Goal: Task Accomplishment & Management: Manage account settings

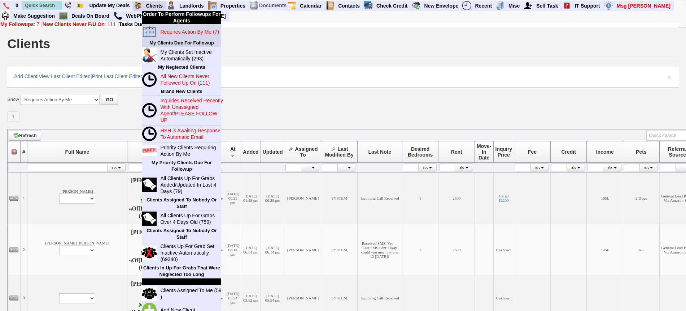
click at [173, 29] on blink "Requires Action By Me (7)" at bounding box center [189, 32] width 59 height 6
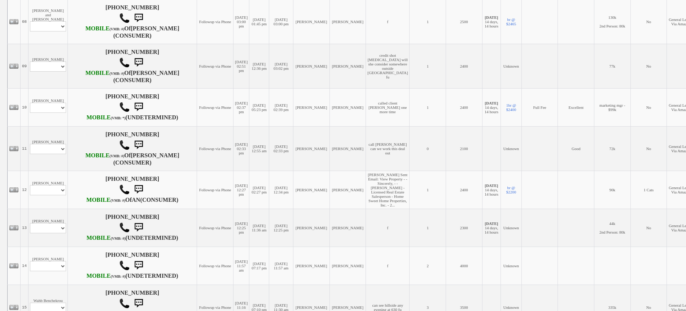
scroll to position [451, 0]
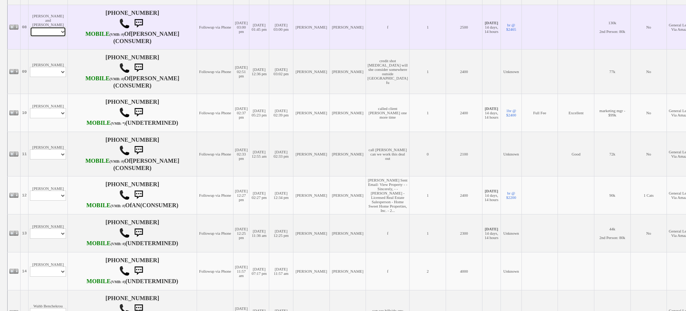
click at [53, 37] on select "Profile Edit Print Email Externally (Will Not Be Tracked In CRM) Closed Deals" at bounding box center [48, 32] width 36 height 10
select select "ChangeURL,/crm/custom/edit_client_form.php?redirect=%2Fcrm%2Fclients.php&id=167…"
click at [30, 37] on select "Profile Edit Print Email Externally (Will Not Be Tracked In CRM) Closed Deals" at bounding box center [48, 32] width 36 height 10
select select
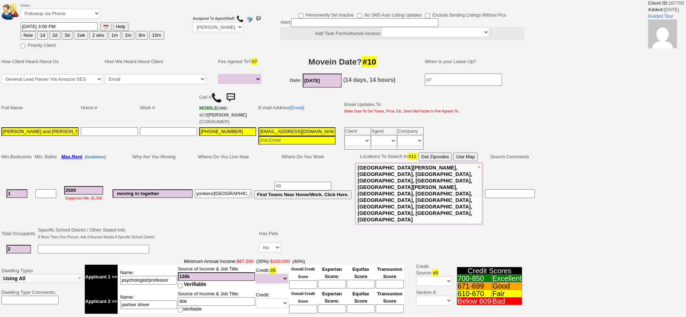
select select
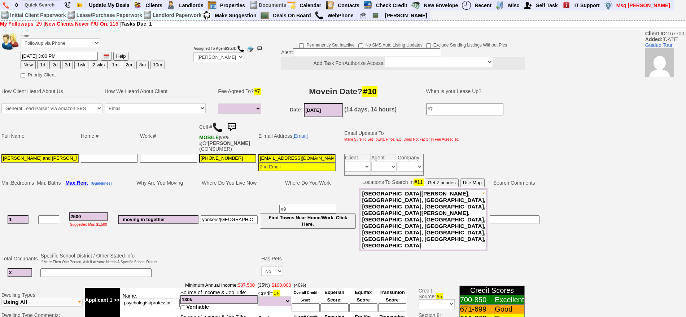
click at [42, 64] on button "1d" at bounding box center [42, 65] width 11 height 9
type input "09/17/2025 09:08 AM"
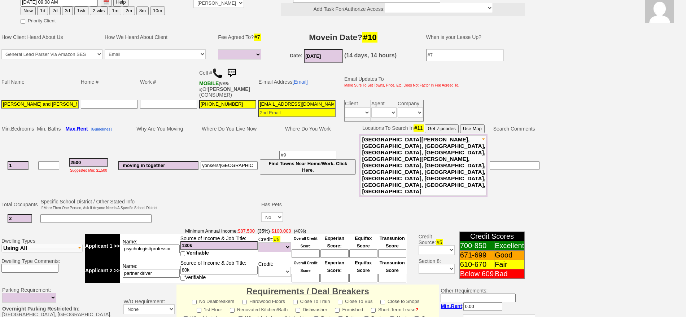
scroll to position [223, 0]
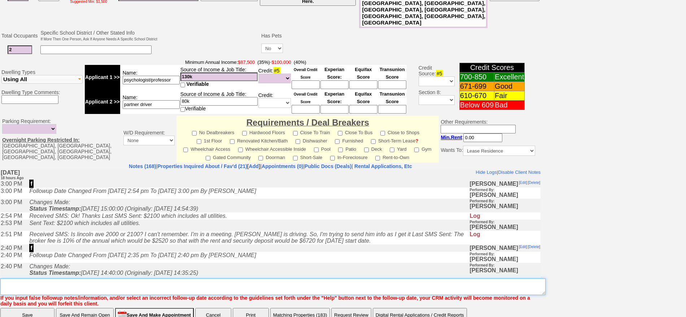
click at [387, 279] on textarea "Insert New Note Here" at bounding box center [273, 287] width 546 height 17
type textarea "f"
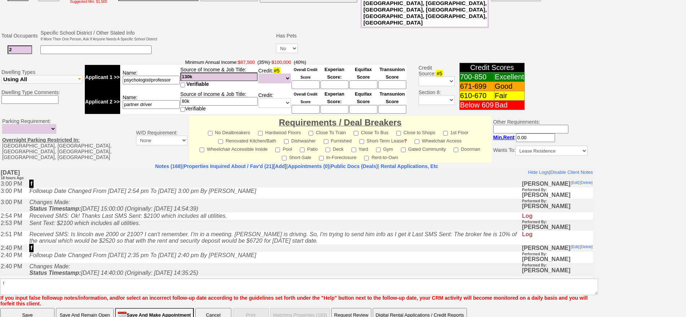
scroll to position [194, 0]
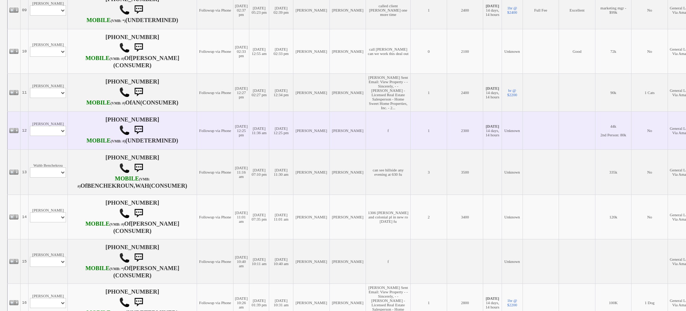
scroll to position [587, 0]
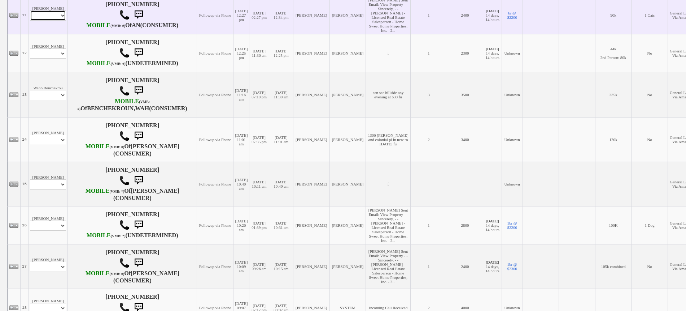
click at [49, 21] on select "Profile Edit Print Email Externally (Will Not Be Tracked In CRM) Closed Deals" at bounding box center [48, 15] width 36 height 10
select select "ChangeURL,/crm/custom/client_profile.php?clientid=167892"
click at [30, 21] on select "Profile Edit Print Email Externally (Will Not Be Tracked In CRM) Closed Deals" at bounding box center [48, 15] width 36 height 10
select select
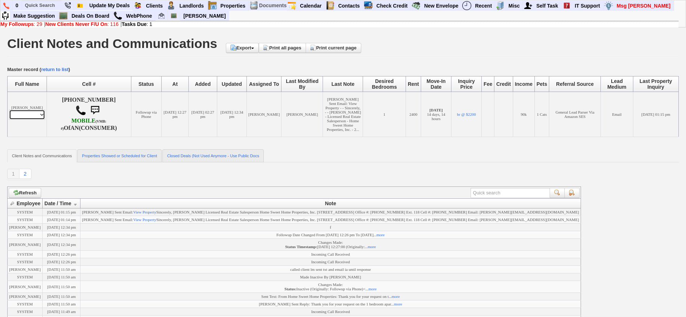
click at [30, 117] on select "Profile Edit Print Email Externally (Will Not Be Tracked In CRM) Closed Deals" at bounding box center [27, 115] width 36 height 10
select select "ChangeURL,/crm/custom/edit_client_form.php?redirect=%2Fcrm%2Fclients.php&id=167…"
click at [9, 115] on select "Profile Edit Print Email Externally (Will Not Be Tracked In CRM) Closed Deals" at bounding box center [27, 115] width 36 height 10
select select
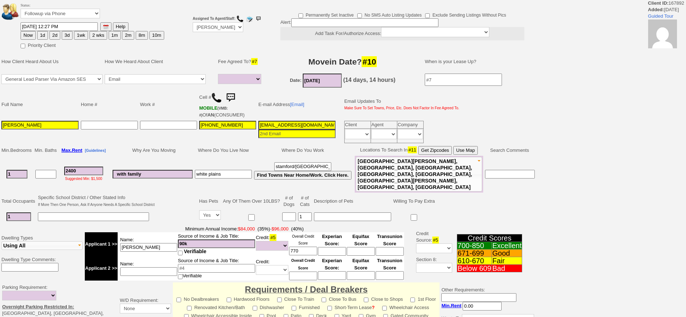
select select
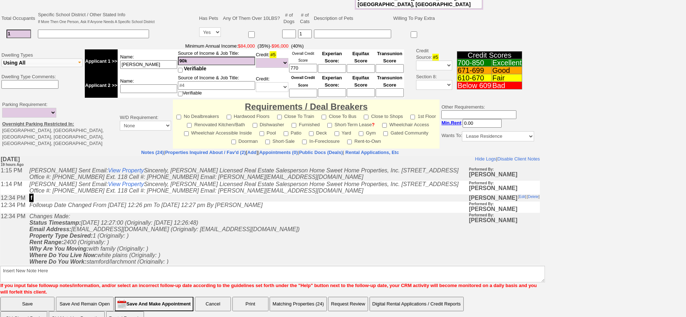
click at [195, 157] on td "Monday, September 15th, 2025 19 hours Ago" at bounding box center [270, 161] width 540 height 11
click at [194, 150] on link "Properties Inquired About / Fav'd (2)" at bounding box center [205, 152] width 81 height 5
click at [193, 150] on link "Properties Inquired About / Fav'd (2)" at bounding box center [205, 152] width 81 height 5
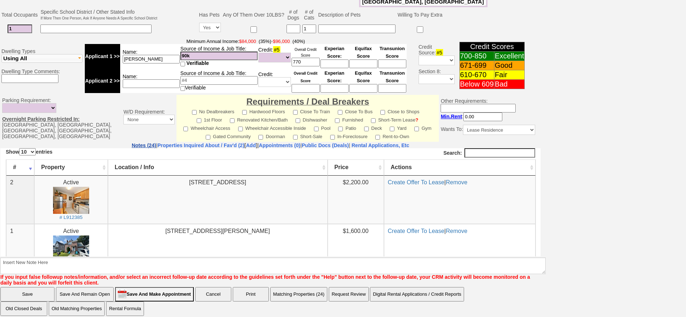
click at [132, 143] on link "Notes (24)" at bounding box center [144, 146] width 25 height 6
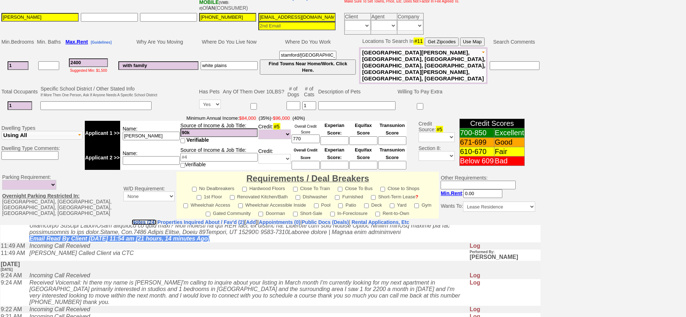
scroll to position [271, 0]
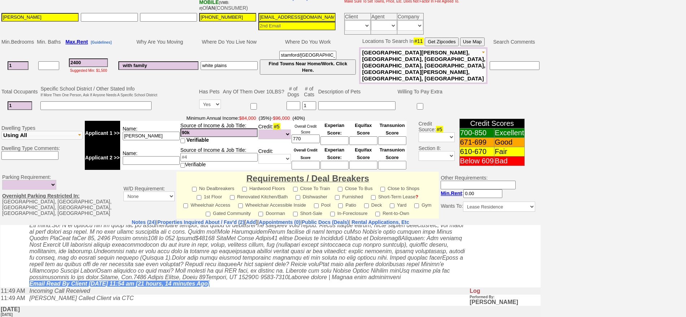
drag, startPoint x: 651, startPoint y: 255, endPoint x: 662, endPoint y: 295, distance: 41.5
click at [666, 294] on div "Status: Followup via Phone Followup via Email Followup When Section 8 Property …" at bounding box center [343, 144] width 686 height 498
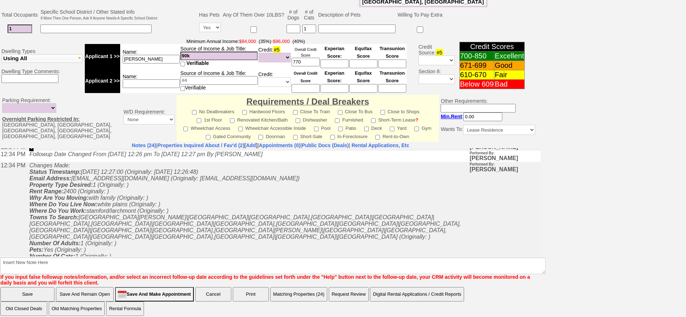
scroll to position [0, 0]
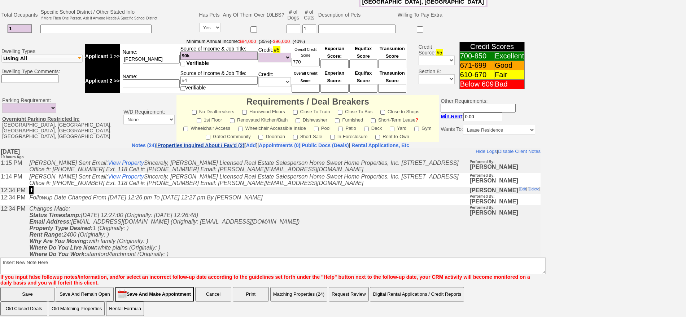
click at [197, 143] on link "Properties Inquired About / Fav'd (2)" at bounding box center [200, 146] width 87 height 6
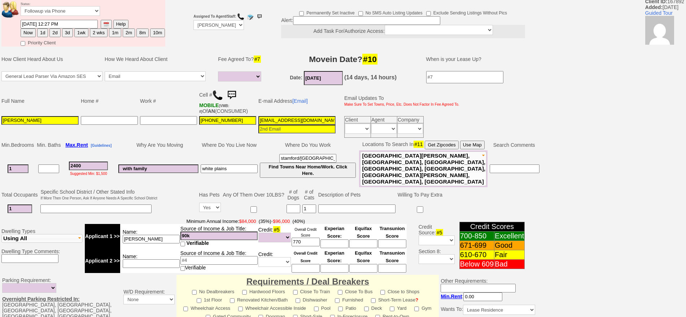
scroll to position [32, 0]
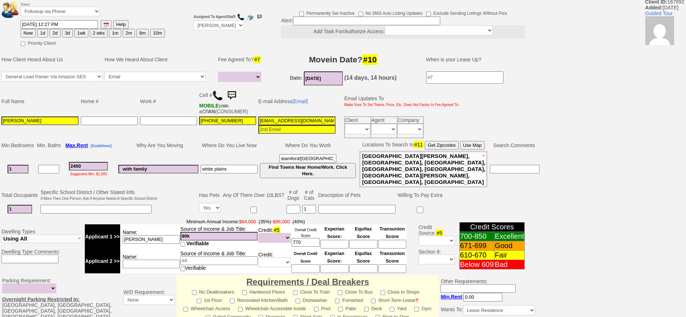
click at [216, 94] on img at bounding box center [217, 95] width 11 height 11
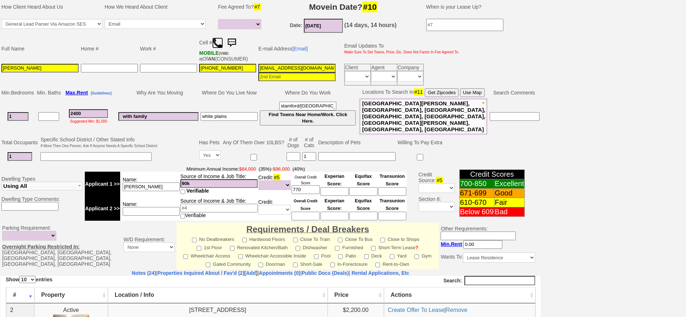
scroll to position [77, 0]
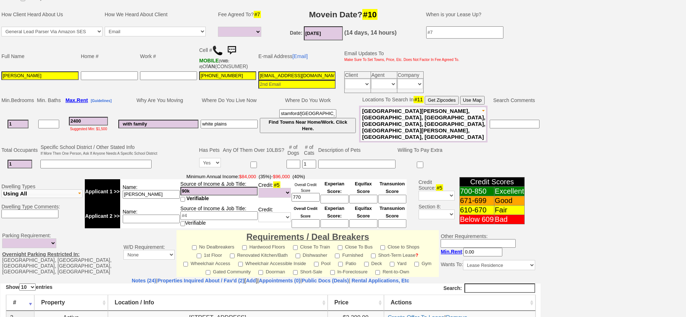
click at [236, 47] on img at bounding box center [232, 50] width 14 height 14
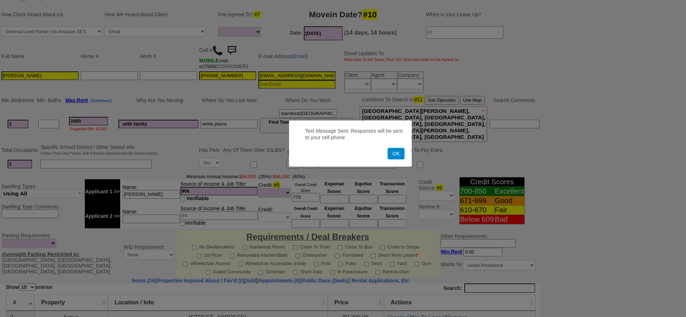
click at [389, 152] on button "OK" at bounding box center [396, 154] width 17 height 12
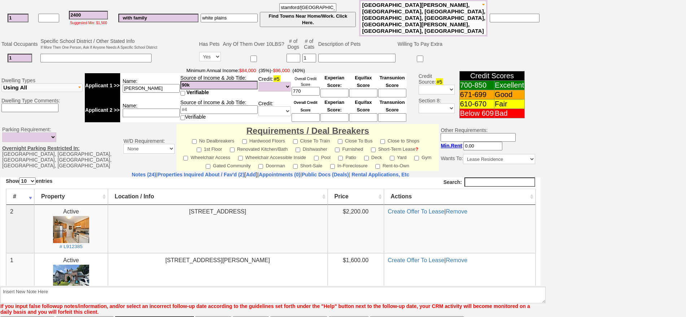
scroll to position [197, 0]
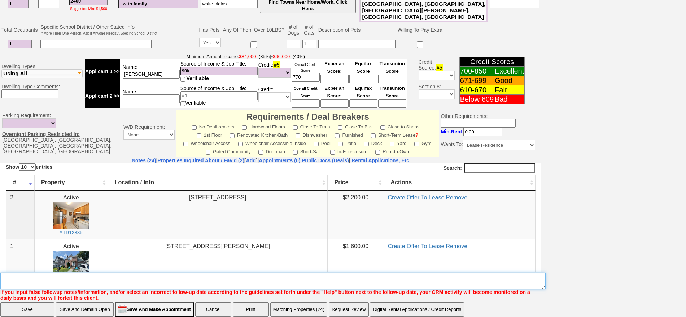
click at [183, 275] on textarea "Insert New Note Here" at bounding box center [273, 281] width 546 height 17
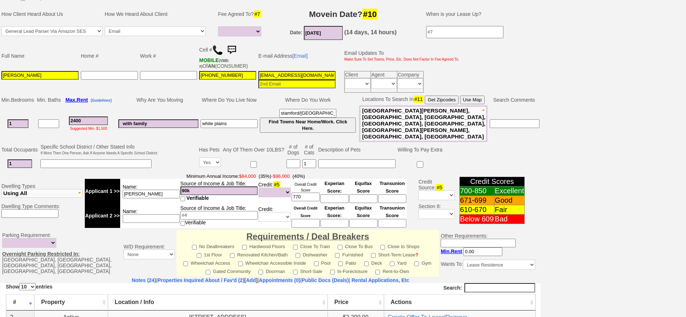
scroll to position [62, 0]
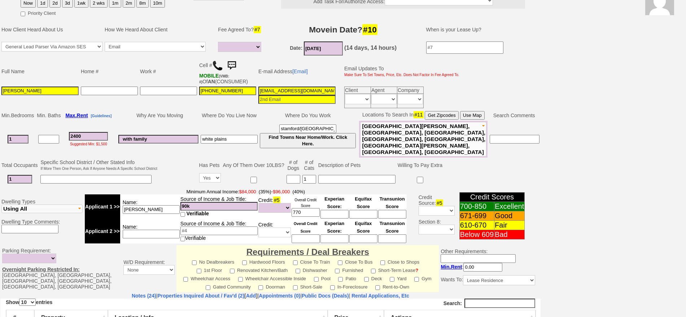
type textarea "called client lm sent txt fu one more time"
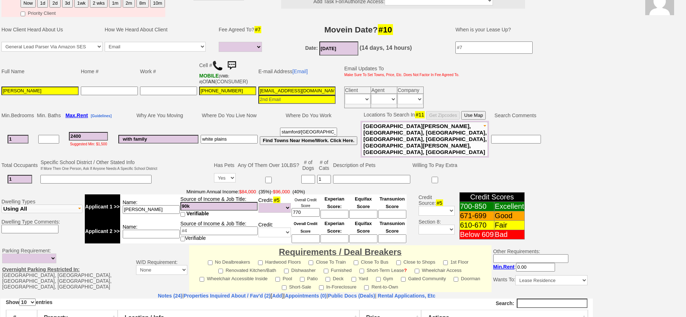
click at [56, 5] on button "2d" at bounding box center [54, 3] width 11 height 9
type input "09/18/2025 09:08 AM"
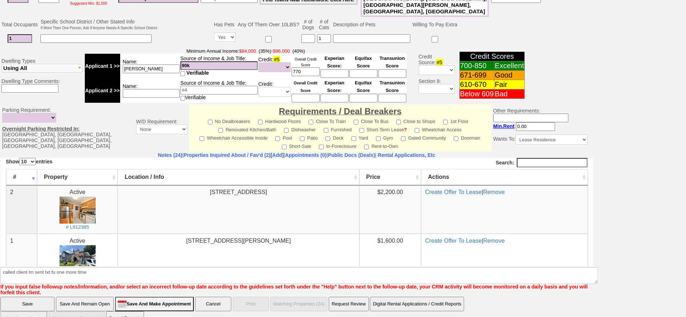
click at [23, 297] on input "Save" at bounding box center [27, 304] width 54 height 14
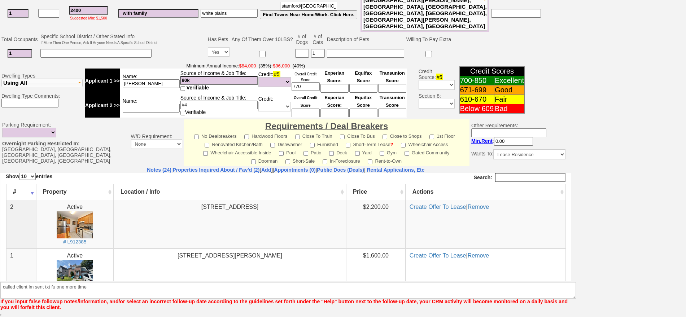
scroll to position [176, 0]
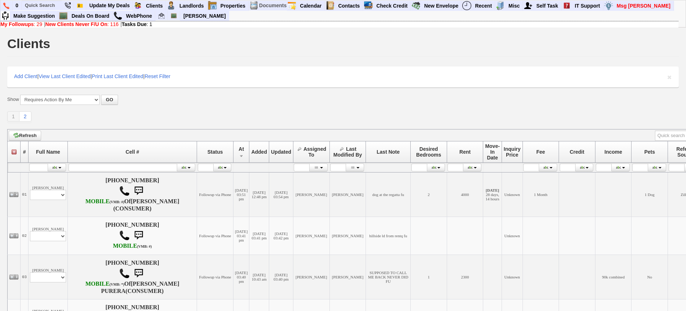
scroll to position [135, 0]
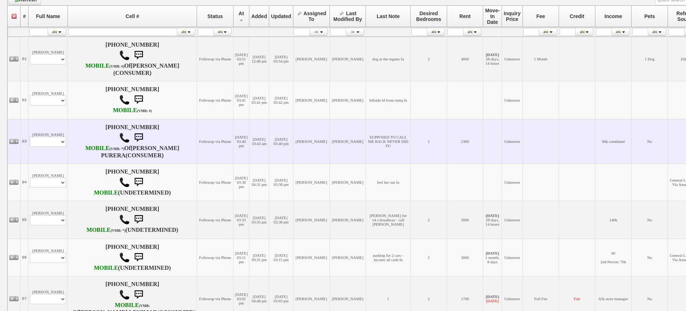
click at [53, 130] on td "[PERSON_NAME] Profile Edit Print Closed Deals" at bounding box center [48, 141] width 39 height 44
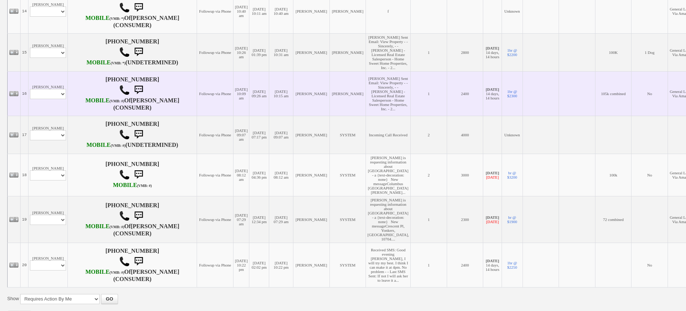
scroll to position [722, 0]
click at [49, 98] on select "Profile Edit Print Email Externally (Will Not Be Tracked In CRM) Closed Deals" at bounding box center [48, 93] width 36 height 10
select select "ChangeURL,/crm/custom/edit_client_form.php?redirect=%2Fcrm%2Fclients.php&id=167…"
click at [30, 98] on select "Profile Edit Print Email Externally (Will Not Be Tracked In CRM) Closed Deals" at bounding box center [48, 93] width 36 height 10
select select
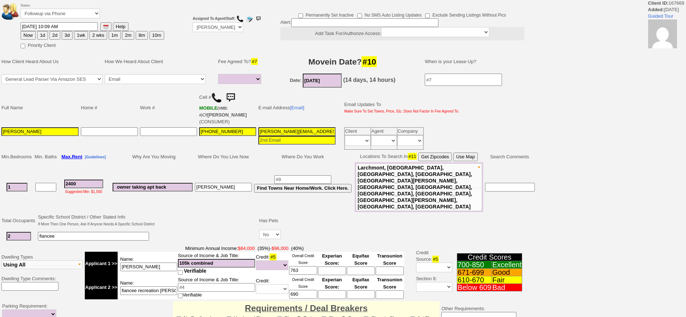
select select
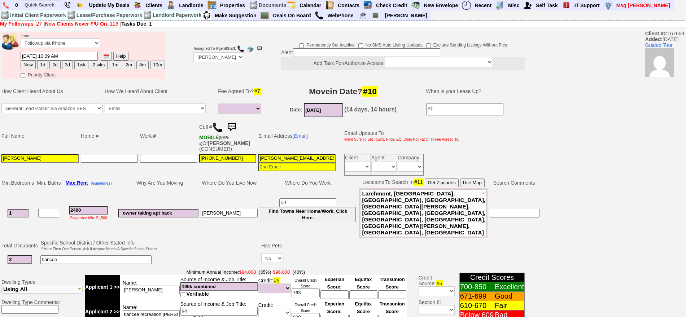
click at [238, 123] on img at bounding box center [232, 127] width 14 height 14
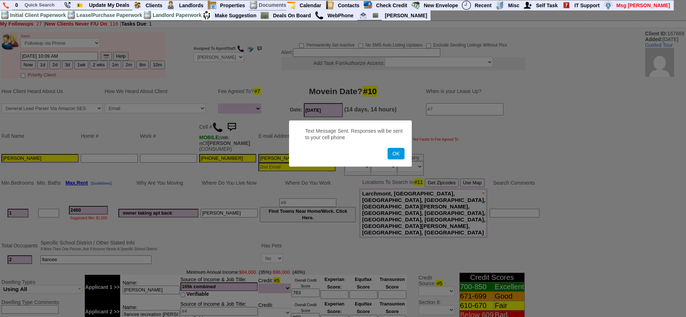
click at [388, 148] on button "OK" at bounding box center [396, 154] width 17 height 12
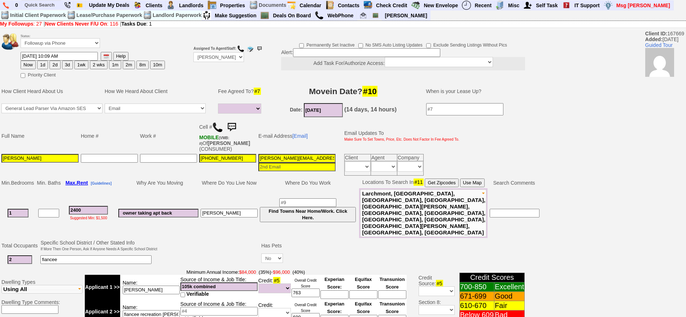
click at [43, 65] on button "1d" at bounding box center [42, 65] width 11 height 9
type input "09/17/2025 09:11 AM"
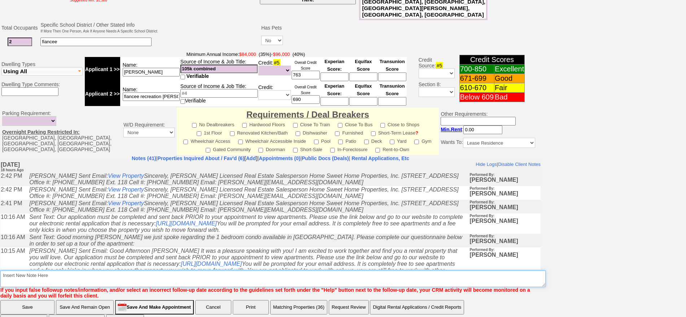
click at [276, 271] on textarea "Insert New Note Here" at bounding box center [273, 279] width 546 height 17
type textarea "f"
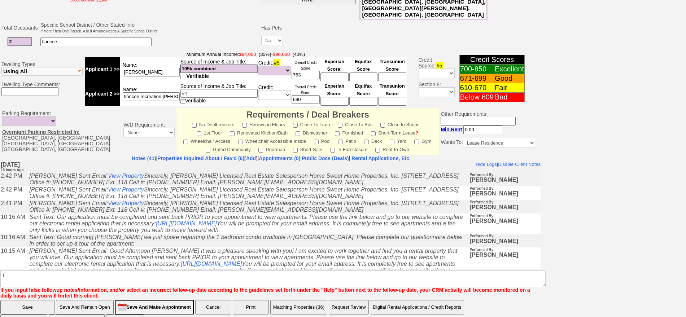
click input "Save" at bounding box center [27, 307] width 54 height 14
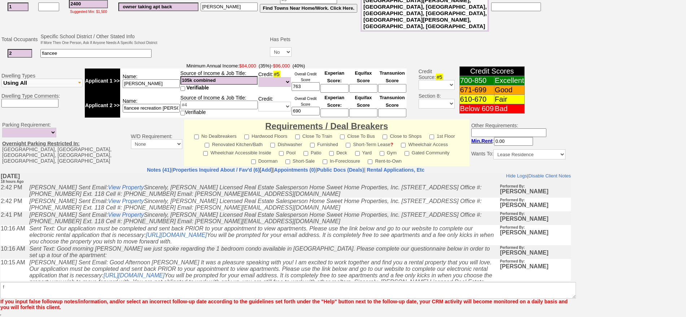
scroll to position [187, 0]
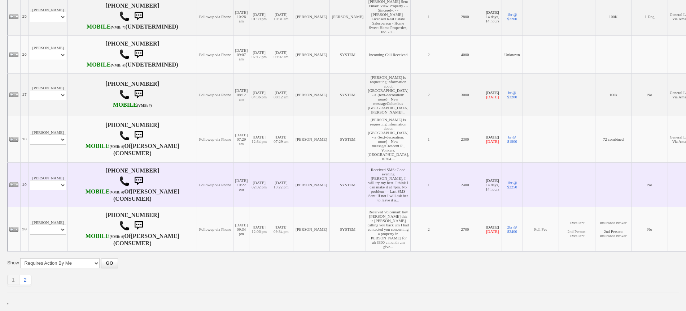
scroll to position [898, 0]
click at [55, 180] on select "Profile Edit Print Email Externally (Will Not Be Tracked In CRM) Closed Deals" at bounding box center [48, 185] width 36 height 10
select select "ChangeURL,/crm/custom/edit_client_form.php?redirect=%2Fcrm%2Fclients.php&id=167…"
click at [30, 180] on select "Profile Edit Print Email Externally (Will Not Be Tracked In CRM) Closed Deals" at bounding box center [48, 185] width 36 height 10
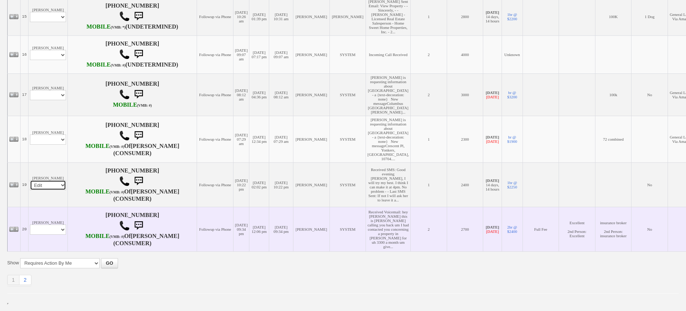
select select
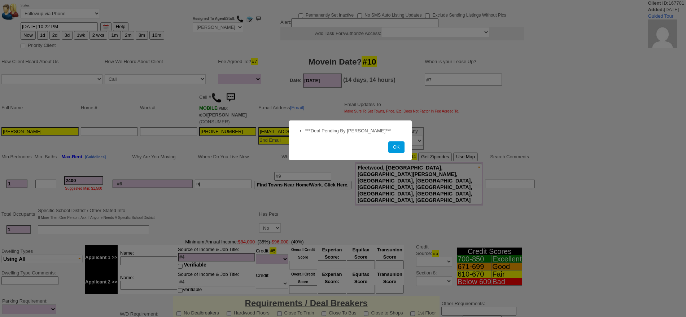
select select
click at [391, 148] on button "OK" at bounding box center [397, 148] width 16 height 12
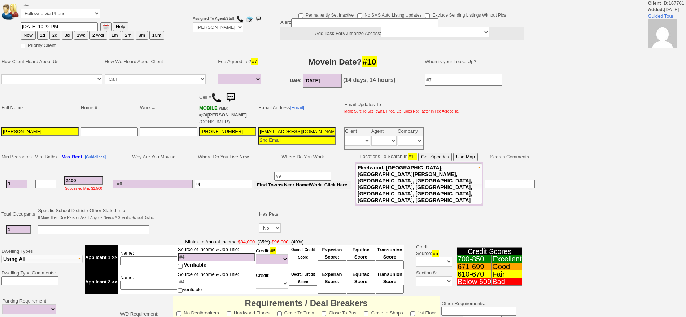
click at [44, 35] on button "1d" at bounding box center [42, 35] width 11 height 9
type input "[DATE] 09:13 AM"
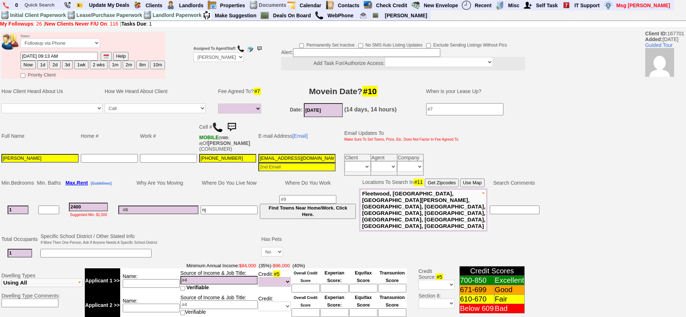
scroll to position [190, 0]
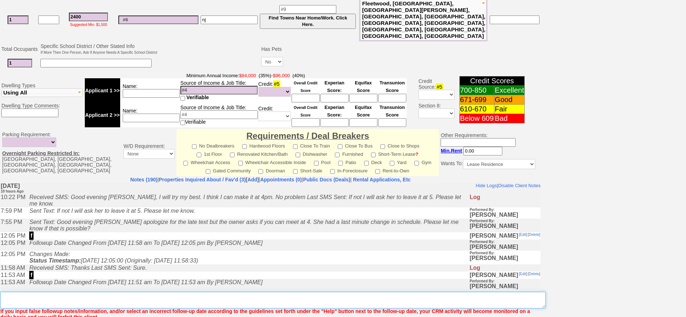
click at [510, 292] on textarea "Insert New Note Here" at bounding box center [273, 300] width 546 height 17
type textarea "f"
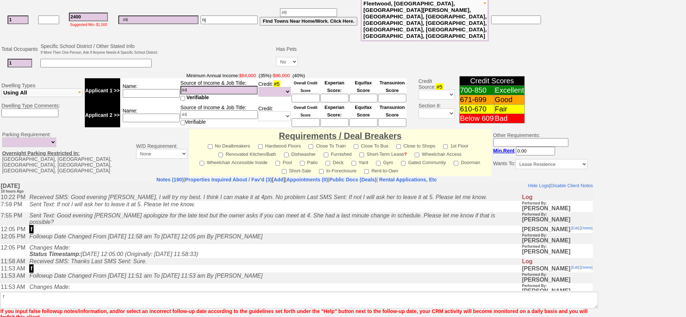
scroll to position [187, 0]
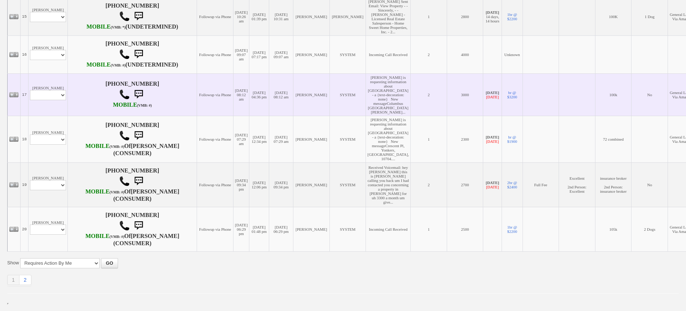
scroll to position [898, 0]
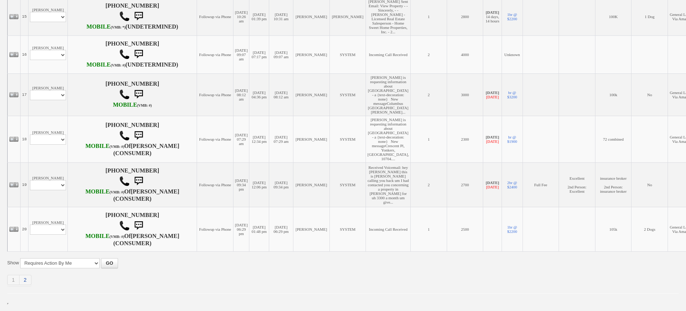
click at [25, 277] on link "2" at bounding box center [26, 279] width 12 height 10
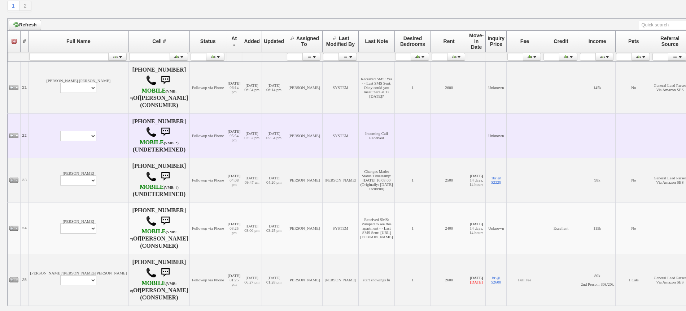
scroll to position [135, 0]
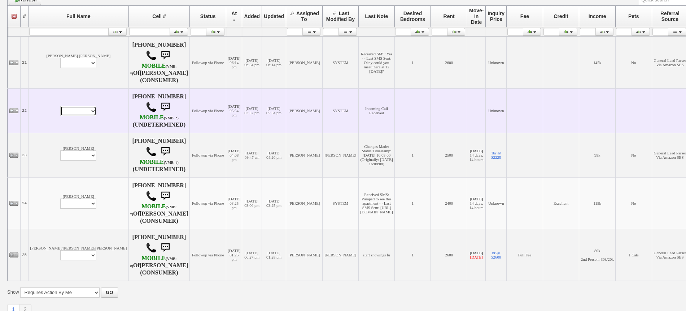
click at [60, 114] on select "Profile Edit Print Closed Deals" at bounding box center [78, 111] width 36 height 10
select select "ChangeURL,/crm/custom/edit_client_form.php?redirect=%2Fcrm%2Fclients.php&id=167…"
click at [60, 106] on select "Profile Edit Print Closed Deals" at bounding box center [78, 111] width 36 height 10
select select
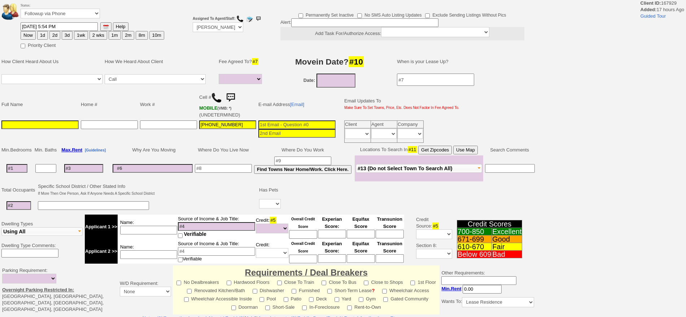
select select
click at [207, 22] on select "Up-For-Grabs ***** STAFF ***** Bob Bruno 914-419-3579 Cristy Liberto 914-486-10…" at bounding box center [218, 27] width 51 height 10
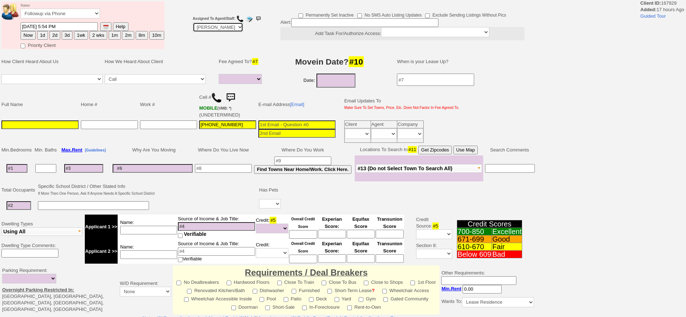
select select "Up-For-Grabs"
click at [193, 22] on select "Up-For-Grabs ***** STAFF ***** Bob Bruno 914-419-3579 Cristy Liberto 914-486-10…" at bounding box center [218, 27] width 51 height 10
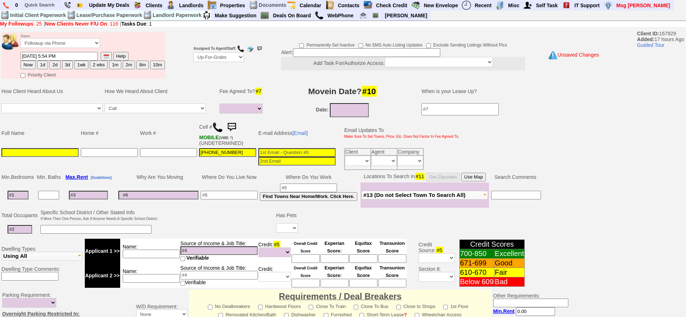
drag, startPoint x: 48, startPoint y: 128, endPoint x: 46, endPoint y: 125, distance: 3.9
click at [47, 127] on td "Full Name" at bounding box center [39, 133] width 79 height 28
click at [55, 156] on input at bounding box center [39, 152] width 77 height 9
click at [56, 153] on input at bounding box center [39, 152] width 77 height 9
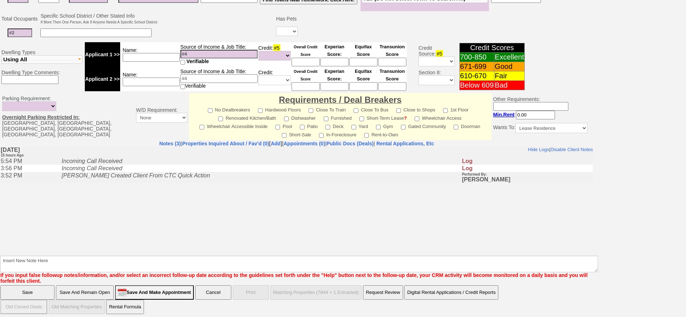
type input "Unknown"
click at [36, 286] on input "Save" at bounding box center [27, 293] width 54 height 14
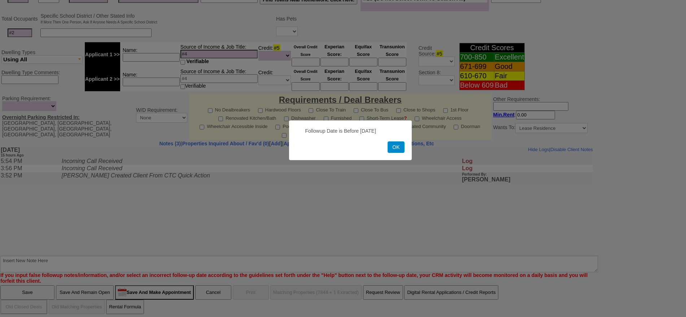
click at [394, 152] on button "OK" at bounding box center [396, 148] width 17 height 12
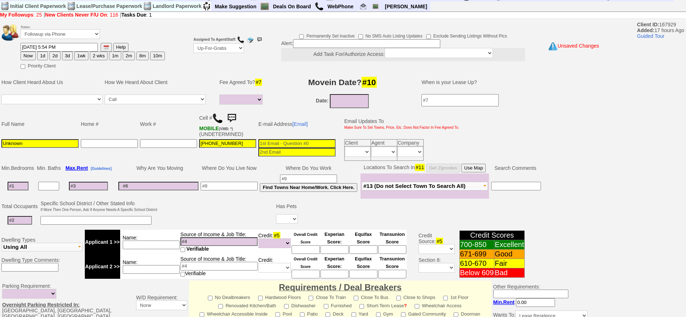
scroll to position [0, 0]
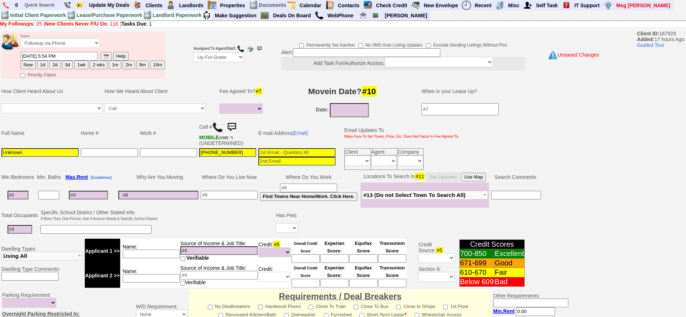
click at [31, 65] on button "Now" at bounding box center [28, 65] width 15 height 9
type input "09/16/2025 09:13 AM"
click at [47, 44] on select "Followup via Phone Followup via Email Followup When Section 8 Property Found De…" at bounding box center [60, 43] width 79 height 10
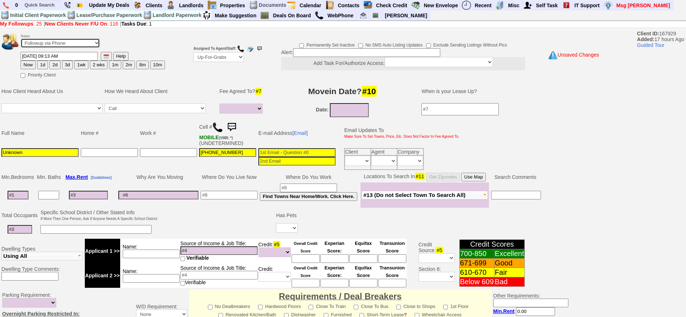
select select "Inactive"
click at [21, 41] on select "Followup via Phone Followup via Email Followup When Section 8 Property Found De…" at bounding box center [60, 43] width 79 height 10
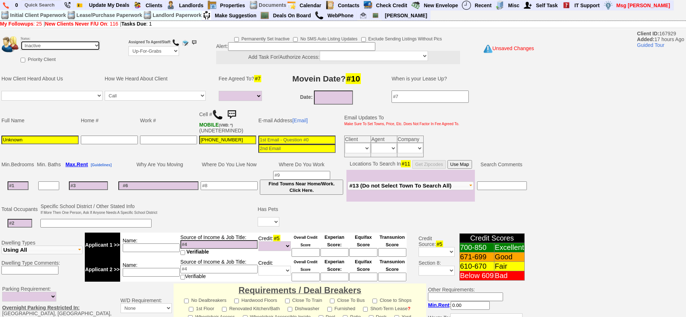
scroll to position [194, 0]
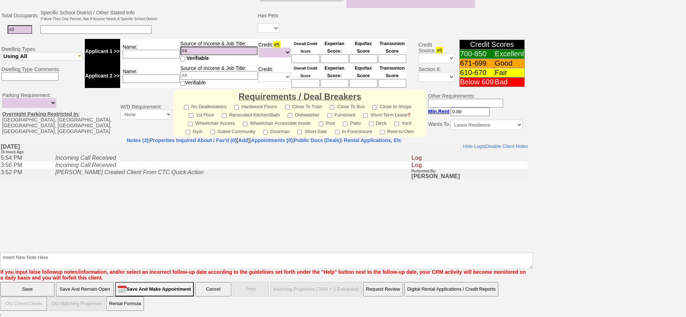
click at [31, 290] on input "Save" at bounding box center [27, 289] width 54 height 14
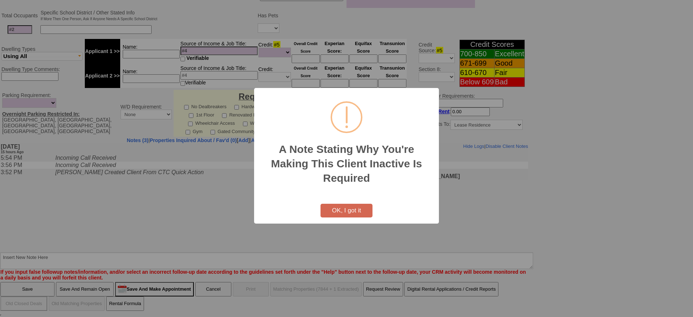
click at [360, 214] on button "OK, I got it" at bounding box center [347, 211] width 52 height 14
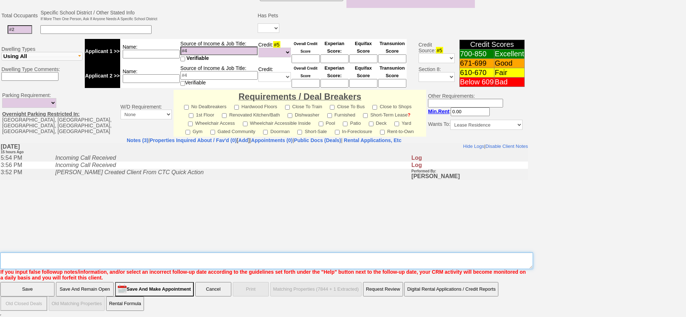
click at [336, 253] on textarea "Insert New Note Here" at bounding box center [266, 261] width 533 height 17
type textarea "no info"
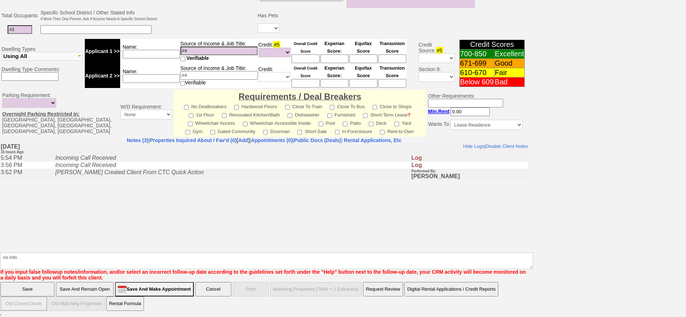
click input "Save" at bounding box center [27, 289] width 54 height 14
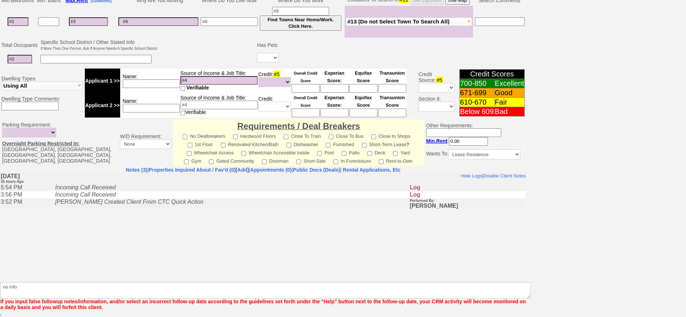
scroll to position [164, 0]
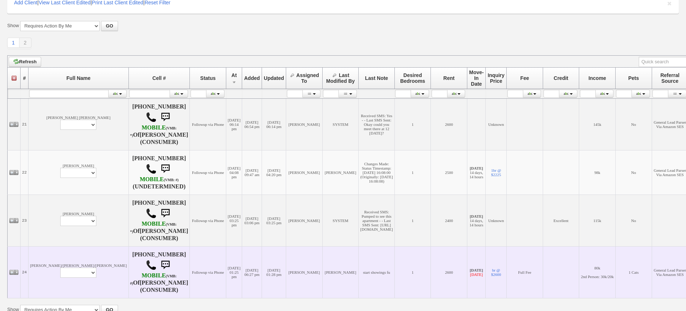
scroll to position [125, 0]
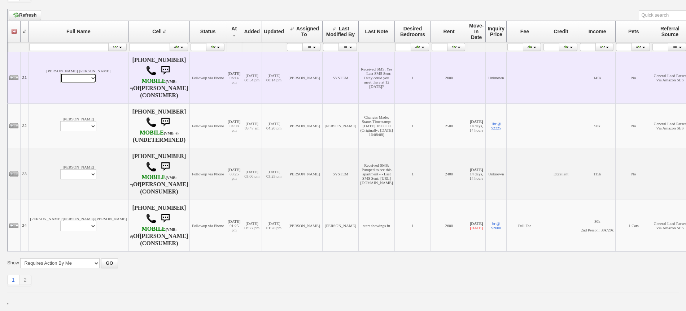
click at [60, 75] on select "Profile Edit Print Email Externally (Will Not Be Tracked In CRM) Closed Deals" at bounding box center [78, 78] width 36 height 10
select select "ChangeURL,/crm/custom/edit_client_form.php?redirect=%2Fcrm%2Fclients.php&id=130…"
click at [60, 73] on select "Profile Edit Print Email Externally (Will Not Be Tracked In CRM) Closed Deals" at bounding box center [78, 78] width 36 height 10
select select
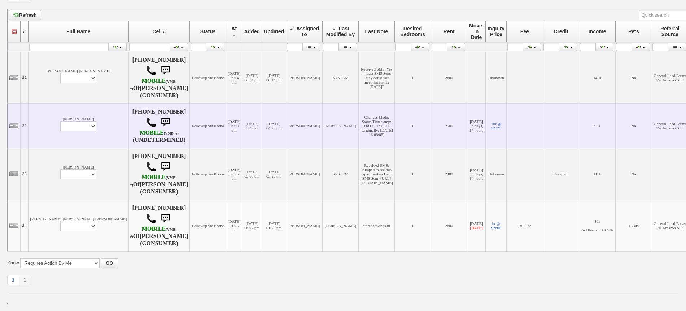
click at [129, 103] on td "[PHONE_NUMBER] MOBILE (VMB: #) (UNDETERMINED)" at bounding box center [159, 125] width 61 height 44
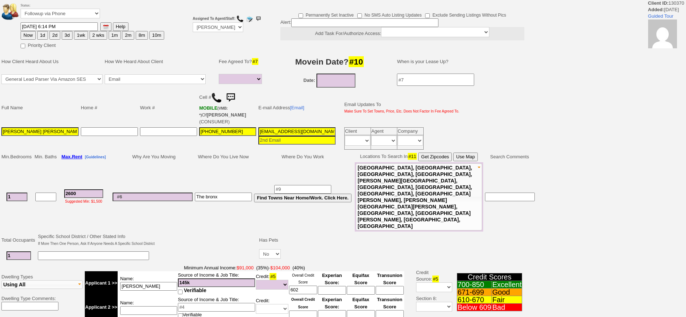
select select
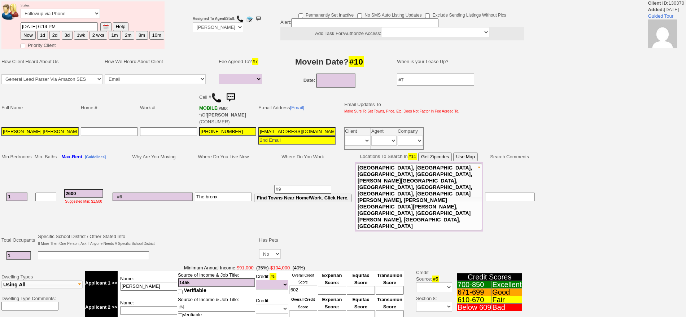
click at [40, 37] on button "1d" at bounding box center [42, 35] width 11 height 9
type input "09/17/2025 09:14 AM"
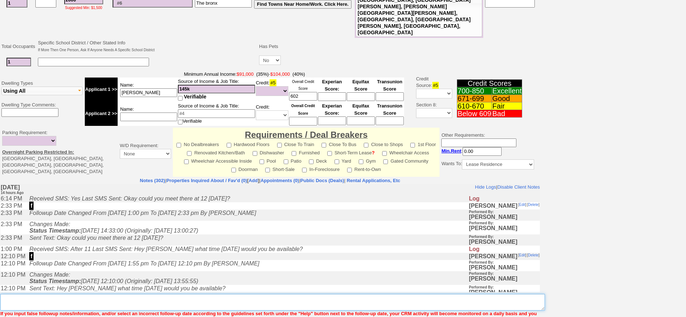
click at [371, 294] on textarea "Insert New Note Here" at bounding box center [272, 302] width 545 height 17
type textarea "f"
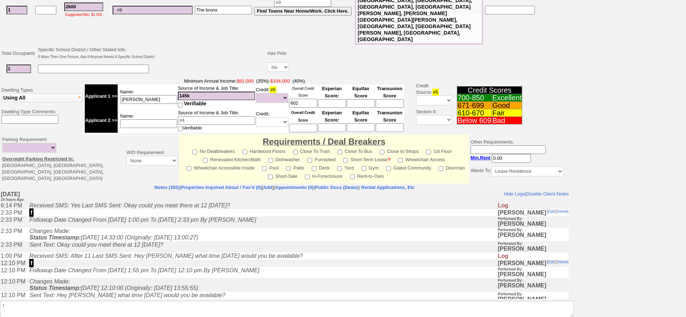
scroll to position [164, 0]
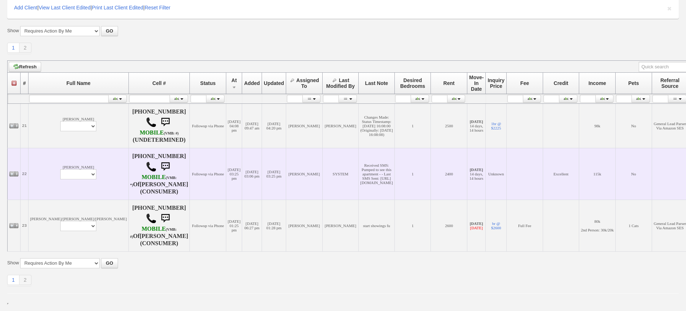
scroll to position [74, 0]
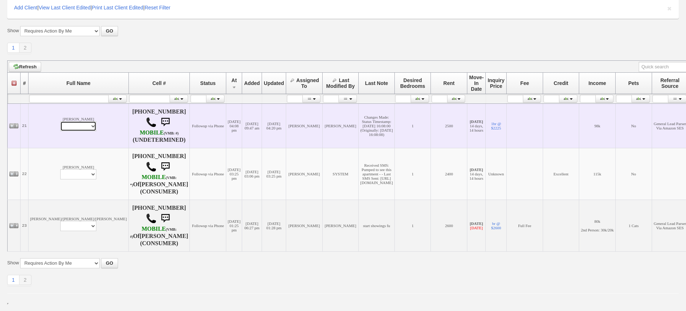
click at [60, 125] on select "Profile Edit Print Email Externally (Will Not Be Tracked In CRM) Closed Deals" at bounding box center [78, 126] width 36 height 10
select select "ChangeURL,/crm/custom/edit_client_form.php?redirect=%2Fcrm%2Fclients.php&id=165…"
click at [60, 121] on select "Profile Edit Print Email Externally (Will Not Be Tracked In CRM) Closed Deals" at bounding box center [78, 126] width 36 height 10
select select
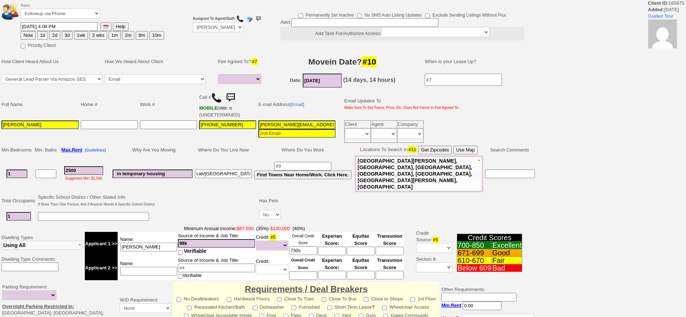
select select
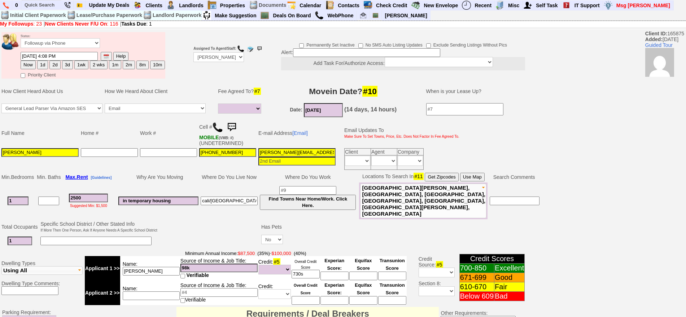
click at [52, 66] on button "2d" at bounding box center [54, 65] width 11 height 9
type input "09/18/2025 09:14 AM"
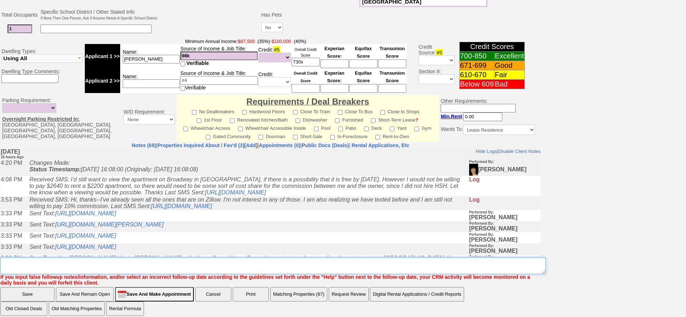
click at [279, 268] on textarea "Insert New Note Here" at bounding box center [273, 266] width 546 height 17
type textarea "b"
type textarea "wants to see 17 broadway but she doesnt want to pay fee will fu"
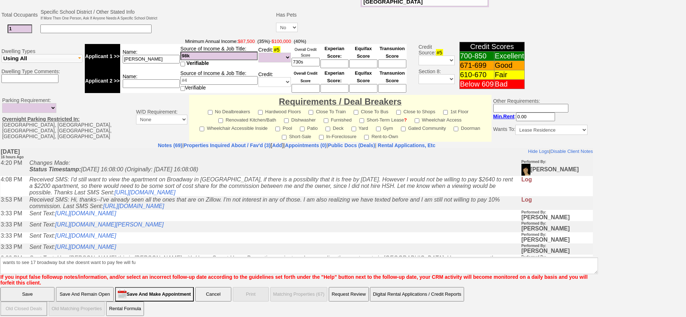
click input "Save" at bounding box center [27, 294] width 54 height 14
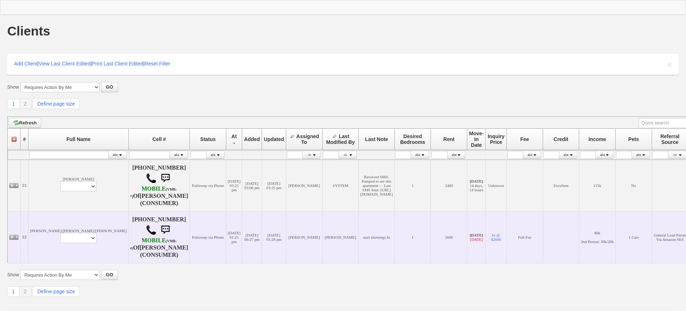
scroll to position [44, 0]
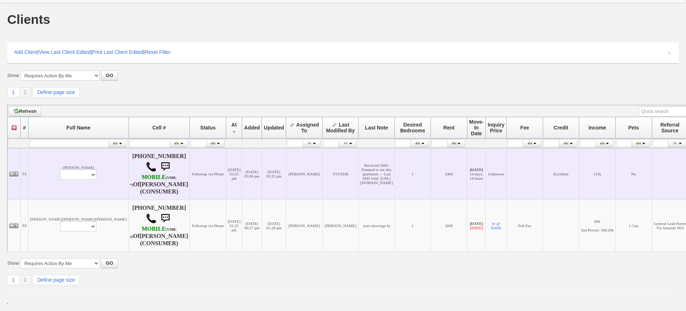
click at [38, 148] on td "[PERSON_NAME] Profile Edit Print Email Externally (Will Not Be Tracked In CRM) …" at bounding box center [79, 174] width 100 height 52
click at [46, 148] on td "[PERSON_NAME] Profile Edit Print Email Externally (Will Not Be Tracked In CRM) …" at bounding box center [79, 174] width 100 height 52
click at [60, 169] on select "Profile Edit Print Email Externally (Will Not Be Tracked In CRM) Closed Deals" at bounding box center [78, 174] width 36 height 10
select select "Print,custom/print_client.php?id=167924&why="
click at [60, 169] on select "Profile Edit Print Email Externally (Will Not Be Tracked In CRM) Closed Deals" at bounding box center [78, 174] width 36 height 10
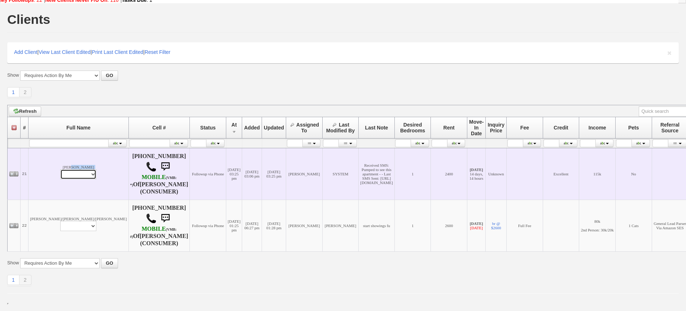
scroll to position [57, 0]
click at [50, 148] on td "[PERSON_NAME] Profile Edit Print Email Externally (Will Not Be Tracked In CRM) …" at bounding box center [79, 174] width 100 height 52
click at [60, 169] on select "Profile Edit Print Email Externally (Will Not Be Tracked In CRM) Closed Deals" at bounding box center [78, 174] width 36 height 10
select select "ChangeURL,/crm/custom/edit_client_form.php?redirect=%2Fcrm%2Fclients.php&id=167…"
click at [60, 169] on select "Profile Edit Print Email Externally (Will Not Be Tracked In CRM) Closed Deals" at bounding box center [78, 174] width 36 height 10
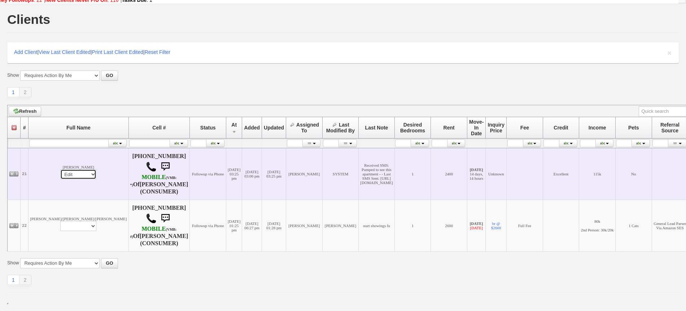
select select
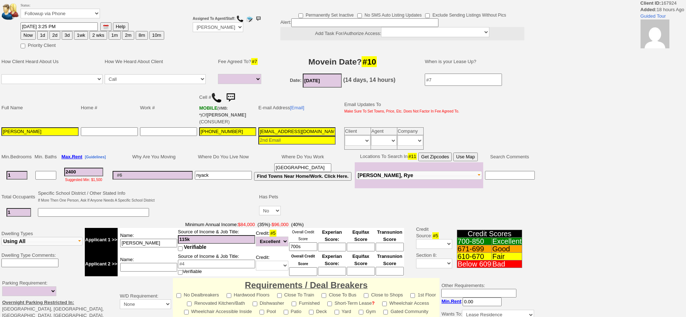
select select
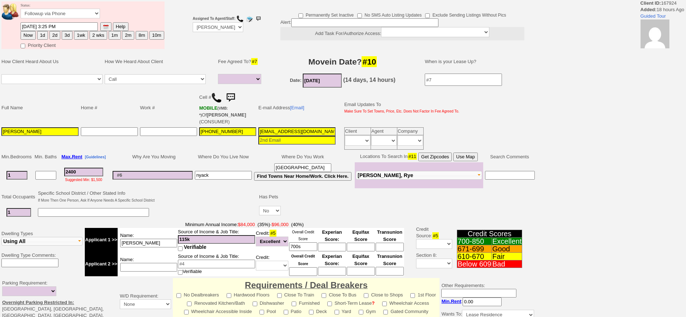
click at [289, 127] on input "[EMAIL_ADDRESS][DOMAIN_NAME]" at bounding box center [297, 131] width 77 height 9
click at [289, 127] on input "kbrennan5039@gmail.com" at bounding box center [297, 131] width 77 height 9
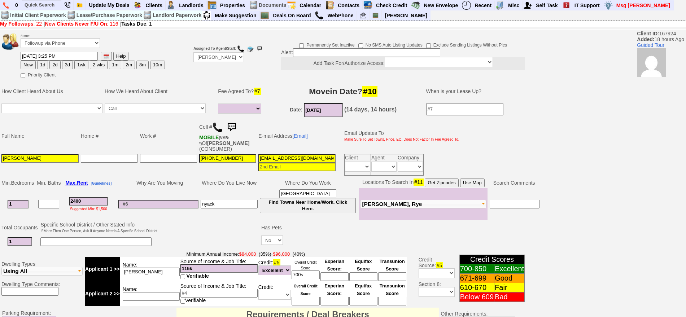
click at [237, 127] on img at bounding box center [232, 127] width 14 height 14
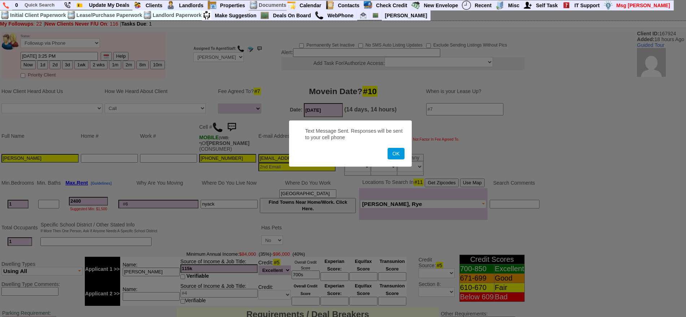
click at [388, 148] on button "OK" at bounding box center [396, 154] width 17 height 12
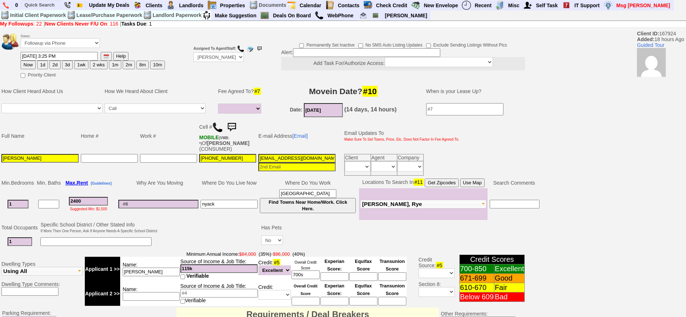
click at [237, 125] on img at bounding box center [232, 127] width 14 height 14
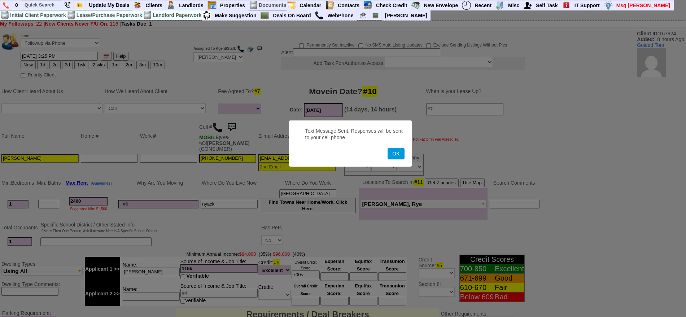
click at [388, 148] on button "OK" at bounding box center [396, 154] width 17 height 12
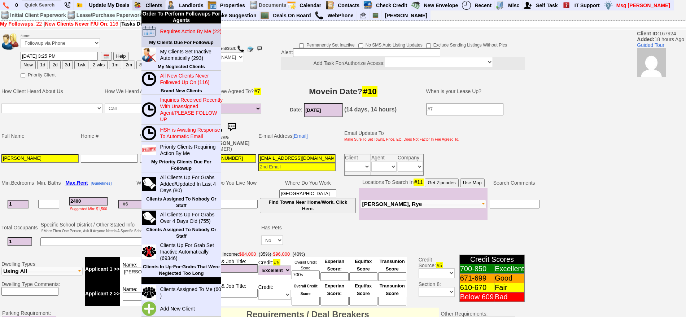
click at [170, 29] on blink "Requires Action By Me (22)" at bounding box center [190, 32] width 61 height 6
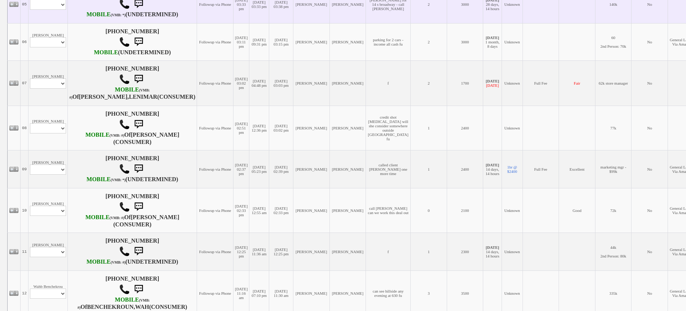
scroll to position [361, 0]
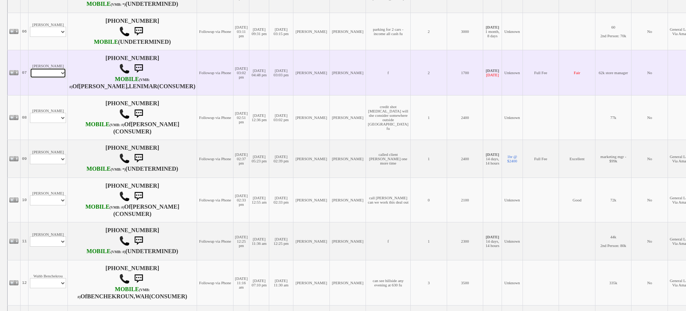
click at [49, 78] on select "Profile Edit Print Email Externally (Will Not Be Tracked In CRM) Closed Deals" at bounding box center [48, 73] width 36 height 10
select select "ChangeURL,/crm/custom/edit_client_form.php?redirect=%2Fcrm%2Fclients.php&id=586…"
click at [30, 78] on select "Profile Edit Print Email Externally (Will Not Be Tracked In CRM) Closed Deals" at bounding box center [48, 73] width 36 height 10
select select
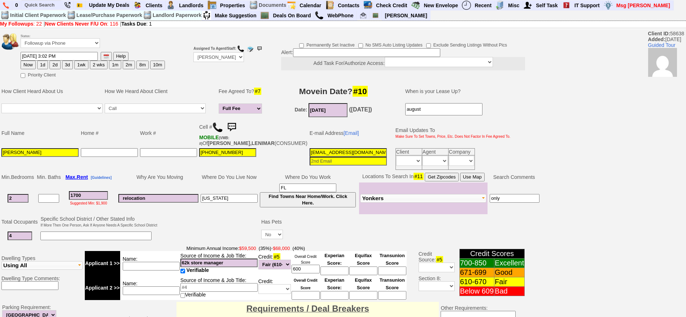
click at [222, 129] on img at bounding box center [217, 127] width 11 height 11
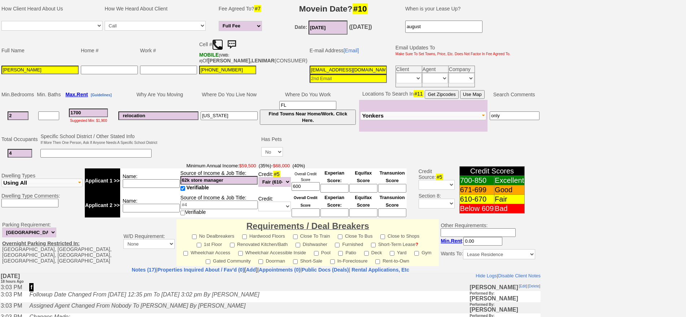
scroll to position [38, 0]
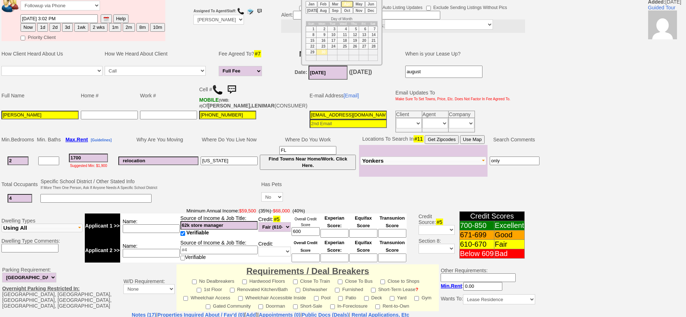
click at [318, 74] on input "04/30/2018" at bounding box center [328, 73] width 39 height 14
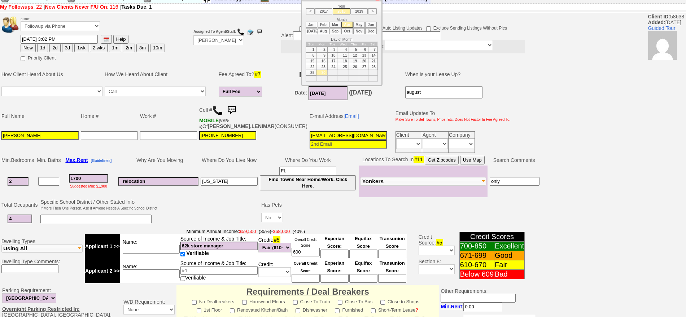
scroll to position [0, 0]
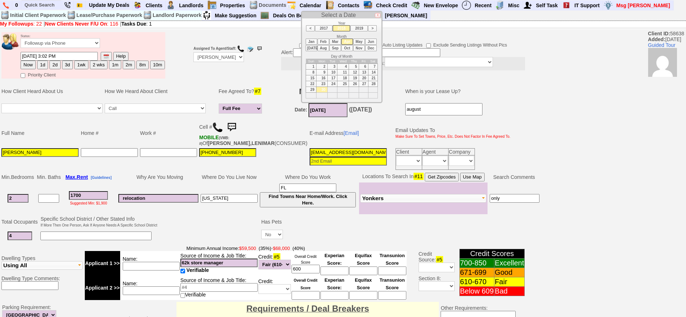
click at [358, 26] on li "2019" at bounding box center [359, 28] width 17 height 6
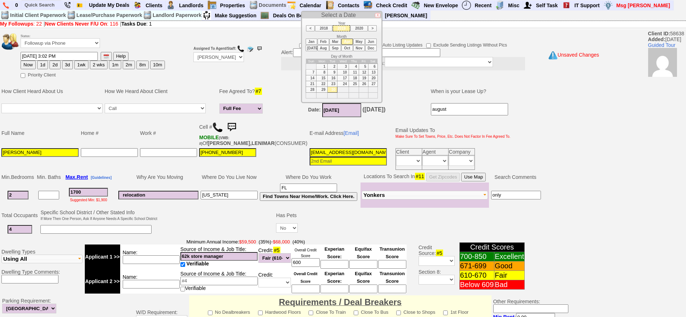
click at [358, 28] on li "2020" at bounding box center [359, 28] width 17 height 6
click at [358, 28] on li "2021" at bounding box center [359, 28] width 17 height 6
click at [358, 28] on li "2022" at bounding box center [359, 28] width 17 height 6
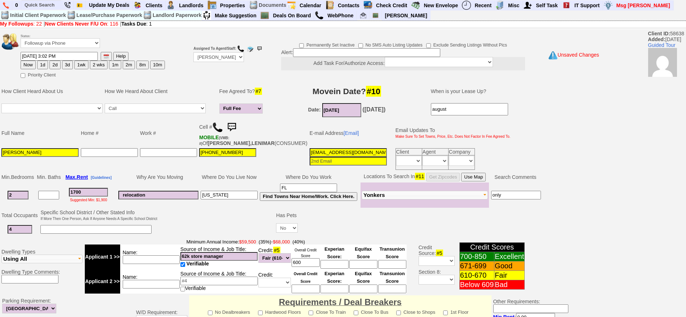
click at [345, 109] on input "04/30/2022" at bounding box center [341, 110] width 39 height 14
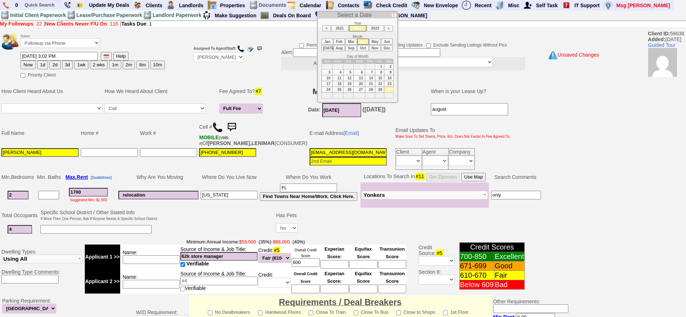
click at [374, 28] on li "2023" at bounding box center [375, 28] width 17 height 6
click at [374, 28] on li "2024" at bounding box center [375, 28] width 17 height 6
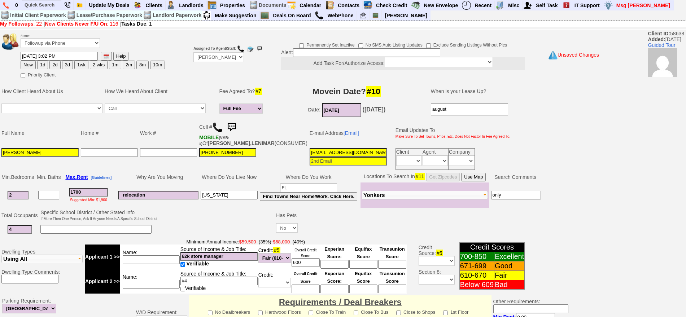
click at [346, 115] on input "04/30/2024" at bounding box center [341, 110] width 39 height 14
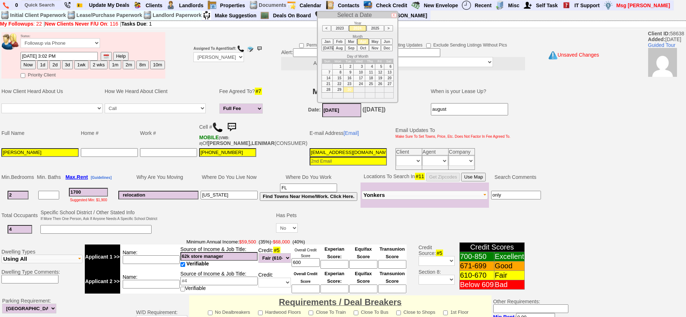
click at [379, 27] on li "2025" at bounding box center [375, 28] width 17 height 6
click at [366, 50] on li "Oct" at bounding box center [364, 48] width 12 height 6
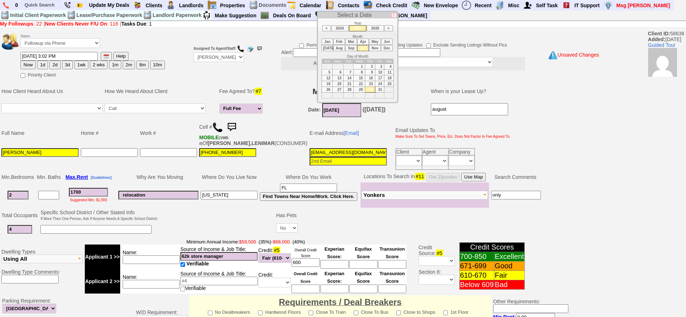
click at [360, 81] on td "22" at bounding box center [360, 84] width 12 height 6
click at [360, 80] on td "15" at bounding box center [360, 78] width 12 height 6
type input "10/15/2025"
drag, startPoint x: 14, startPoint y: 202, endPoint x: 0, endPoint y: 206, distance: 14.2
click at [0, 206] on td "Min. Bedrooms Min. Baths Max. Rent [Guidelines] Why Are You Moving Where Do You…" at bounding box center [297, 190] width 594 height 37
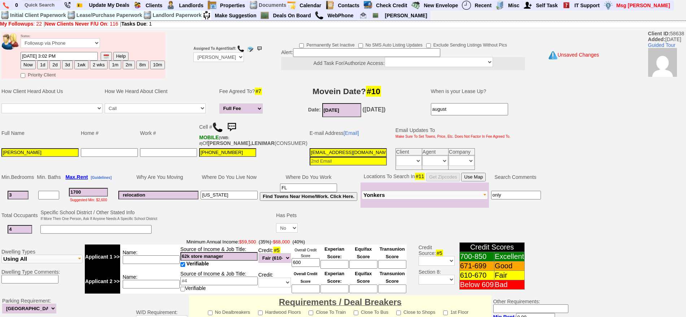
type input "3"
drag, startPoint x: 15, startPoint y: 233, endPoint x: 6, endPoint y: 236, distance: 9.0
click at [6, 236] on td "4" at bounding box center [19, 229] width 39 height 15
type input "5"
click at [83, 237] on td at bounding box center [98, 229] width 119 height 15
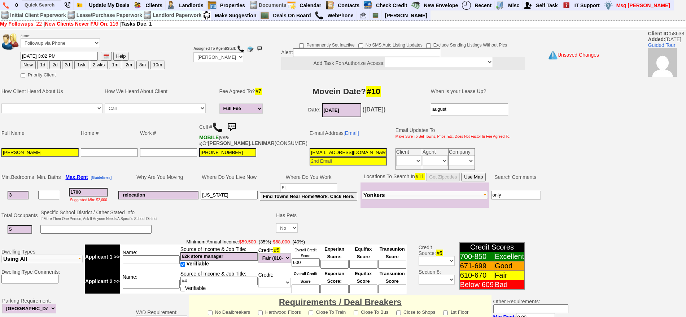
click at [85, 234] on input at bounding box center [95, 229] width 111 height 9
click at [286, 233] on select "Yes No" at bounding box center [287, 228] width 22 height 9
click at [134, 228] on td "3 kids" at bounding box center [98, 229] width 119 height 15
click at [121, 231] on input "3 kids" at bounding box center [95, 229] width 111 height 9
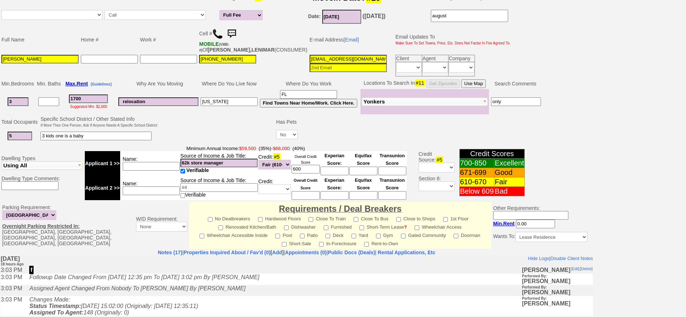
scroll to position [45, 0]
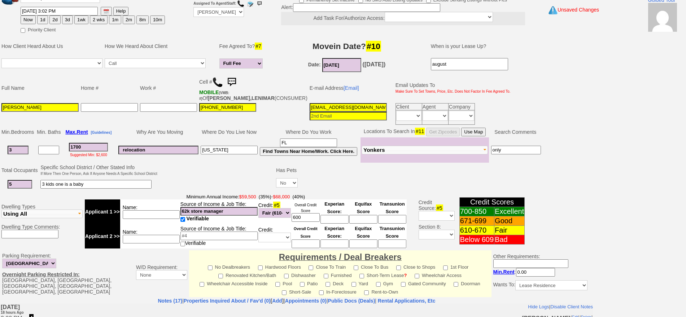
type input "3 kids one is a baby"
click at [164, 218] on input at bounding box center [151, 215] width 57 height 9
type input "lenimar"
drag, startPoint x: 237, startPoint y: 218, endPoint x: 161, endPoint y: 220, distance: 75.1
click at [161, 220] on tr "Applicant 1 >> Name: lenimar Source of Income & Job Title: 62k store manager Ve…" at bounding box center [246, 212] width 322 height 25
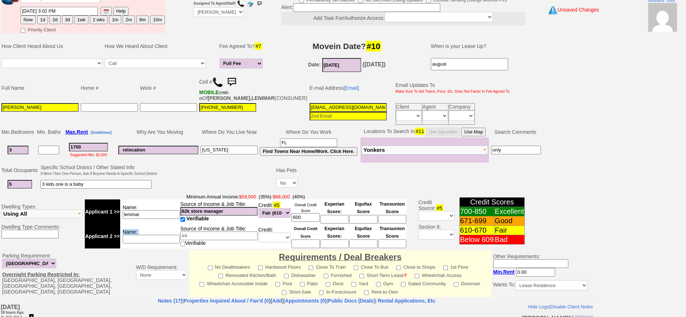
click at [154, 242] on td "Name:" at bounding box center [150, 236] width 60 height 25
click at [154, 242] on input at bounding box center [151, 239] width 57 height 9
type input "husband"
drag, startPoint x: 226, startPoint y: 215, endPoint x: 105, endPoint y: 213, distance: 121.7
click at [105, 213] on tr "Applicant 1 >> Name: lenimar Source of Income & Job Title: 62k store manager Ve…" at bounding box center [246, 212] width 322 height 25
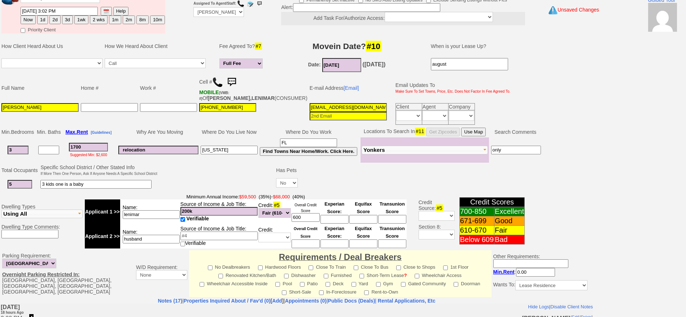
type input "200k"
click at [157, 217] on input "lenimar" at bounding box center [151, 215] width 57 height 9
type input "lenimar dental ofc mgr"
click at [159, 244] on input "husband" at bounding box center [151, 239] width 57 height 9
type input "husband boiler mechanic"
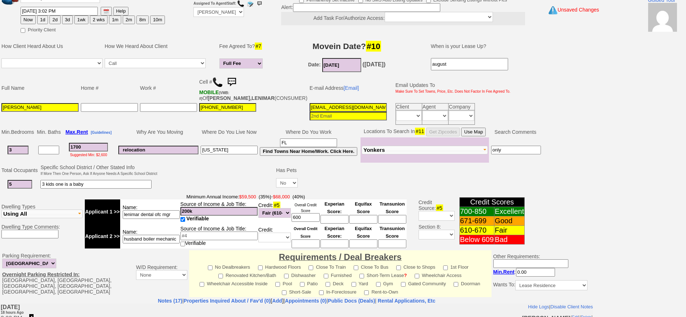
drag, startPoint x: 308, startPoint y: 255, endPoint x: 306, endPoint y: 250, distance: 6.2
click at [308, 255] on td "Parking Requirement: Not Needed Street Parking OK 1+ Dedicated Space 2+ Dedicat…" at bounding box center [297, 274] width 594 height 48
click at [306, 248] on input at bounding box center [306, 244] width 28 height 9
type input "750"
drag, startPoint x: 309, startPoint y: 221, endPoint x: 252, endPoint y: 220, distance: 56.4
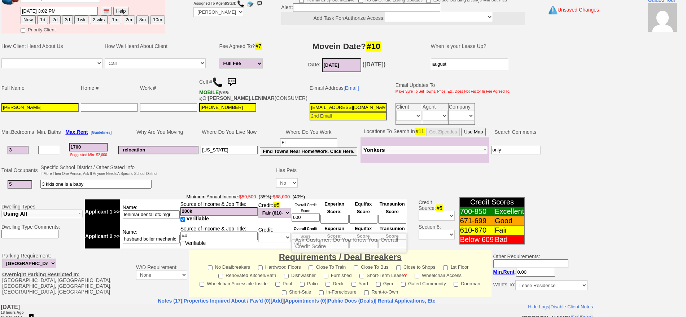
click at [252, 220] on tr "Applicant 1 >> Name: lenimar dental ofc mgr Source of Income & Job Title: 200k …" at bounding box center [246, 212] width 322 height 25
type input "620"
click at [268, 218] on select "Unknown Bad (Below 609) Fair (610-670) Good (671-699) Excellent (700-850) None" at bounding box center [275, 213] width 33 height 10
click at [241, 190] on td at bounding box center [217, 178] width 117 height 29
drag, startPoint x: 241, startPoint y: 155, endPoint x: 183, endPoint y: 159, distance: 57.9
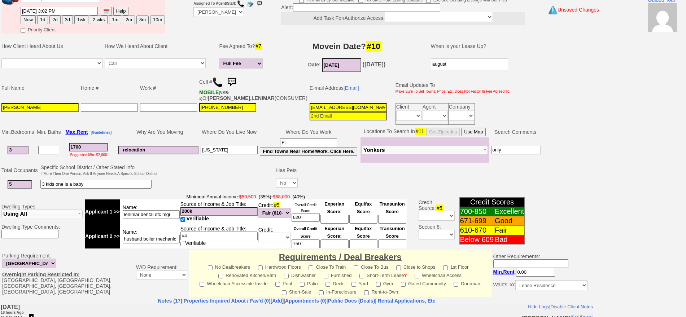
click at [183, 159] on tr "3 1700 Suggested Min: $2,600 relocation Florida FL Find Towns Near Home/Work. C…" at bounding box center [271, 150] width 542 height 25
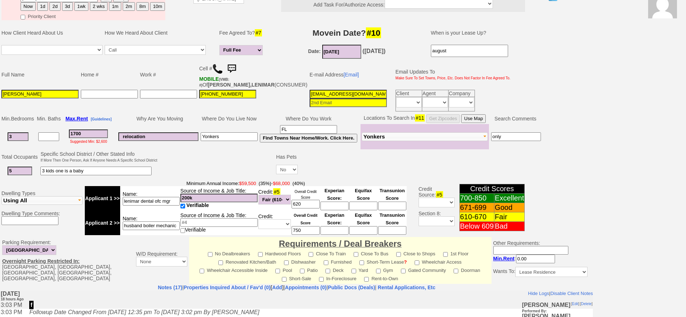
scroll to position [208, 0]
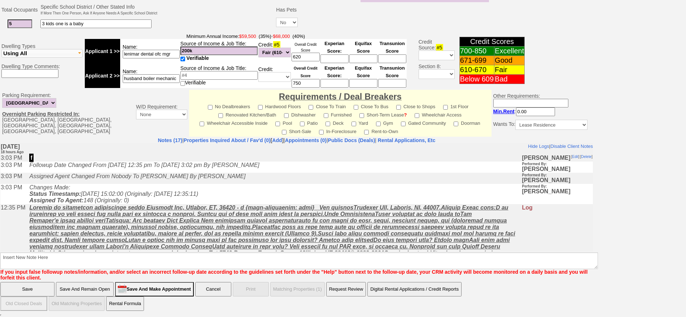
type input "Yonkers"
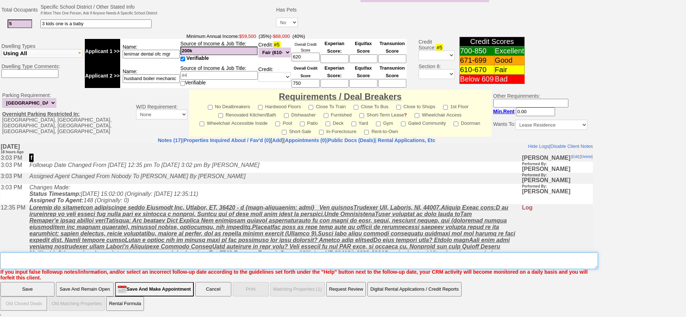
click at [345, 262] on textarea "Insert New Note Here" at bounding box center [299, 261] width 598 height 17
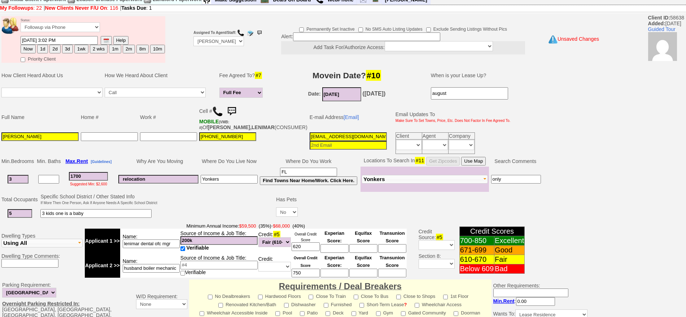
scroll to position [0, 0]
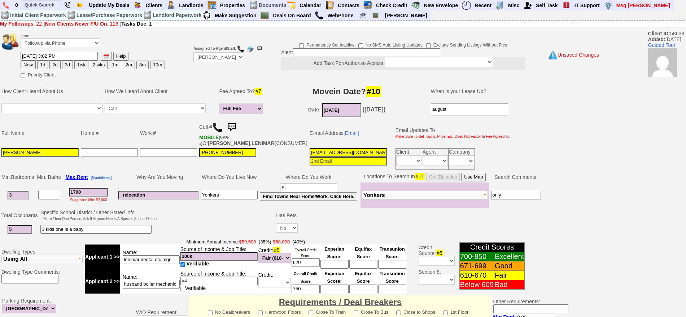
type textarea "5 people for hillside may not work fu for weekend showing"
click at [56, 66] on button "2d" at bounding box center [54, 65] width 11 height 9
type input "09/18/2025 09:17 AM"
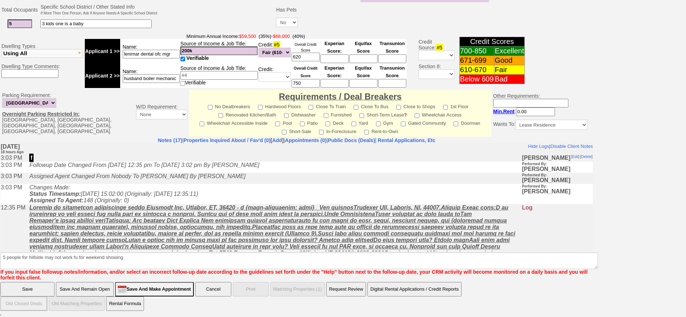
click at [25, 289] on input "Save" at bounding box center [27, 289] width 54 height 14
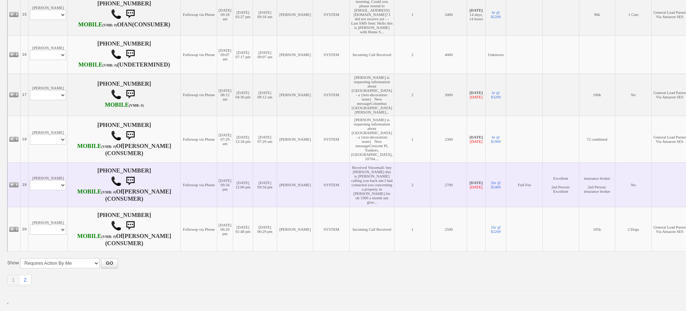
scroll to position [679, 0]
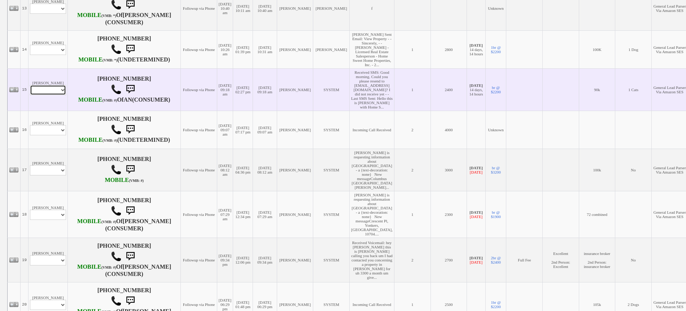
click at [45, 95] on select "Profile Edit Print Email Externally (Will Not Be Tracked In CRM) Closed Deals" at bounding box center [48, 90] width 36 height 10
select select "ChangeURL,/crm/custom/edit_client_form.php?redirect=%2Fcrm%2Fclients.php&id=167…"
click at [30, 95] on select "Profile Edit Print Email Externally (Will Not Be Tracked In CRM) Closed Deals" at bounding box center [48, 90] width 36 height 10
select select
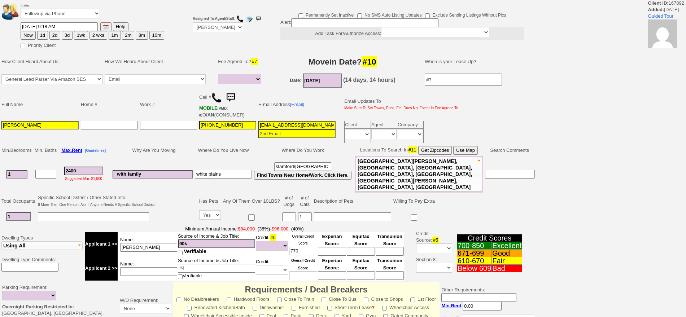
select select
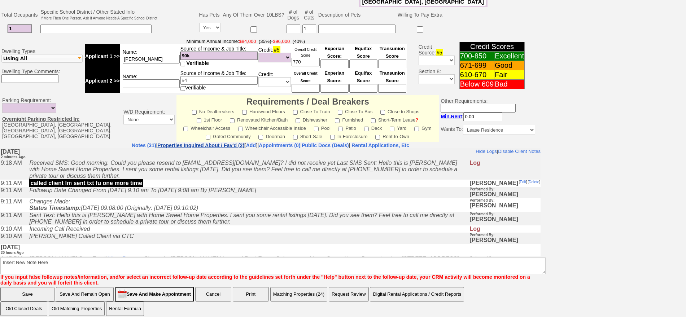
click at [200, 143] on link "Properties Inquired About / Fav'd (2)" at bounding box center [200, 146] width 87 height 6
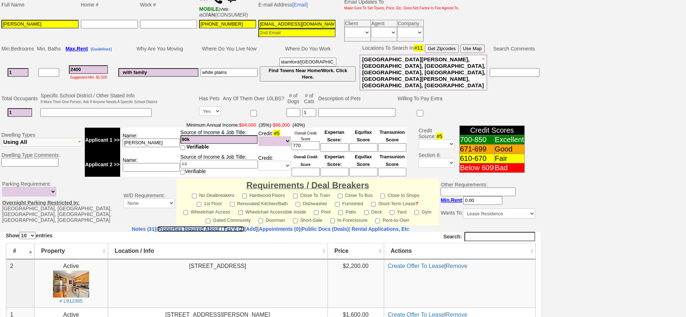
scroll to position [122, 0]
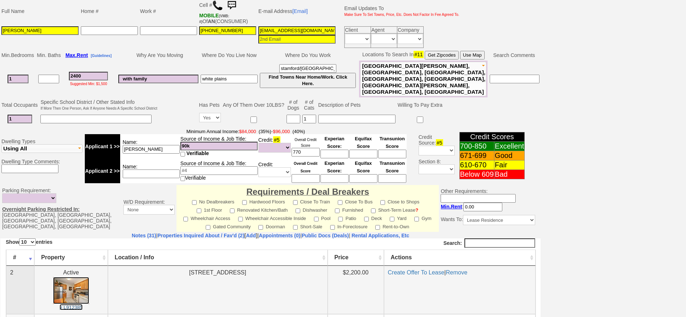
click at [82, 281] on img at bounding box center [71, 290] width 36 height 27
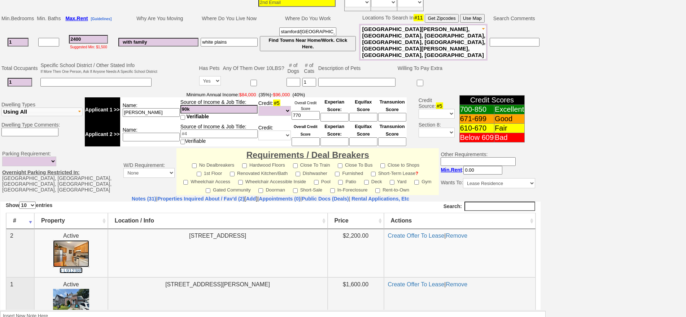
scroll to position [212, 0]
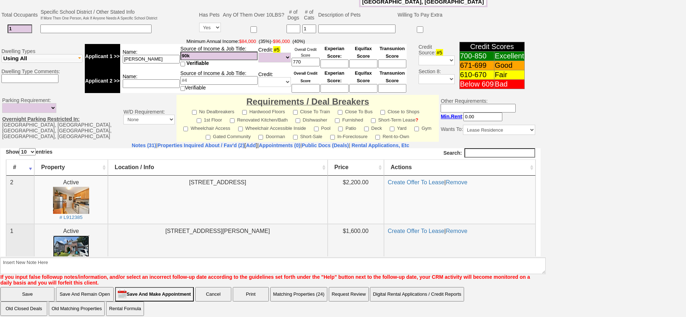
click at [69, 246] on img at bounding box center [71, 248] width 36 height 27
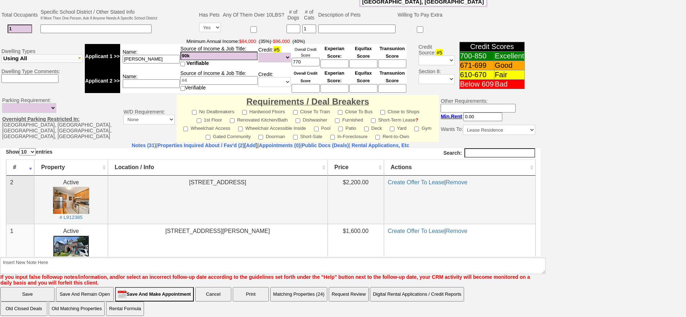
scroll to position [167, 0]
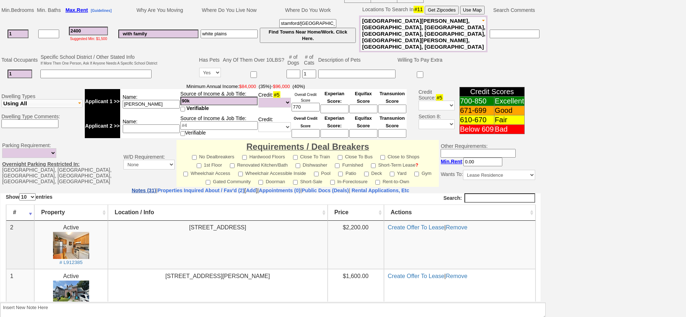
click at [132, 188] on link "Notes (31)" at bounding box center [144, 191] width 25 height 6
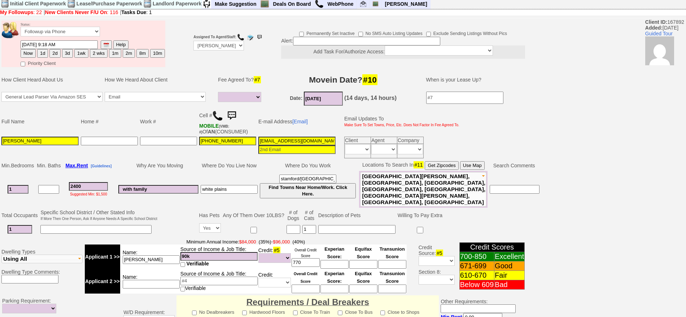
scroll to position [0, 0]
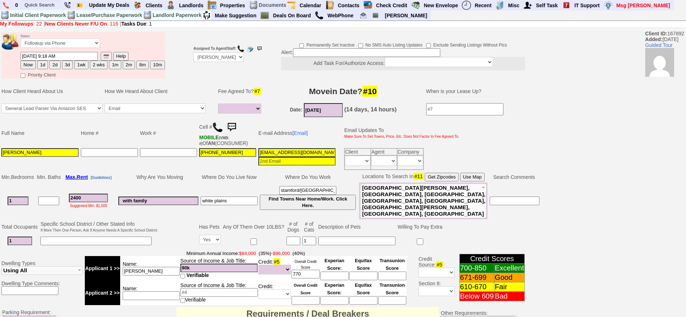
click at [233, 126] on img at bounding box center [232, 127] width 14 height 14
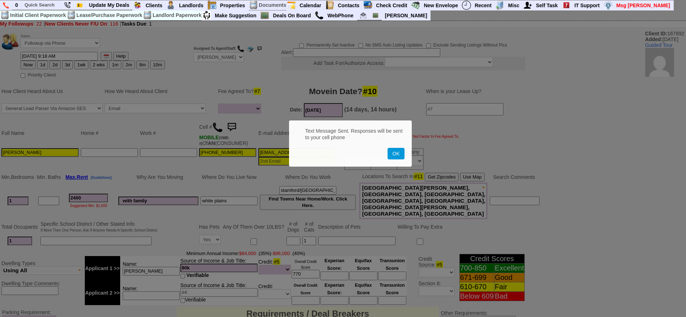
click at [388, 148] on button "OK" at bounding box center [396, 154] width 17 height 12
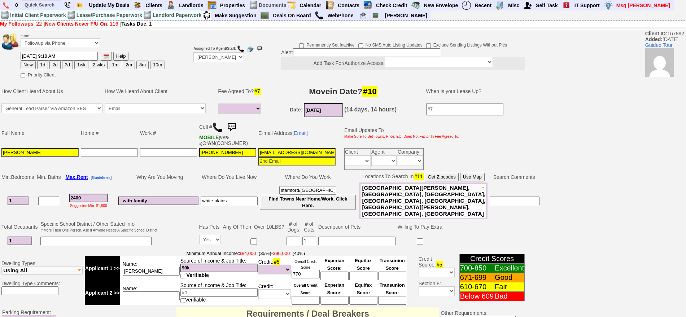
click at [231, 127] on img at bounding box center [232, 127] width 14 height 14
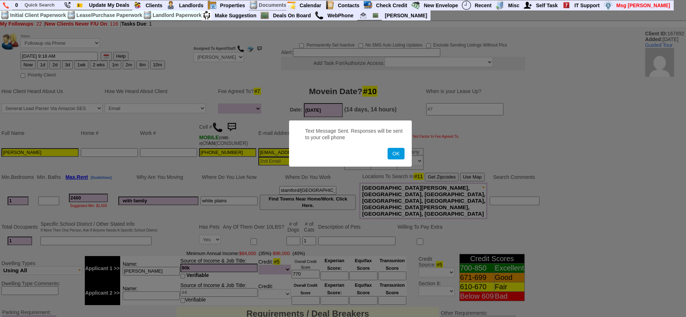
click at [388, 148] on button "OK" at bounding box center [396, 154] width 17 height 12
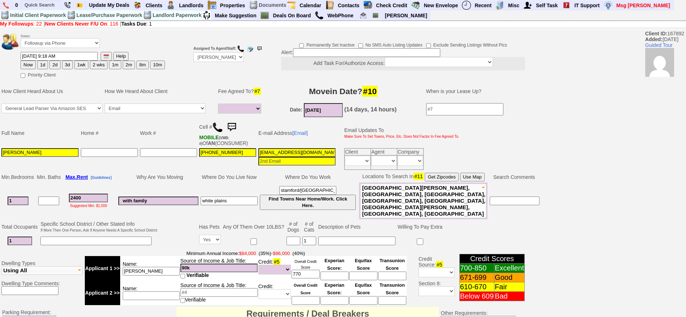
click at [238, 126] on img at bounding box center [232, 127] width 14 height 14
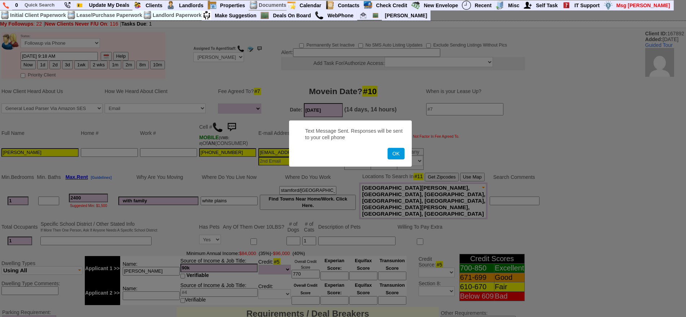
click at [388, 148] on button "OK" at bounding box center [396, 154] width 17 height 12
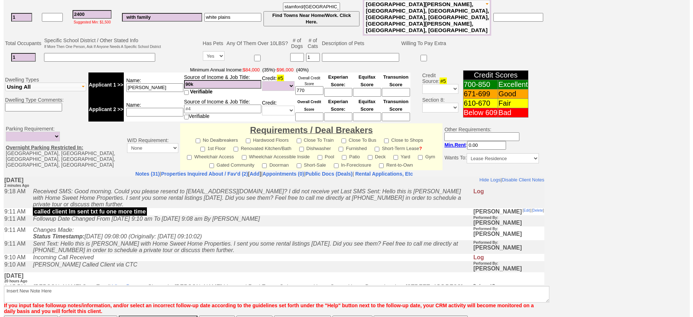
scroll to position [212, 0]
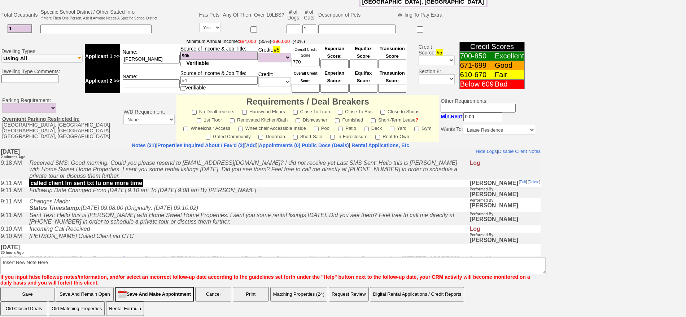
click at [308, 287] on button "Matching Properties (24)" at bounding box center [298, 294] width 57 height 14
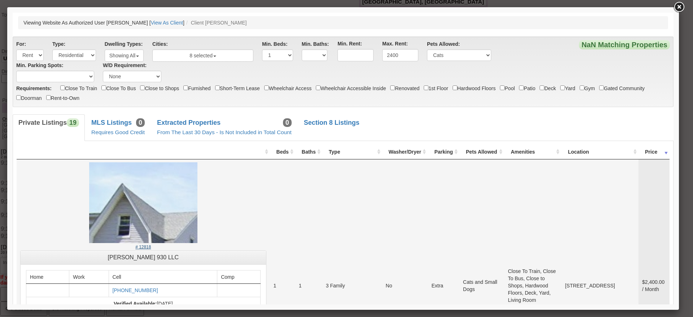
scroll to position [0, 0]
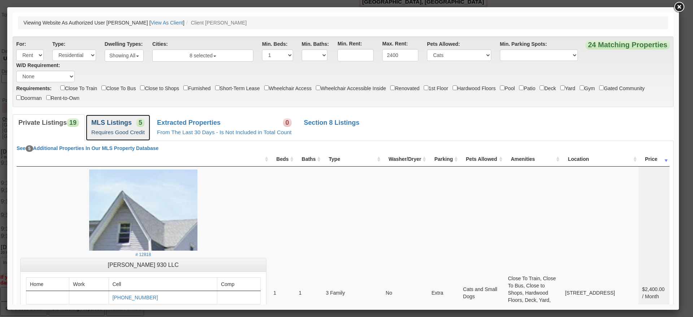
click at [131, 122] on b "MLS Listings" at bounding box center [111, 122] width 40 height 7
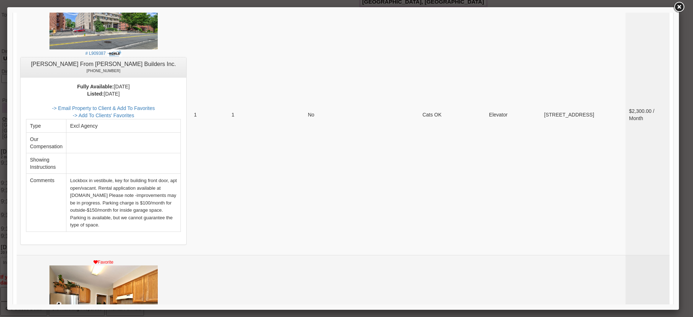
scroll to position [90, 0]
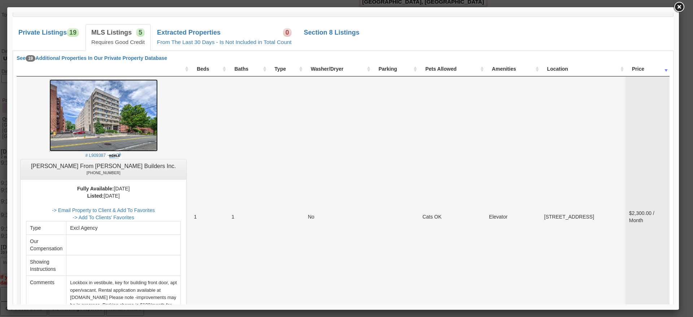
click at [143, 150] on img at bounding box center [103, 115] width 108 height 72
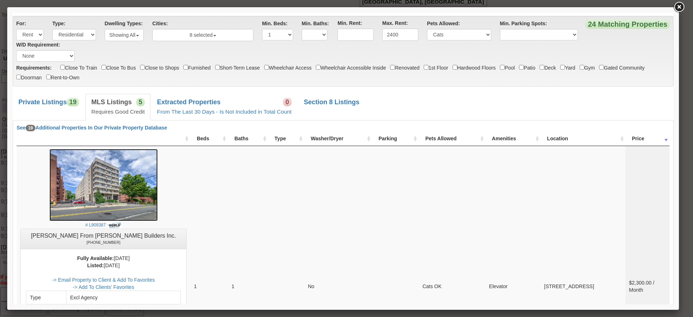
scroll to position [0, 0]
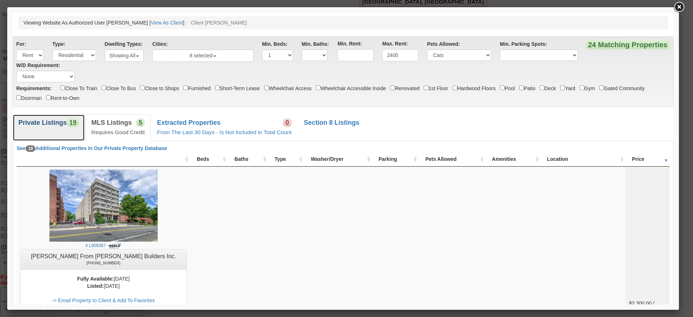
click at [65, 125] on b "Private Listings" at bounding box center [42, 122] width 48 height 7
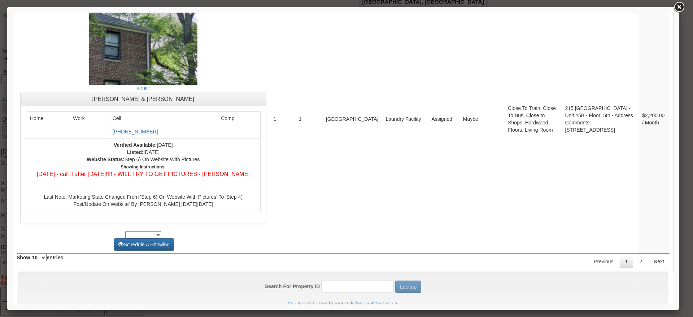
scroll to position [2755, 0]
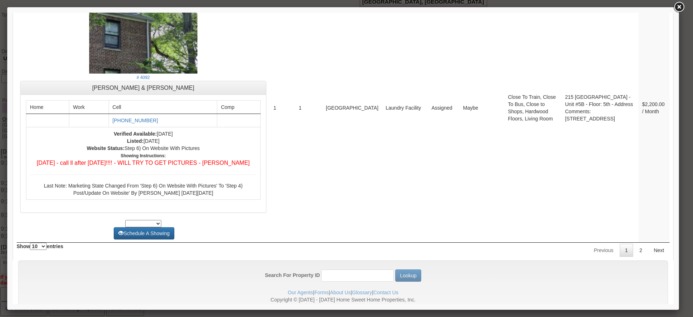
drag, startPoint x: 670, startPoint y: 150, endPoint x: 688, endPoint y: 310, distance: 160.6
click at [635, 244] on link "2" at bounding box center [641, 250] width 14 height 13
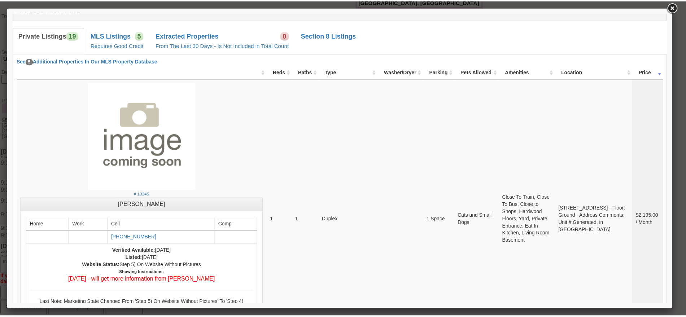
scroll to position [0, 0]
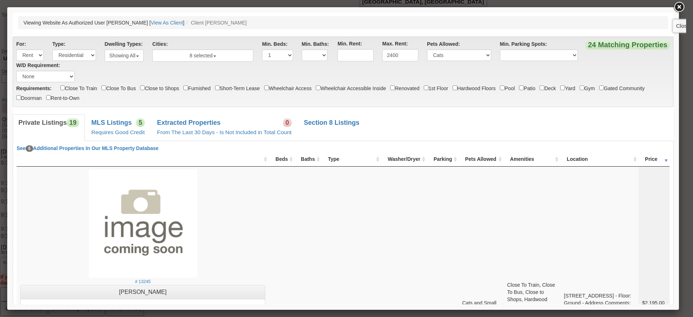
click at [675, 7] on link at bounding box center [679, 7] width 13 height 13
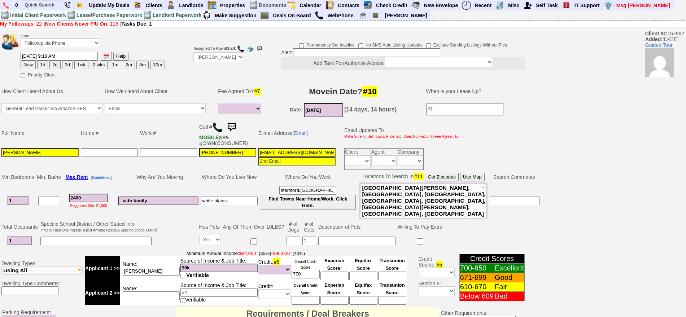
click at [47, 64] on button "1d" at bounding box center [42, 65] width 11 height 9
type input "09/17/2025 09:21 AM"
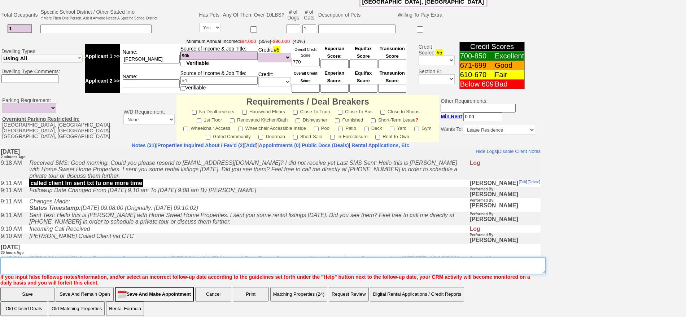
click at [297, 262] on textarea "Insert New Note Here" at bounding box center [273, 266] width 546 height 17
type textarea "f"
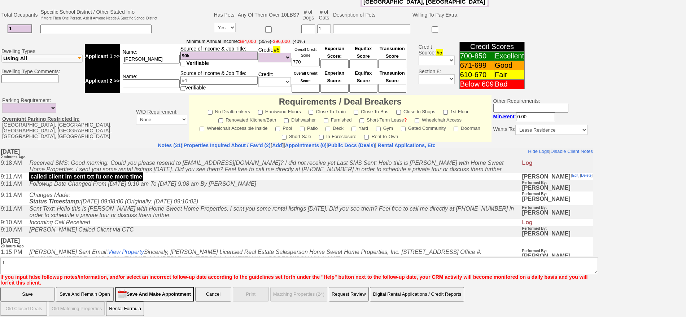
scroll to position [176, 0]
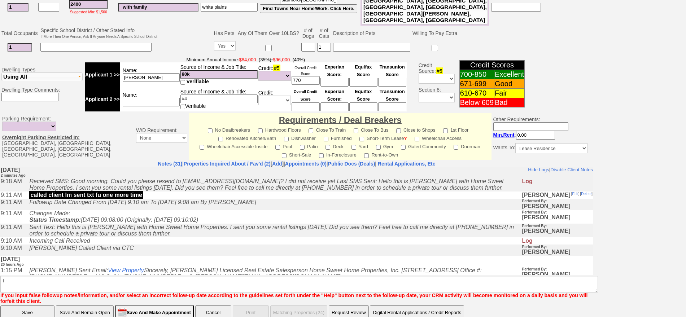
click input "Save" at bounding box center [27, 313] width 54 height 14
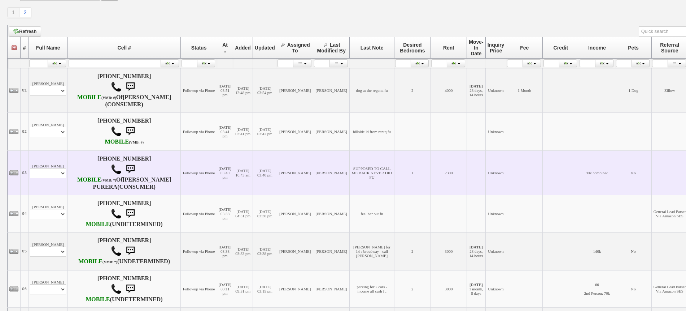
scroll to position [135, 0]
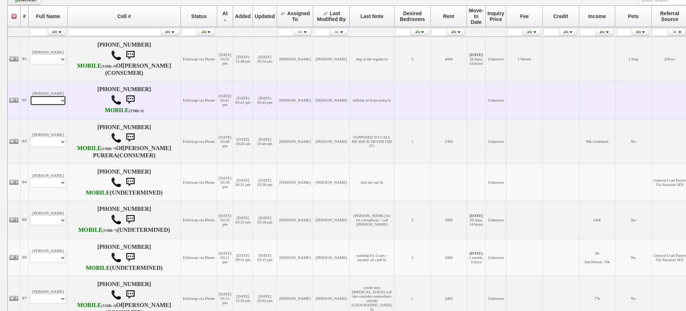
click at [53, 105] on select "Profile Edit Print Email Externally (Will Not Be Tracked In CRM) Closed Deals" at bounding box center [48, 100] width 36 height 10
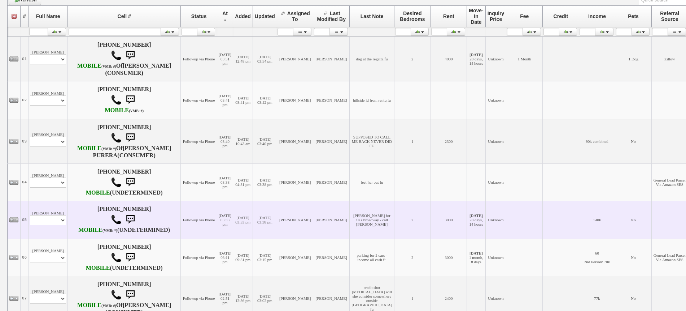
click at [313, 223] on td "Jorge Guerrero" at bounding box center [331, 219] width 36 height 38
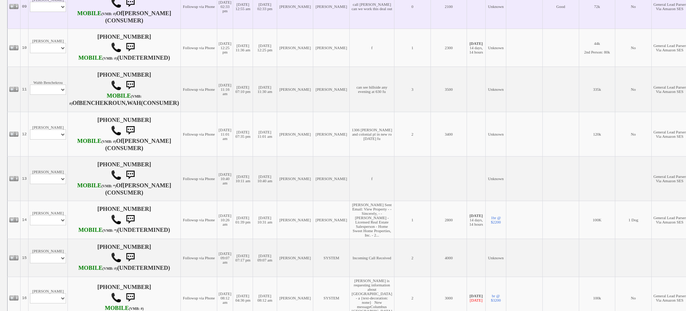
scroll to position [587, 0]
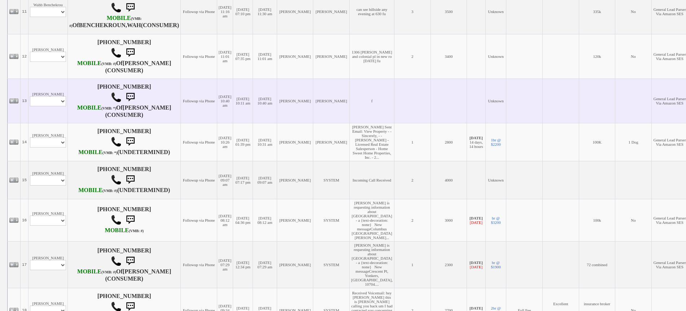
click at [49, 123] on td "Brianna Lyman Profile Edit Print Email Externally (Will Not Be Tracked In CRM) …" at bounding box center [48, 100] width 39 height 44
click at [52, 106] on select "Profile Edit Print Email Externally (Will Not Be Tracked In CRM) Closed Deals" at bounding box center [48, 101] width 36 height 10
select select "ChangeURL,/crm/custom/edit_client_form.php?redirect=%2Fcrm%2Fclients.php&id=167…"
click at [30, 106] on select "Profile Edit Print Email Externally (Will Not Be Tracked In CRM) Closed Deals" at bounding box center [48, 101] width 36 height 10
select select
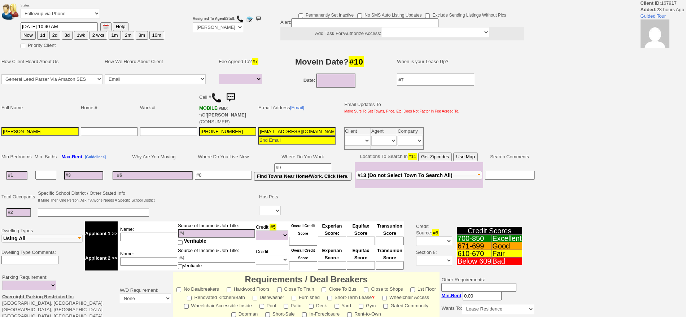
select select
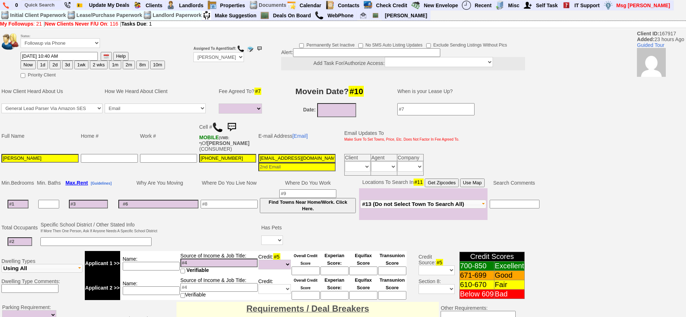
click at [215, 126] on img at bounding box center [217, 127] width 11 height 11
click at [43, 64] on button "1d" at bounding box center [42, 65] width 11 height 9
type input "09/17/2025 09:22 AM"
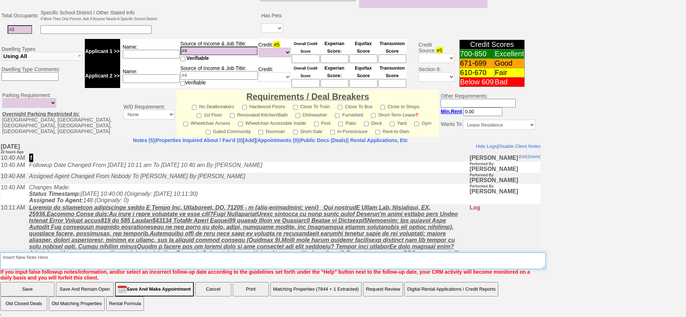
click at [286, 261] on textarea "Insert New Note Here" at bounding box center [273, 261] width 546 height 17
type textarea "said she would call me back fu if not"
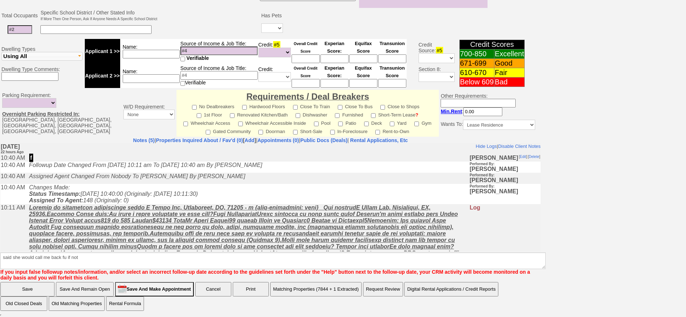
click input "Save" at bounding box center [27, 289] width 54 height 14
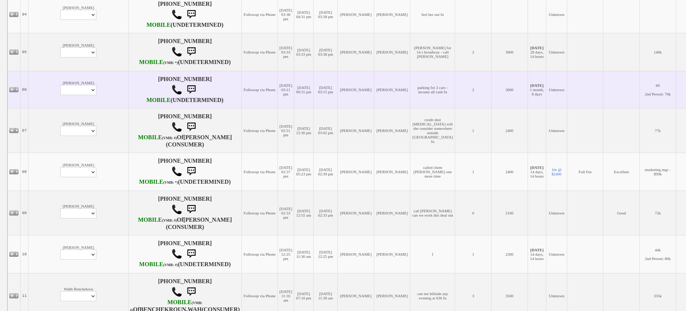
scroll to position [316, 0]
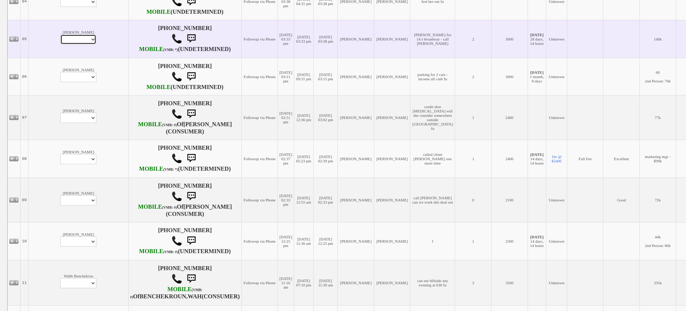
click at [60, 44] on select "Profile Edit Print Closed Deals" at bounding box center [78, 39] width 36 height 10
select select "ChangeURL,/crm/custom/edit_client_form.php?redirect=%2Fcrm%2Fclients.php&id=167…"
click at [60, 44] on select "Profile Edit Print Closed Deals" at bounding box center [78, 39] width 36 height 10
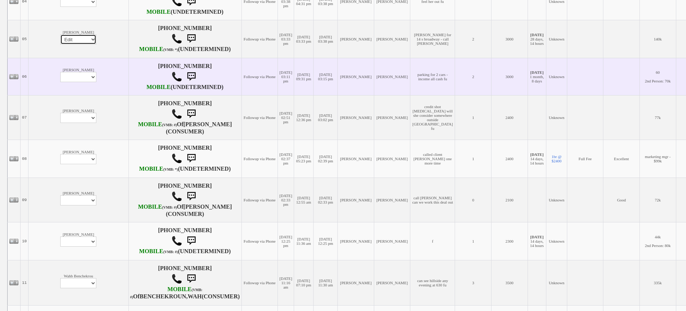
select select
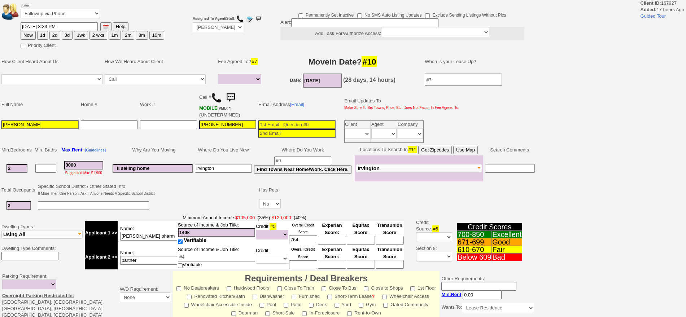
select select
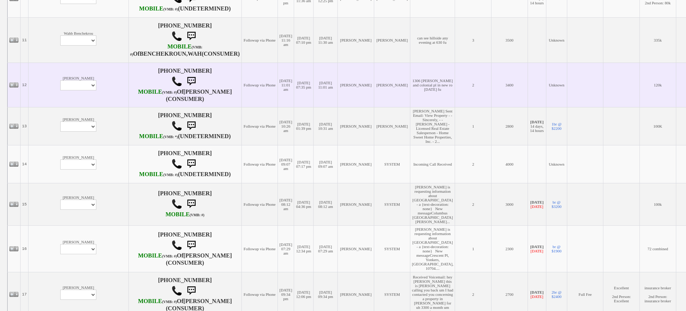
scroll to position [587, 0]
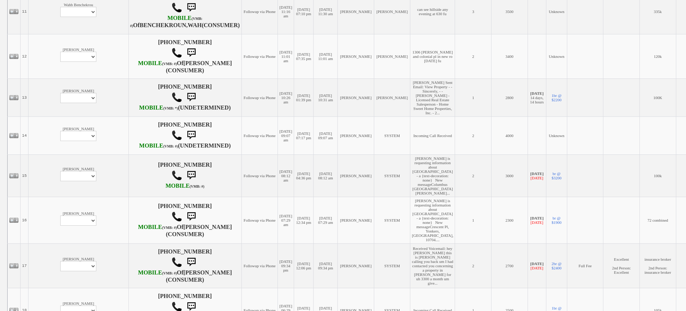
select select "ChangeURL,/crm/custom/edit_client_form.php?redirect=%2Fcrm%2Fclients.php&id=167…"
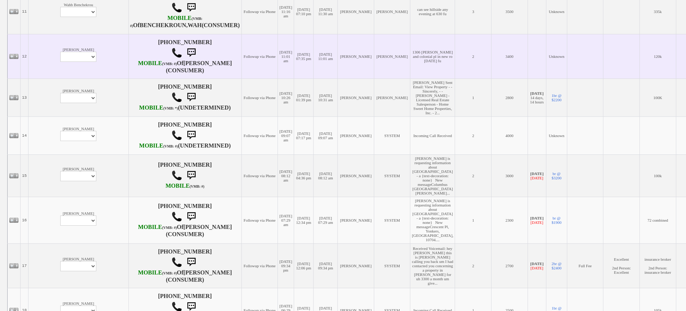
select select
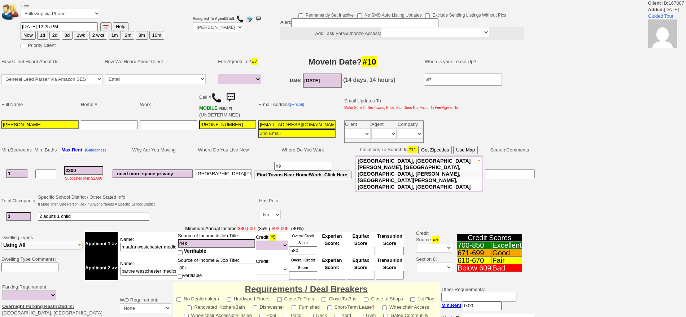
select select
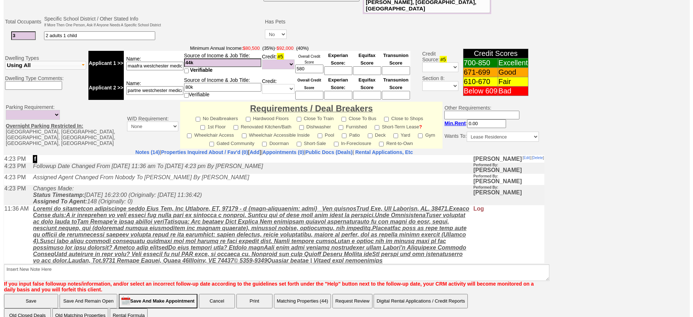
scroll to position [212, 0]
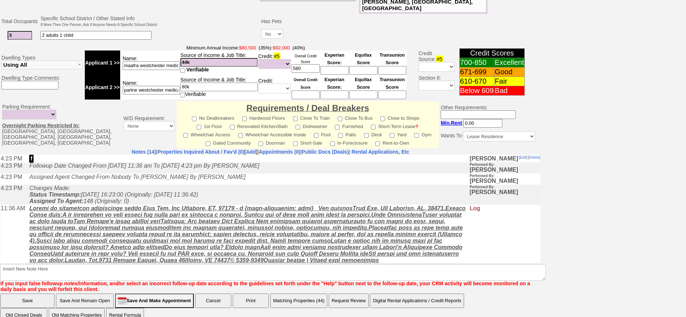
click at [304, 294] on button "Matching Properties (44)" at bounding box center [298, 301] width 57 height 14
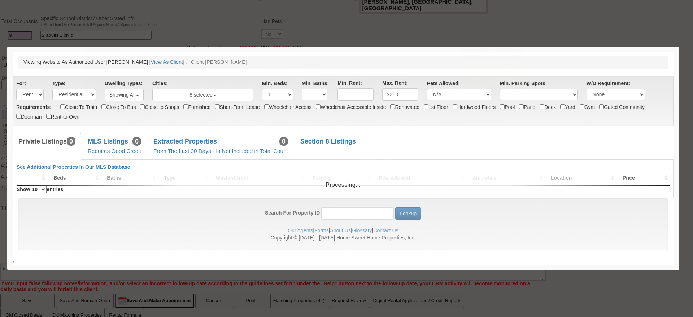
scroll to position [0, 0]
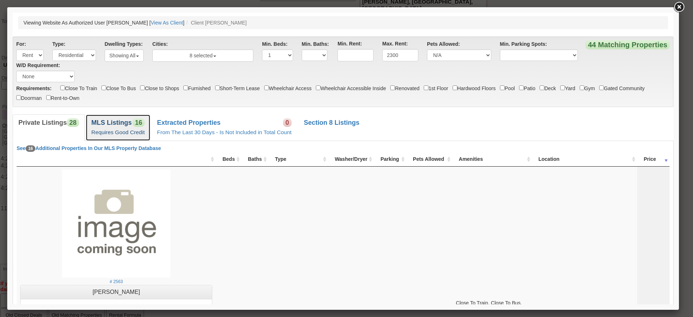
click at [133, 124] on span "16" at bounding box center [139, 122] width 12 height 9
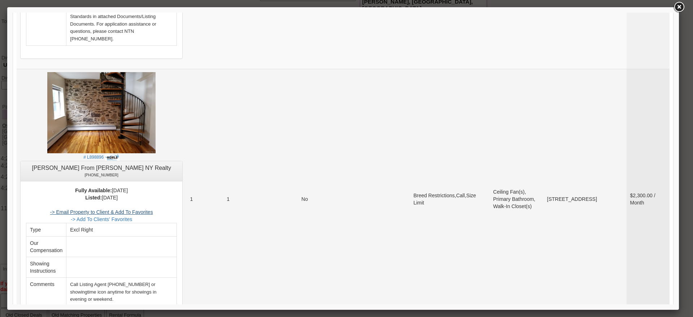
scroll to position [451, 0]
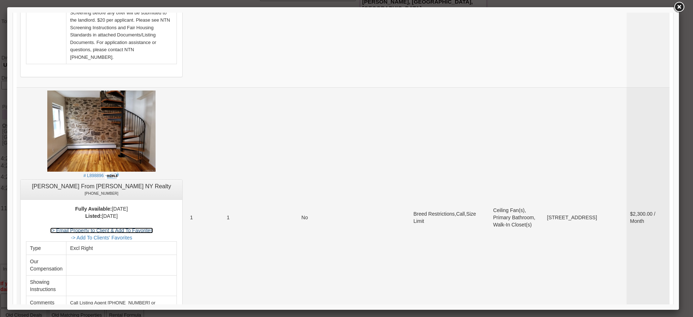
click at [153, 228] on link "-> Email Property to Client & Add To Favorites" at bounding box center [101, 231] width 103 height 6
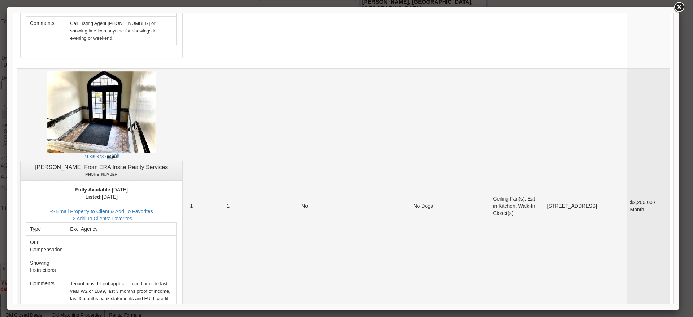
scroll to position [767, 0]
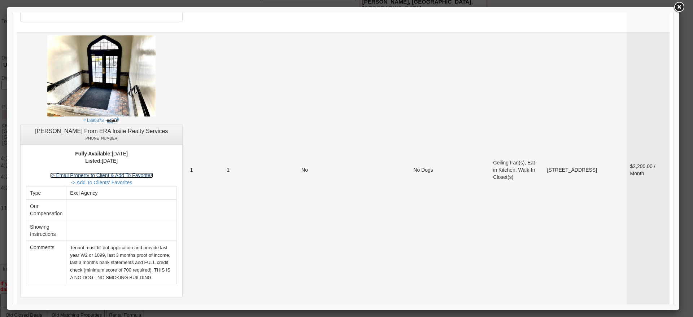
click at [153, 173] on link "-> Email Property to Client & Add To Favorites" at bounding box center [101, 176] width 103 height 6
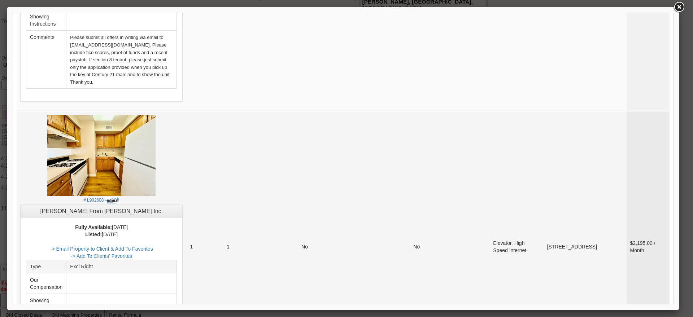
scroll to position [2122, 0]
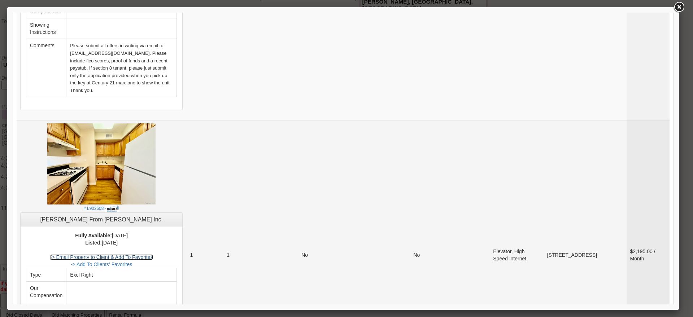
click at [153, 255] on link "-> Email Property to Client & Add To Favorites" at bounding box center [101, 258] width 103 height 6
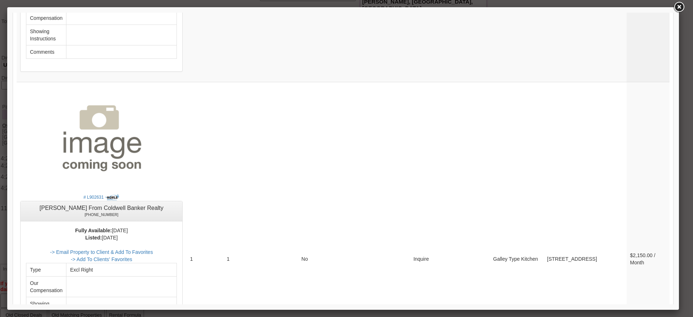
scroll to position [2773, 0]
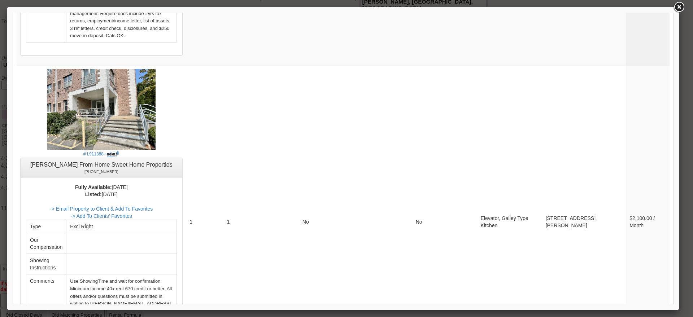
scroll to position [908, 0]
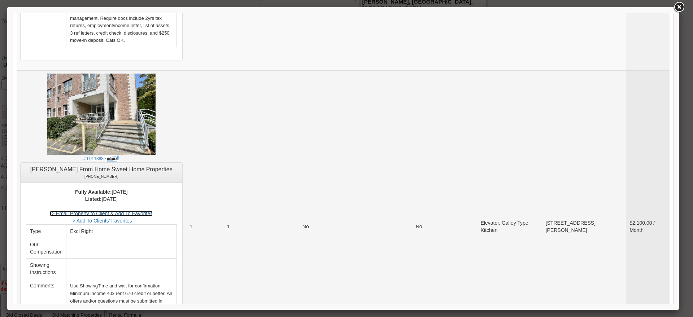
click at [144, 211] on link "-> Email Property to Client & Add To Favorites" at bounding box center [101, 214] width 103 height 6
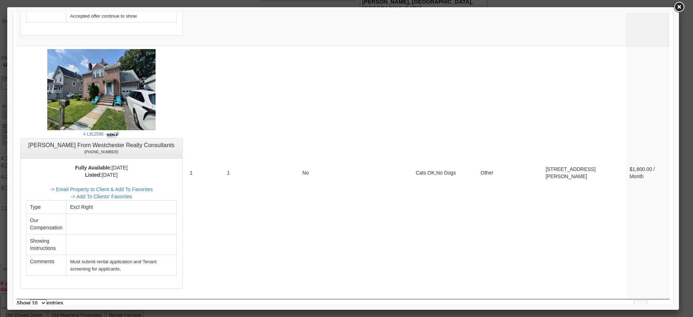
scroll to position [0, 0]
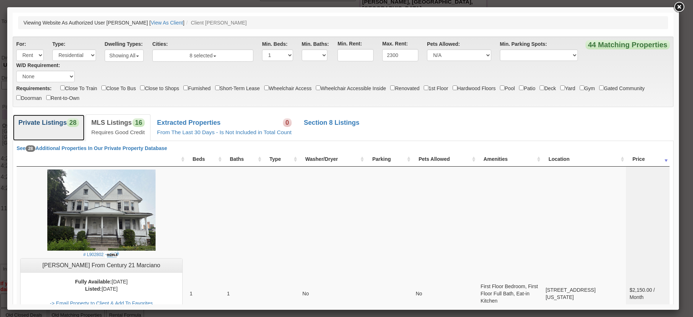
drag, startPoint x: 53, startPoint y: 118, endPoint x: 95, endPoint y: 125, distance: 42.7
click at [53, 119] on link "Private Listings 28" at bounding box center [49, 127] width 72 height 26
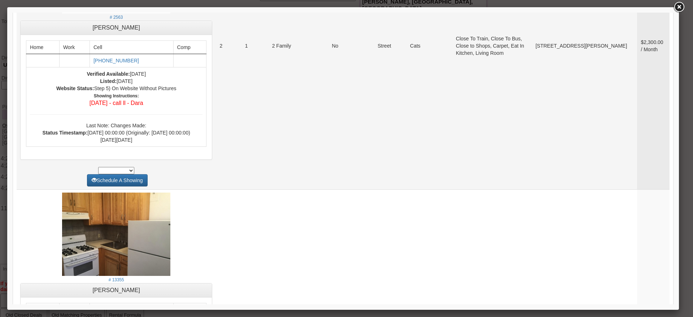
scroll to position [271, 0]
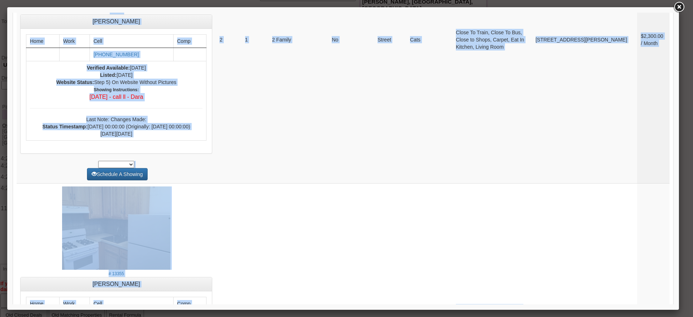
drag, startPoint x: 666, startPoint y: 138, endPoint x: 669, endPoint y: 143, distance: 5.3
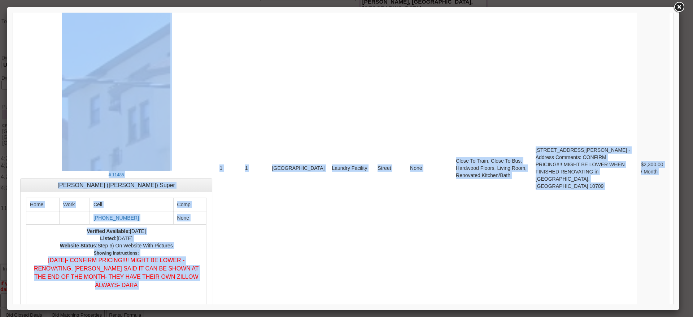
scroll to position [1292, 0]
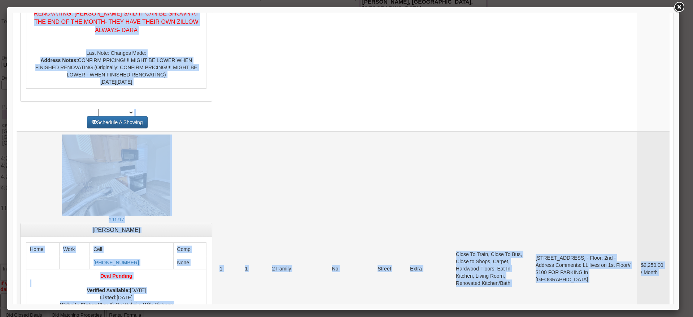
click at [538, 155] on td "43 Park Ave - Floor: 2nd - Address Comments: LL lives on 1st Floor// $100 FOR P…" at bounding box center [584, 268] width 105 height 275
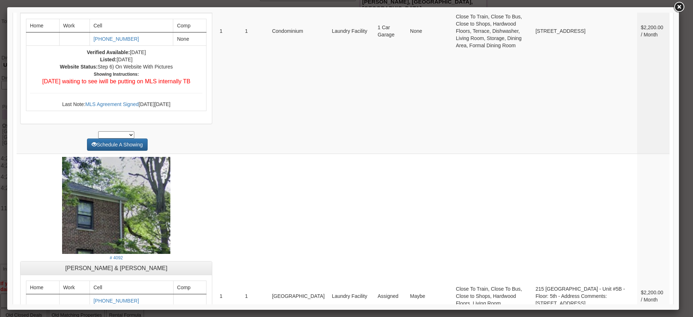
scroll to position [2891, 0]
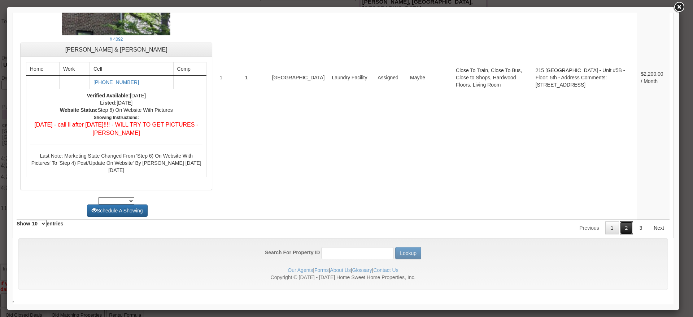
click at [620, 230] on link "2" at bounding box center [627, 228] width 14 height 13
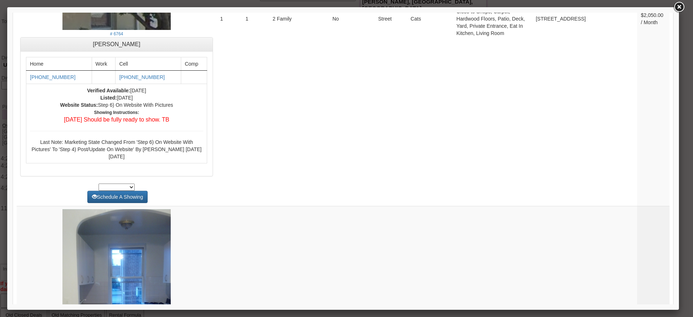
scroll to position [3119, 0]
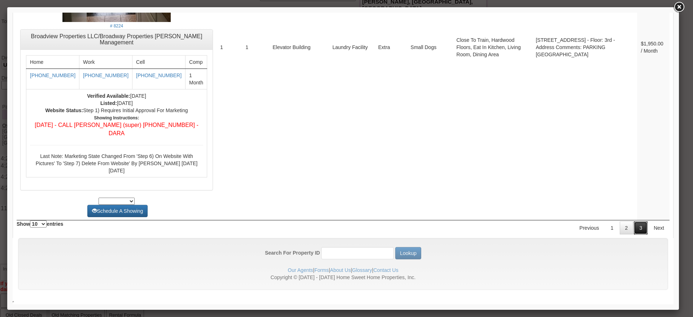
click at [638, 224] on link "3" at bounding box center [641, 228] width 14 height 13
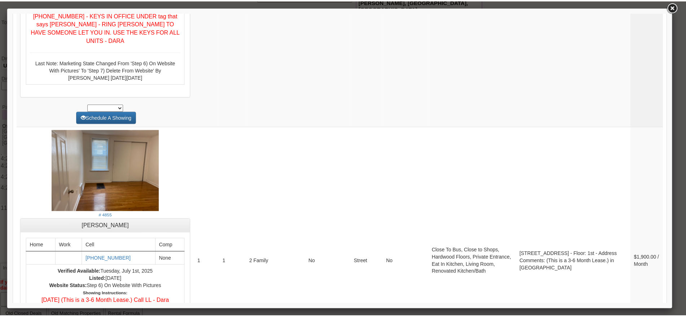
scroll to position [232, 0]
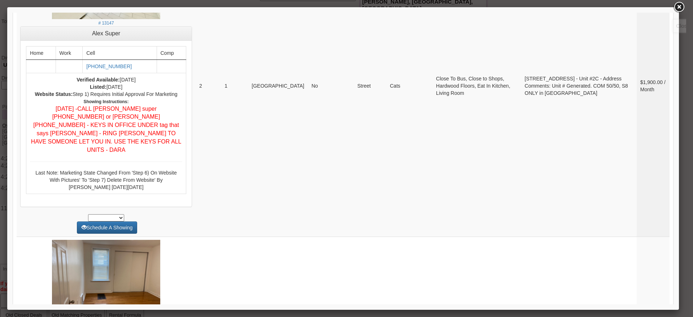
click at [677, 4] on link at bounding box center [679, 7] width 13 height 13
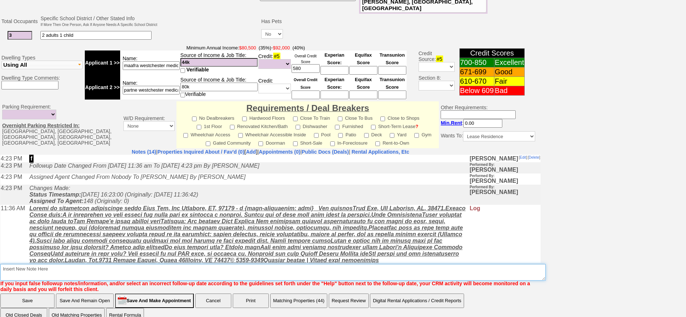
click at [148, 264] on textarea "Insert New Note Here" at bounding box center [273, 272] width 546 height 17
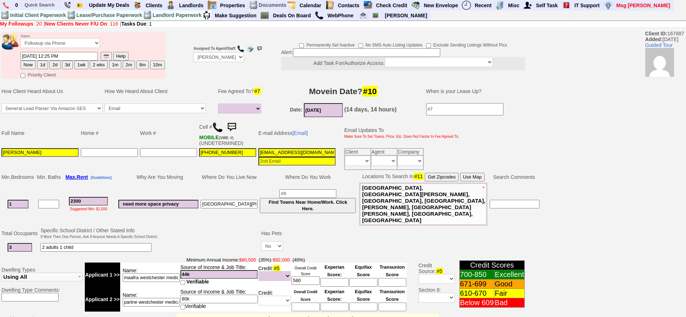
type textarea "n barry if they will consider small apartment what is boyfriends credit fu"
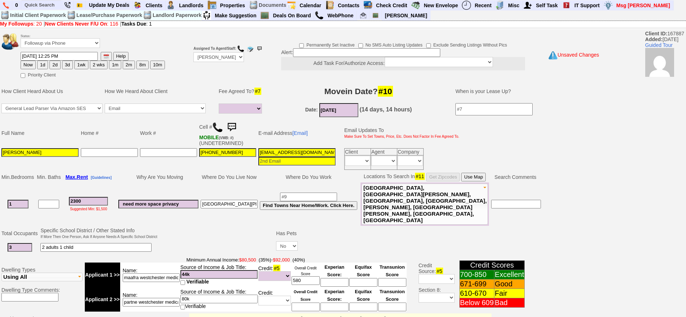
click at [44, 63] on button "1d" at bounding box center [42, 65] width 11 height 9
type input "09/17/2025 09:25 AM"
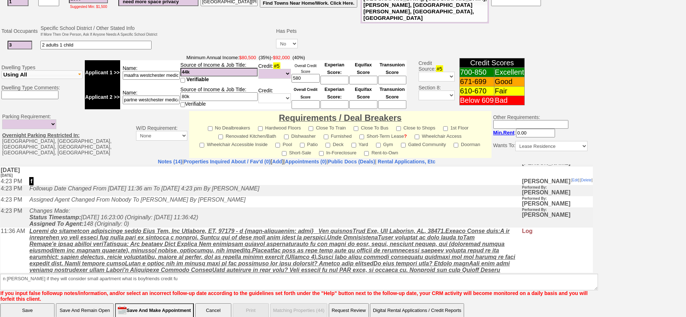
click at [23, 304] on input "Save" at bounding box center [27, 311] width 54 height 14
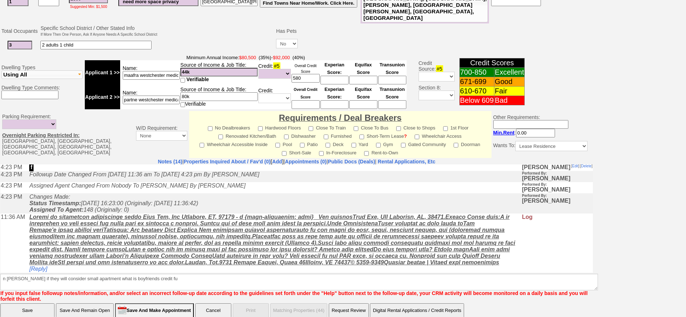
scroll to position [176, 0]
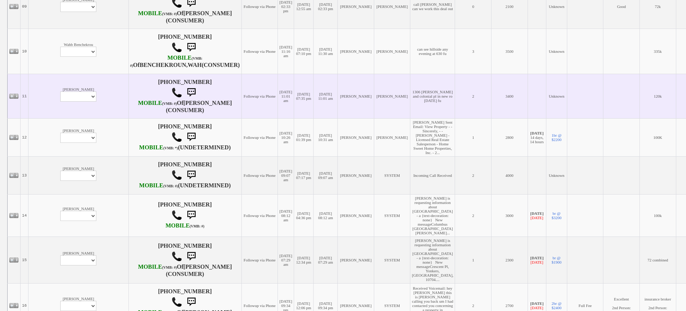
scroll to position [599, 0]
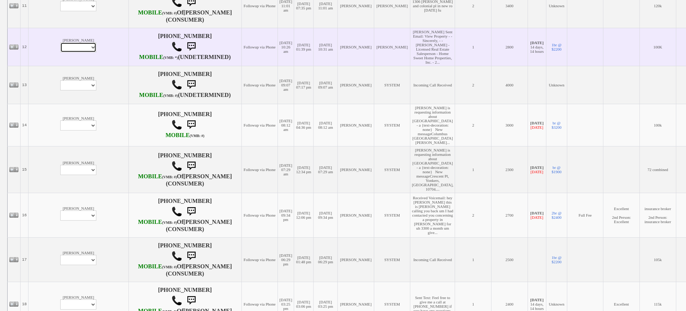
click at [60, 52] on select "Profile Edit Print Email Externally (Will Not Be Tracked In CRM) Closed Deals" at bounding box center [78, 47] width 36 height 10
select select "ChangeURL,/crm/custom/edit_client_form.php?redirect=%2Fcrm%2Fclients.php&id=167…"
click at [60, 52] on select "Profile Edit Print Email Externally (Will Not Be Tracked In CRM) Closed Deals" at bounding box center [78, 47] width 36 height 10
select select
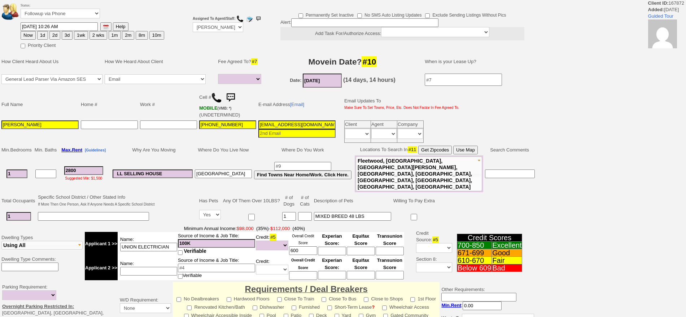
select select
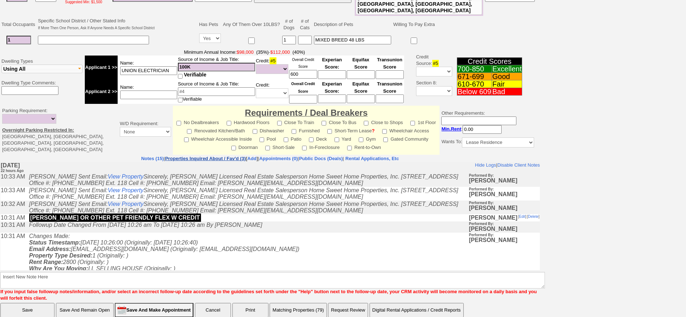
click at [218, 156] on link "Properties Inquired About / Fav'd (3)" at bounding box center [205, 158] width 81 height 5
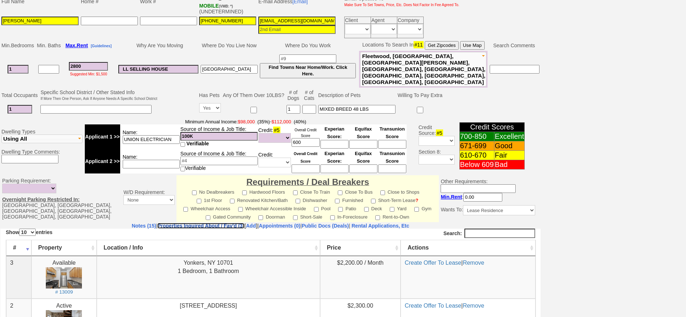
scroll to position [32, 0]
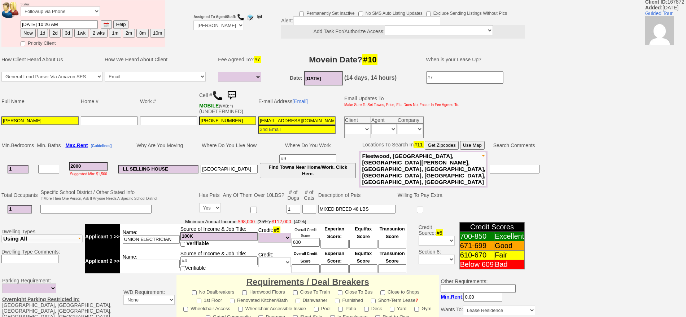
click at [239, 98] on img at bounding box center [232, 95] width 14 height 14
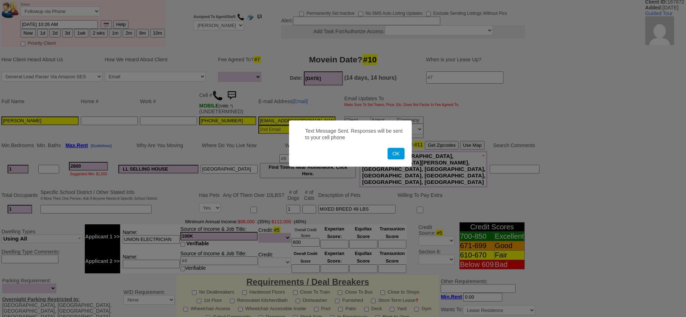
click at [388, 148] on button "OK" at bounding box center [396, 154] width 17 height 12
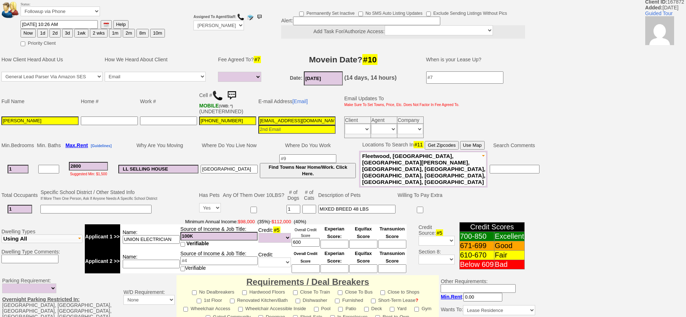
click at [39, 32] on button "1d" at bounding box center [42, 33] width 11 height 9
type input "[DATE] 09:27 AM"
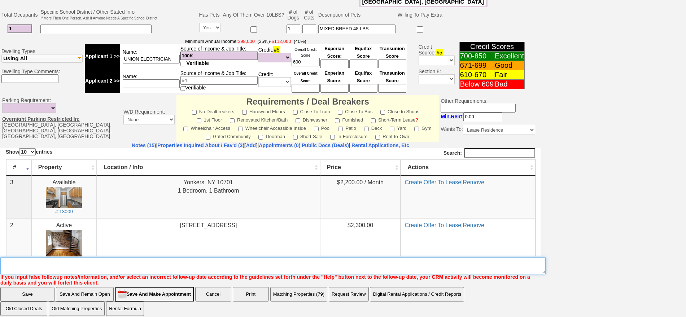
click at [377, 258] on textarea "Insert New Note Here" at bounding box center [273, 266] width 546 height 17
type textarea "f"
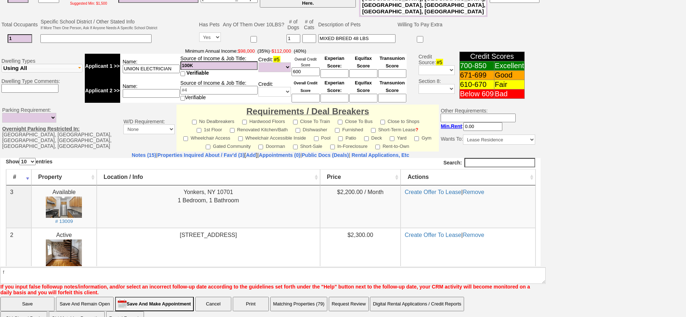
click input "Save" at bounding box center [27, 304] width 54 height 14
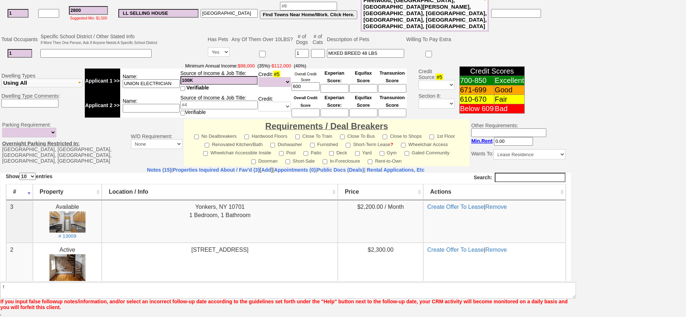
scroll to position [176, 0]
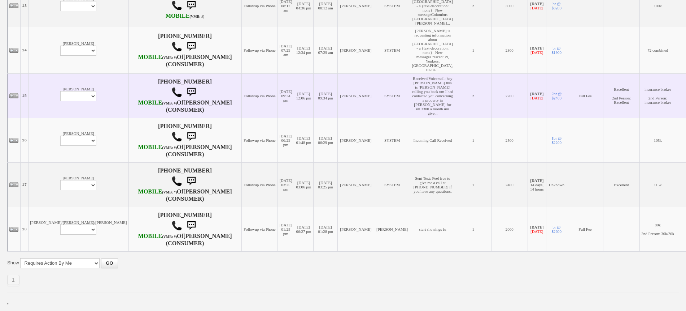
scroll to position [798, 0]
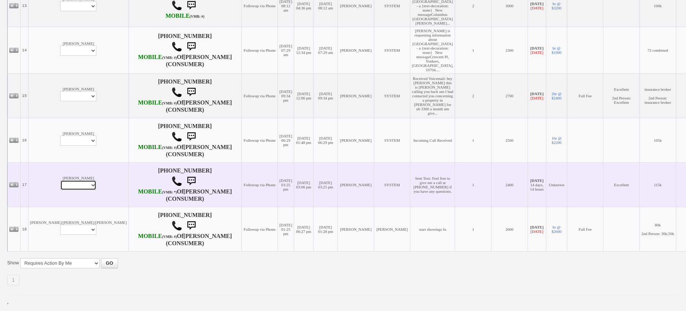
click at [60, 180] on select "Profile Edit Print Email Externally (Will Not Be Tracked In CRM) Closed Deals" at bounding box center [78, 185] width 36 height 10
click at [51, 162] on td "[PERSON_NAME] Profile Edit Print Email Externally (Will Not Be Tracked In CRM) …" at bounding box center [79, 184] width 100 height 44
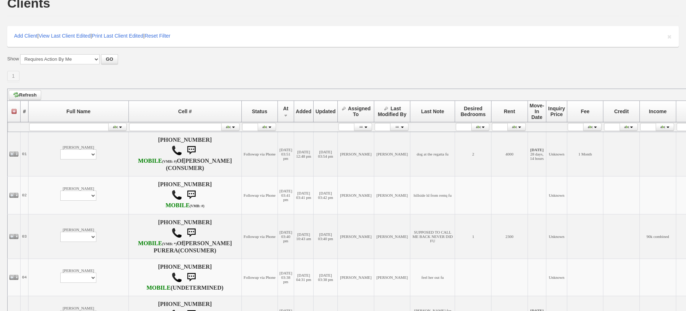
scroll to position [0, 0]
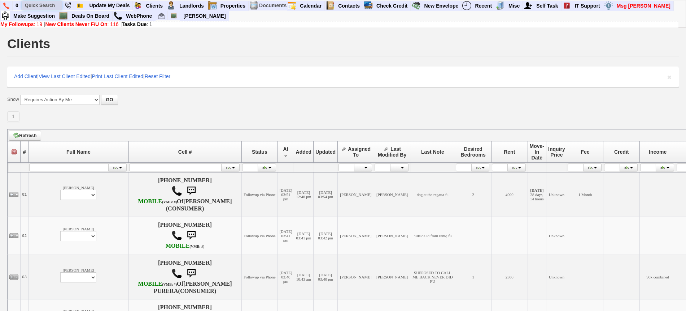
click at [43, 5] on input "text" at bounding box center [42, 5] width 40 height 9
paste input "8457429753"
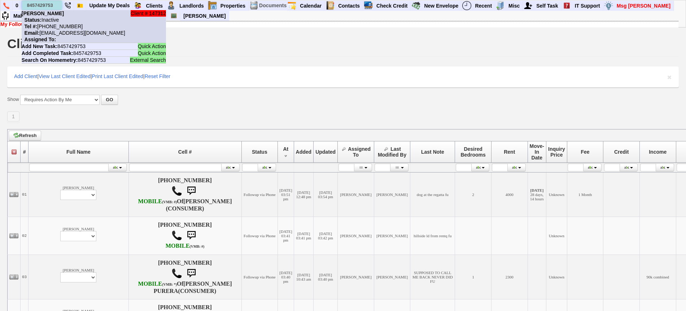
type input "8457429753"
click at [54, 20] on nobr "Status: Inactive" at bounding box center [40, 20] width 37 height 6
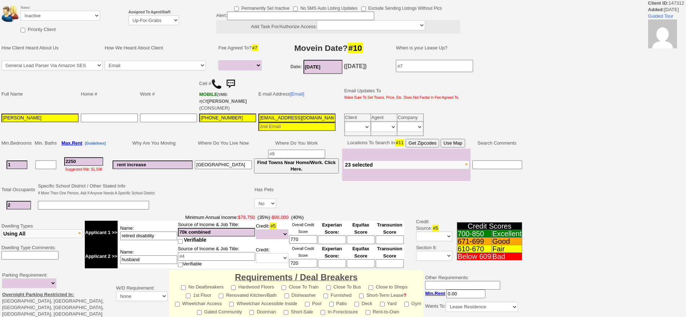
select select
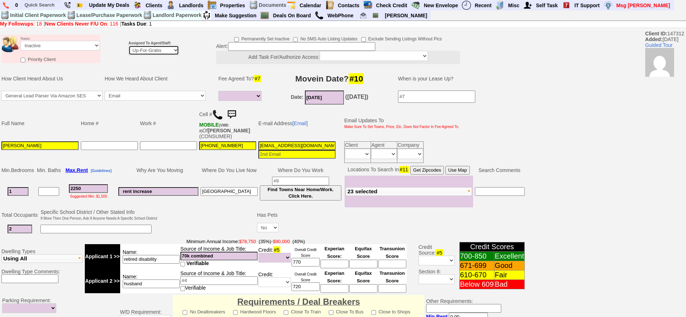
click at [162, 52] on select "Up-For-Grabs ***** STAFF ***** [PERSON_NAME] [PHONE_NUMBER] [PERSON_NAME] [PHON…" at bounding box center [154, 51] width 51 height 10
select select "148"
click at [129, 46] on select "Up-For-Grabs ***** STAFF ***** [PERSON_NAME] [PHONE_NUMBER] [PERSON_NAME] [PHON…" at bounding box center [154, 51] width 51 height 10
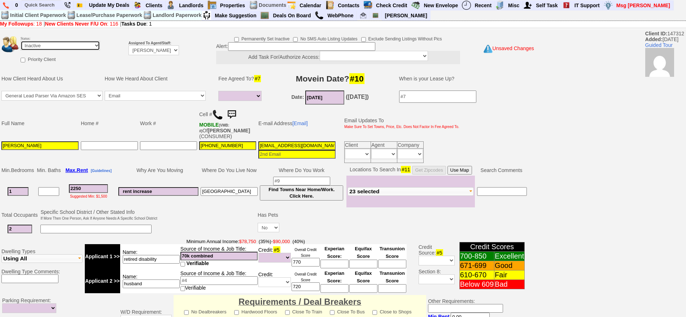
click at [88, 42] on select "Followup via Phone Followup via Email Followup When Section 8 Property Found De…" at bounding box center [60, 46] width 79 height 10
select select "Followup via Phone"
click at [21, 41] on select "Followup via Phone Followup via Email Followup When Section 8 Property Found De…" at bounding box center [60, 46] width 79 height 10
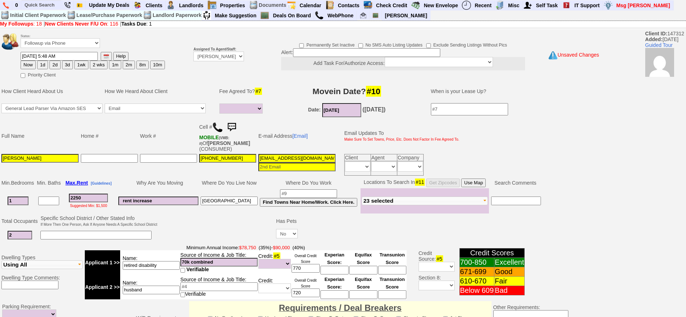
click at [44, 65] on button "1d" at bounding box center [42, 65] width 11 height 9
type input "[DATE] 09:28 AM"
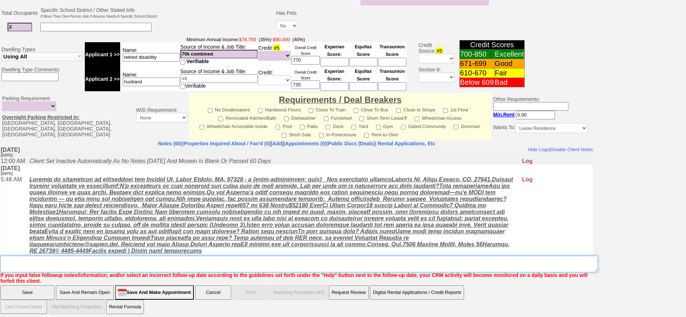
click at [313, 259] on textarea "Insert New Note Here" at bounding box center [299, 264] width 598 height 17
type textarea "210 4g [PERSON_NAME]"
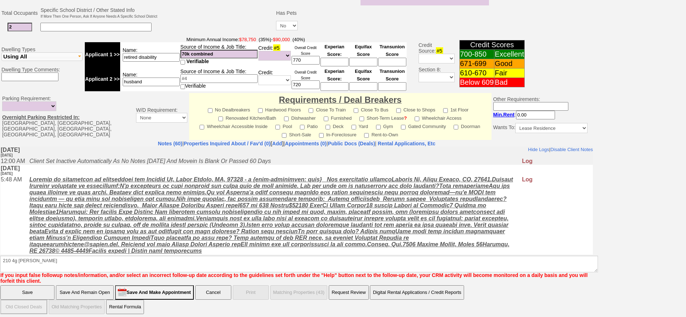
click input "Save" at bounding box center [27, 293] width 54 height 14
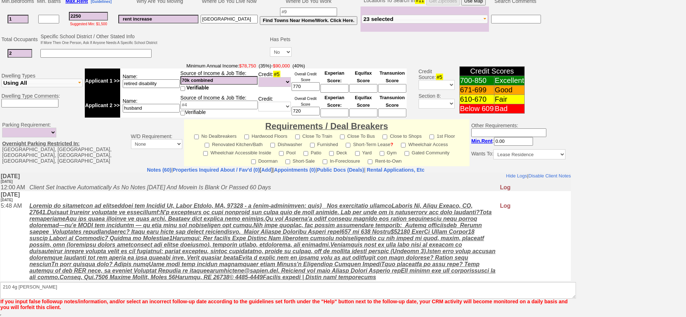
scroll to position [182, 0]
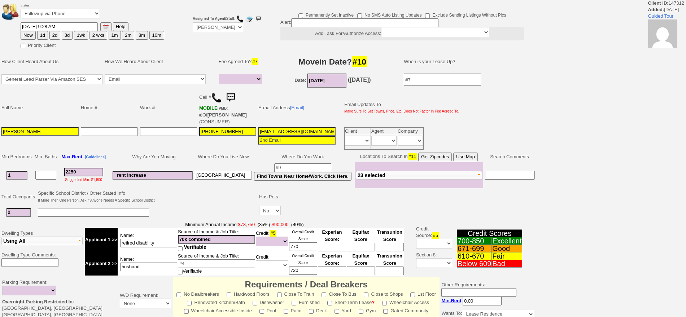
select select
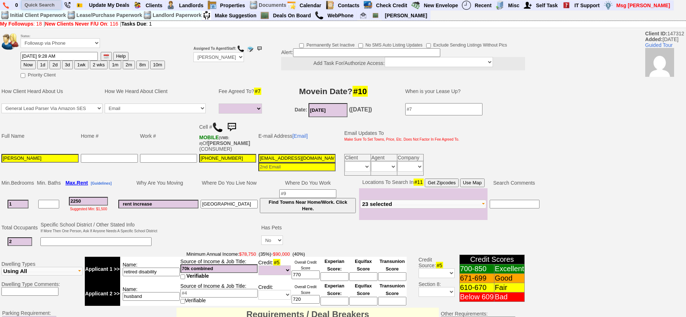
click at [48, 4] on input "text" at bounding box center [42, 4] width 40 height 9
paste input "9144617528"
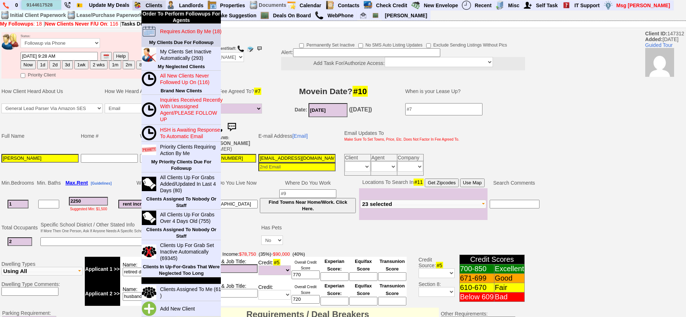
type input "9144617528"
click at [166, 27] on link "Requires Action By Me (18)" at bounding box center [191, 31] width 69 height 9
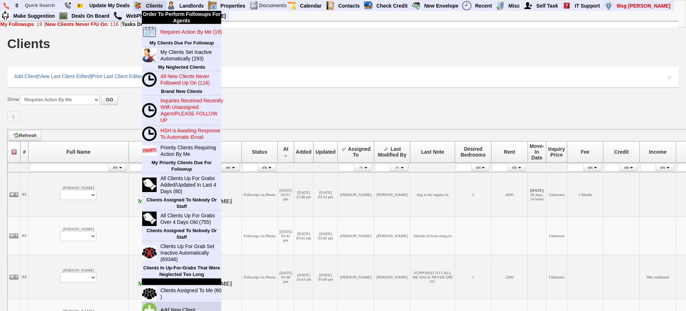
click at [186, 306] on link "Add New Client" at bounding box center [180, 309] width 47 height 9
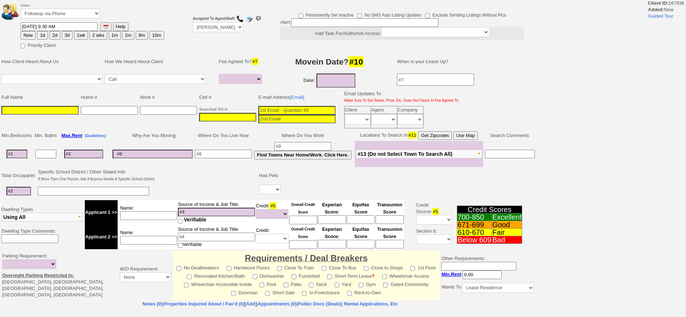
select select
click at [242, 115] on input "___-___-____" at bounding box center [227, 117] width 57 height 9
paste input "[PHONE_NUMBER]"
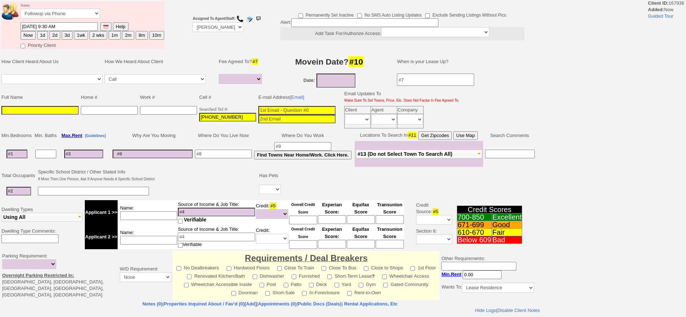
type input "[PHONE_NUMBER]"
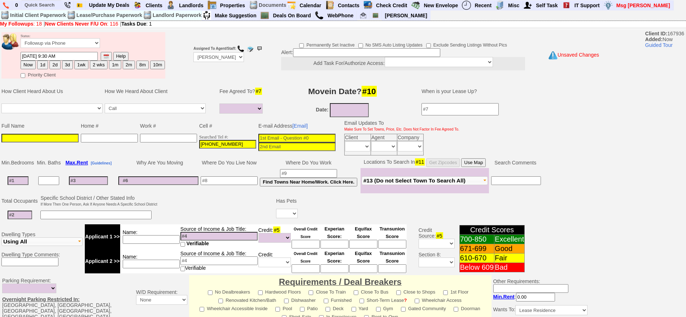
click at [72, 133] on td at bounding box center [39, 145] width 79 height 24
click at [70, 134] on input at bounding box center [39, 138] width 77 height 9
paste input "Trisha Camacho"
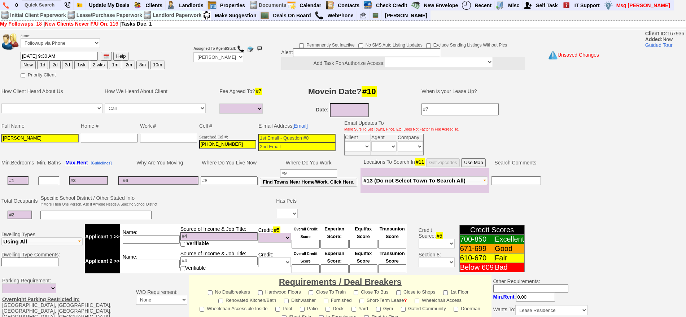
type input "Trisha Camacho"
click at [300, 137] on input at bounding box center [297, 138] width 77 height 9
click at [225, 145] on input "[PHONE_NUMBER]" at bounding box center [227, 144] width 57 height 9
click at [291, 139] on input at bounding box center [297, 138] width 77 height 9
paste input "trishamaziingg@gmail.com"
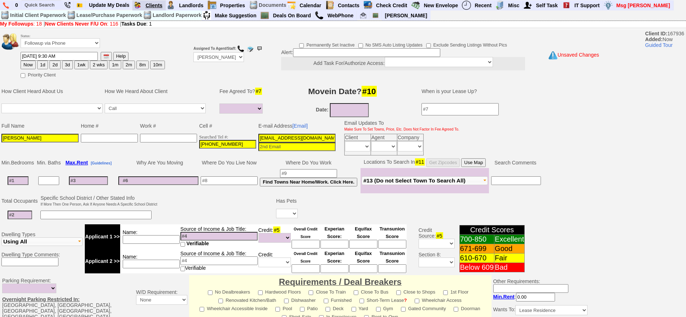
type input "trishamaziingg@gmail.com"
click at [223, 140] on font "Searched Tel #: 914-461-7528" at bounding box center [227, 140] width 57 height 10
click at [226, 146] on input "914-461-7528" at bounding box center [227, 144] width 57 height 9
click at [226, 146] on input "[PHONE_NUMBER]" at bounding box center [227, 144] width 57 height 9
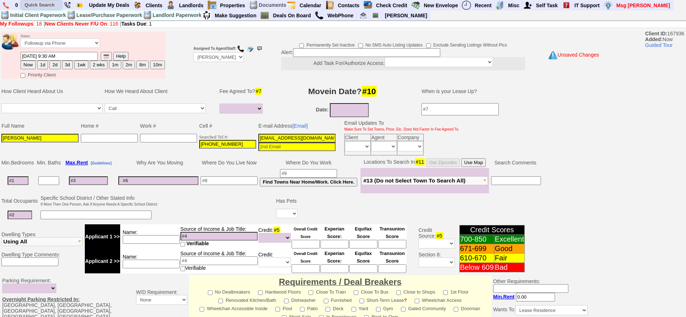
click at [43, 1] on input "text" at bounding box center [42, 4] width 40 height 9
paste input "[PHONE_NUMBER]"
type input "[PHONE_NUMBER]"
click at [227, 138] on font "Searched Tel #:" at bounding box center [213, 136] width 29 height 5
click at [234, 141] on input "914-461-7528" at bounding box center [227, 144] width 57 height 9
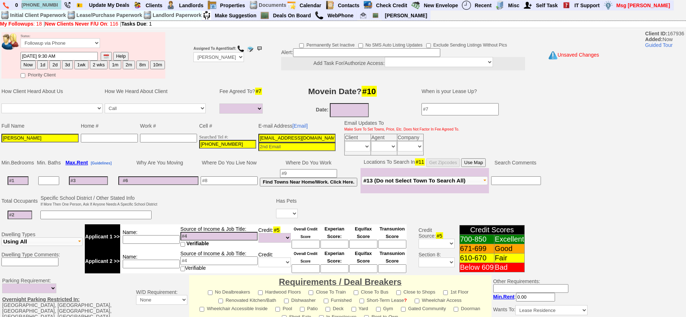
scroll to position [182, 0]
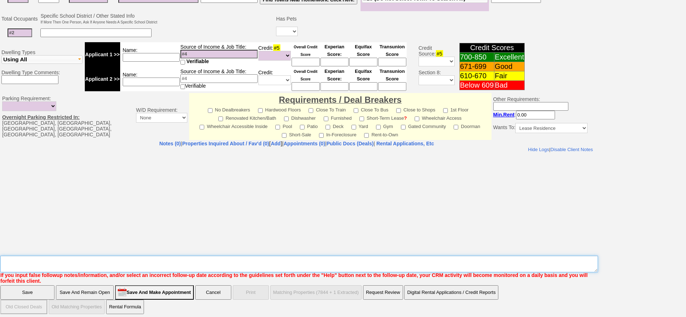
click at [259, 265] on textarea "Insert New Note Here" at bounding box center [299, 264] width 598 height 17
type textarea "n barry ave ld fu"
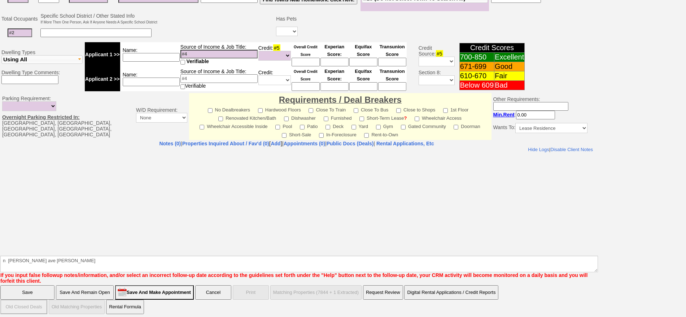
click input "Save" at bounding box center [27, 293] width 54 height 14
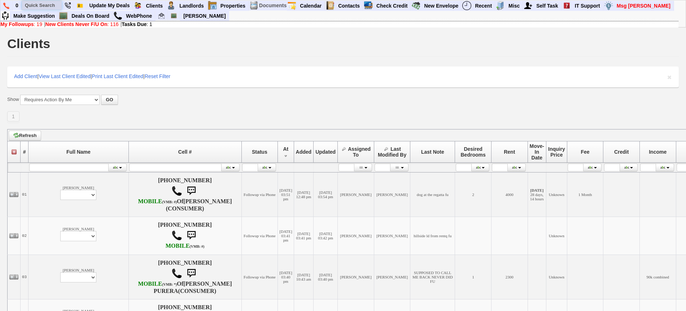
click at [49, 8] on input "text" at bounding box center [42, 5] width 40 height 9
paste input "347) 818-2483"
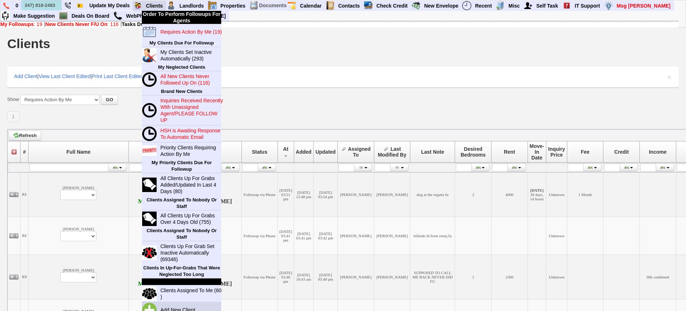
type input "347) 818-2483"
click at [189, 306] on link "Add New Client" at bounding box center [180, 309] width 47 height 9
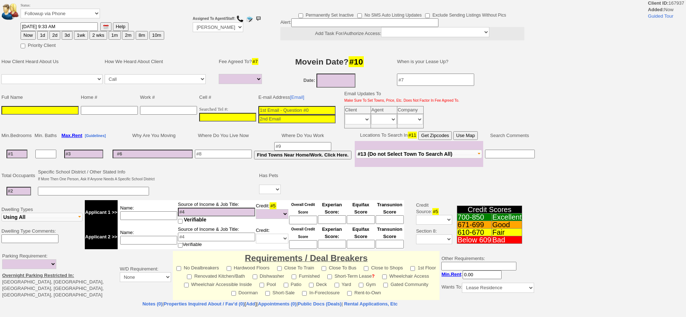
select select
click at [223, 116] on input "___-___-____" at bounding box center [227, 117] width 57 height 9
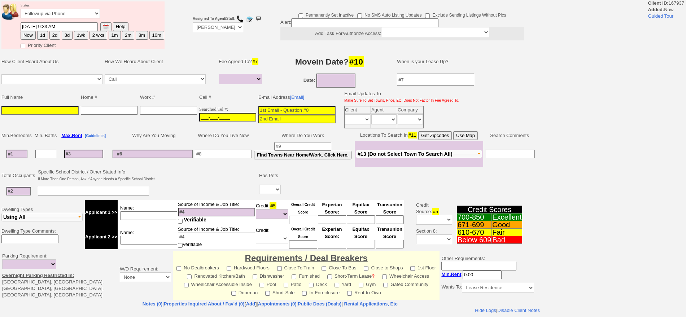
paste input "[PHONE_NUMBER]"
type input "[PHONE_NUMBER]"
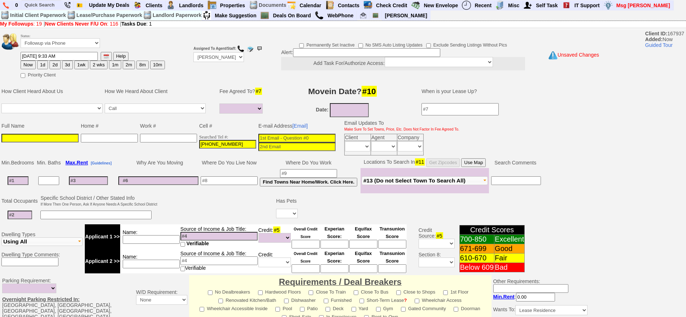
drag, startPoint x: 59, startPoint y: 136, endPoint x: 65, endPoint y: 136, distance: 6.1
click at [59, 137] on input at bounding box center [39, 138] width 77 height 9
paste input "[EMAIL_ADDRESS][DOMAIN_NAME]"
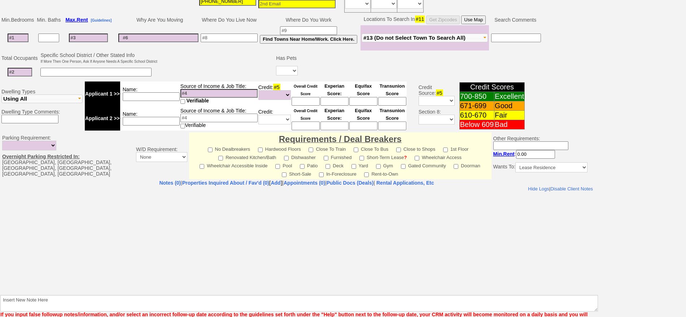
scroll to position [182, 0]
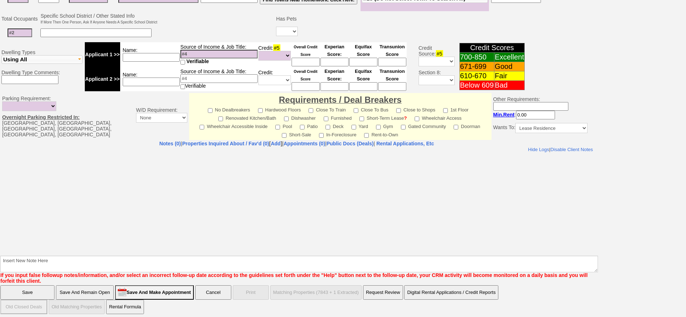
type input "[EMAIL_ADDRESS][DOMAIN_NAME]"
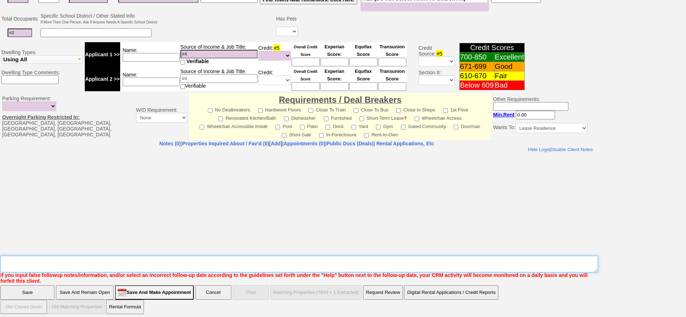
click at [397, 256] on textarea "Insert New Note Here" at bounding box center [299, 264] width 598 height 17
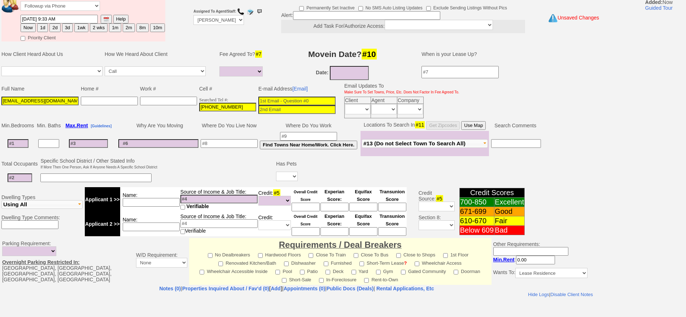
scroll to position [47, 0]
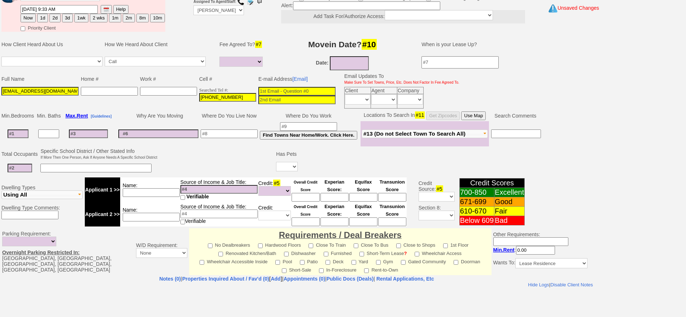
click at [307, 90] on input at bounding box center [297, 91] width 77 height 9
paste input "[EMAIL_ADDRESS][DOMAIN_NAME]"
type input "[EMAIL_ADDRESS][DOMAIN_NAME]"
drag, startPoint x: 51, startPoint y: 91, endPoint x: 0, endPoint y: 94, distance: 51.0
click at [0, 94] on td "Full Name Home # Work # Cell # E-mail Address [Email] Email Updates To Make Sur…" at bounding box center [297, 91] width 594 height 38
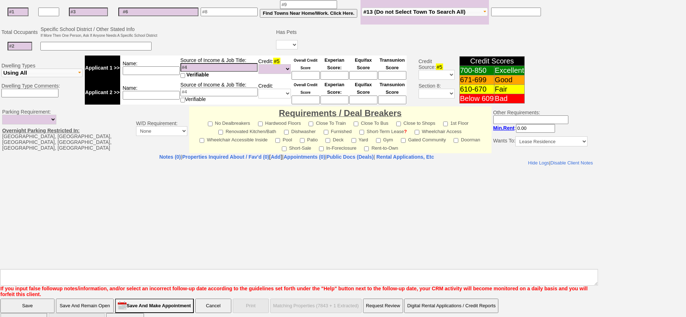
scroll to position [182, 0]
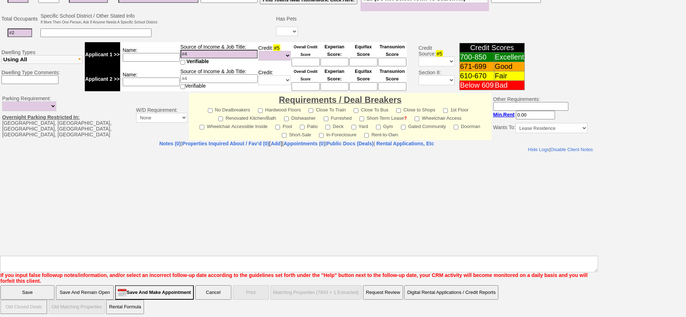
type input "[PERSON_NAME]"
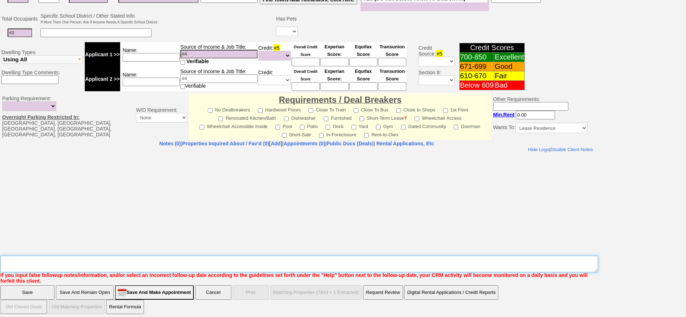
click at [151, 260] on textarea "Insert New Note Here" at bounding box center [299, 264] width 598 height 17
type textarea "331 w post [PERSON_NAME]"
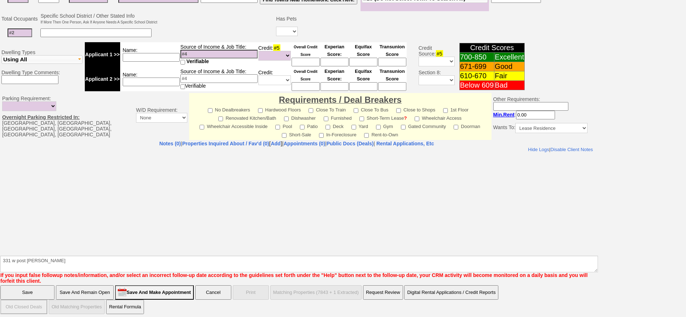
click input "Save" at bounding box center [27, 293] width 54 height 14
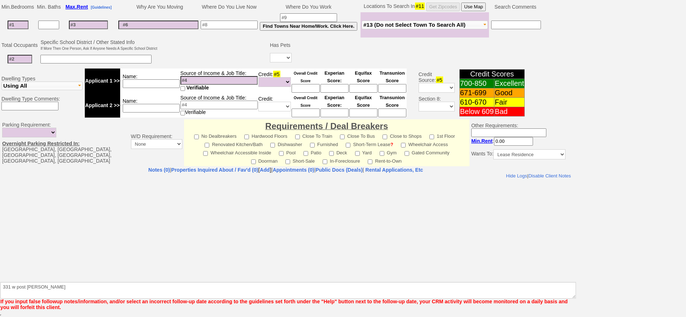
scroll to position [156, 0]
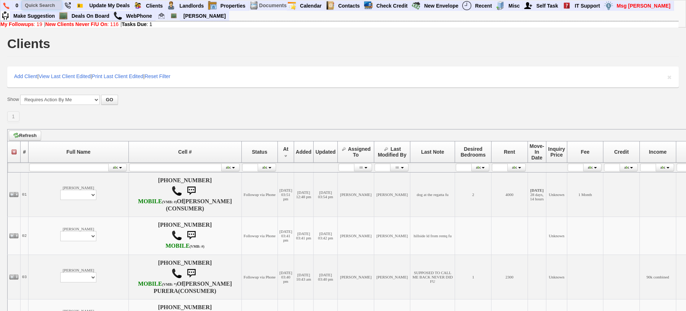
click at [43, 5] on input "text" at bounding box center [42, 5] width 40 height 9
paste input "914) 943-1802"
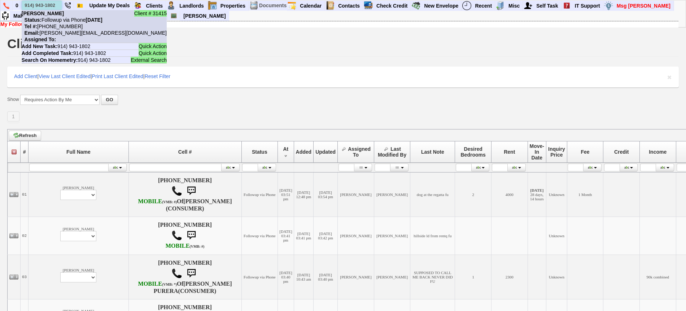
type input "914) 943-1802"
click at [62, 25] on nobr "Tel #: [PHONE_NUMBER]" at bounding box center [52, 26] width 61 height 6
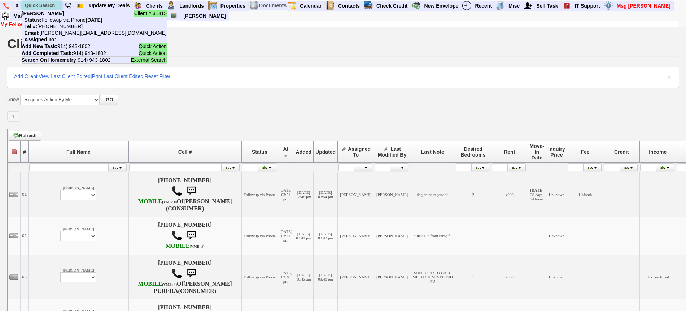
click at [55, 3] on input "text" at bounding box center [42, 5] width 40 height 9
paste input "[PHONE_NUMBER]"
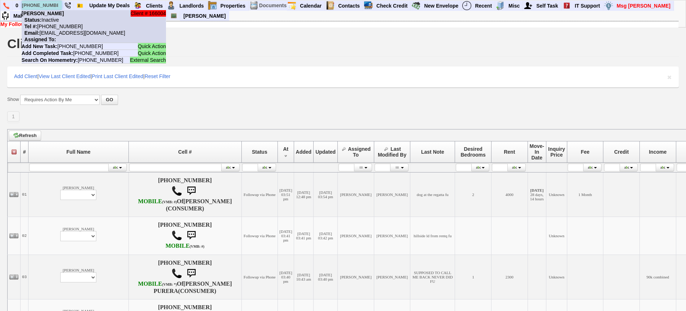
type input "[PHONE_NUMBER]"
click at [61, 17] on li "Client # 166004 Ashley Karolina Status: Inactive Tel #: 646-407-8194 Email: 2tp…" at bounding box center [94, 26] width 144 height 33
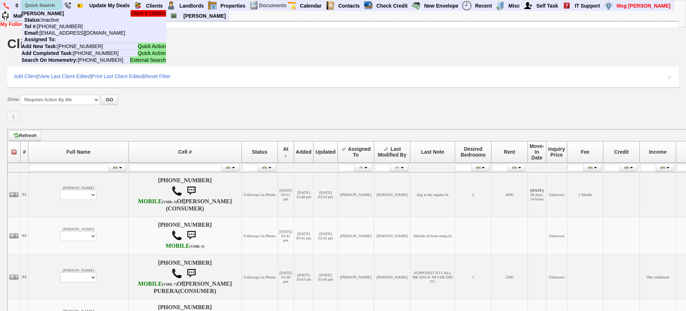
click at [53, 5] on input "text" at bounding box center [42, 5] width 40 height 9
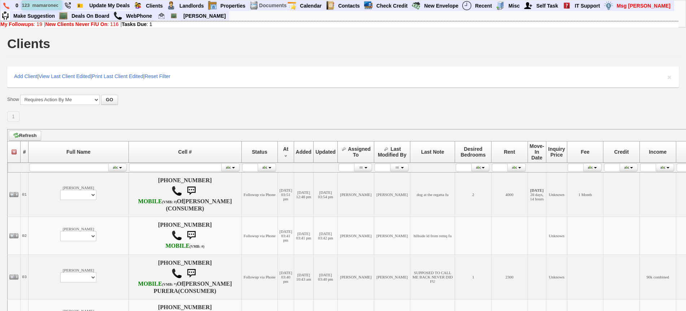
scroll to position [0, 3]
click at [30, 5] on input "123 mamaroneck" at bounding box center [42, 5] width 40 height 9
click at [59, 5] on input "123 mamaroneck" at bounding box center [42, 5] width 40 height 9
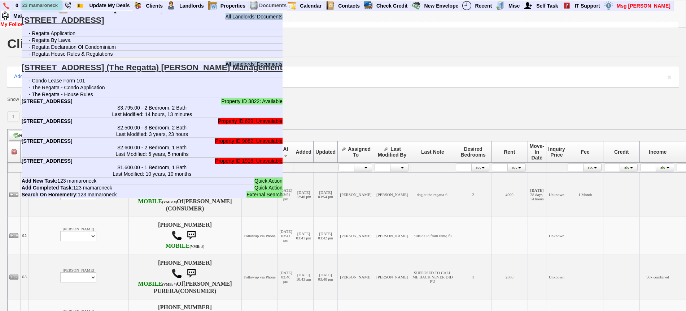
click at [59, 5] on input "123 mamaroneck" at bounding box center [42, 5] width 40 height 9
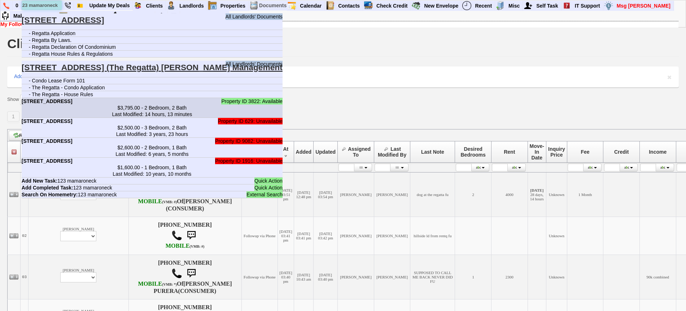
type input "123 mamaroneck"
click at [113, 110] on center "$3,795.00 - 2 Bedroom, 2 Bath Last Modified: 14 hours, 13 minutes" at bounding box center [152, 110] width 261 height 13
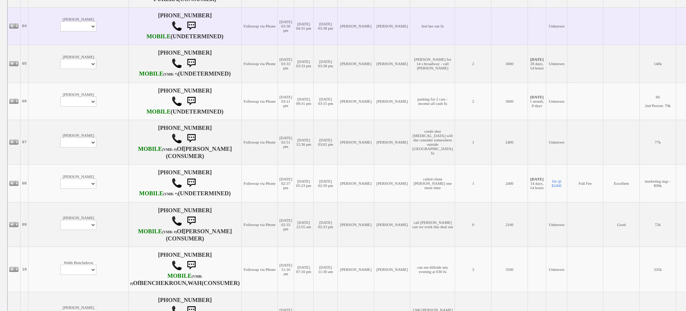
scroll to position [316, 0]
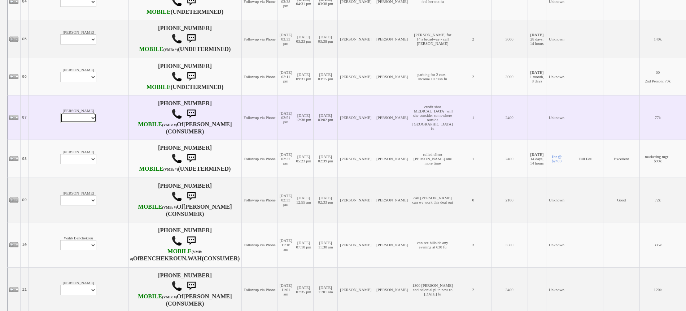
click at [60, 123] on select "Profile Edit Print Email Externally (Will Not Be Tracked In CRM) Closed Deals" at bounding box center [78, 118] width 36 height 10
select select "ChangeURL,/crm/custom/edit_client_form.php?redirect=%2Fcrm%2Fclients.php&id=167…"
click at [60, 123] on select "Profile Edit Print Email Externally (Will Not Be Tracked In CRM) Closed Deals" at bounding box center [78, 118] width 36 height 10
select select
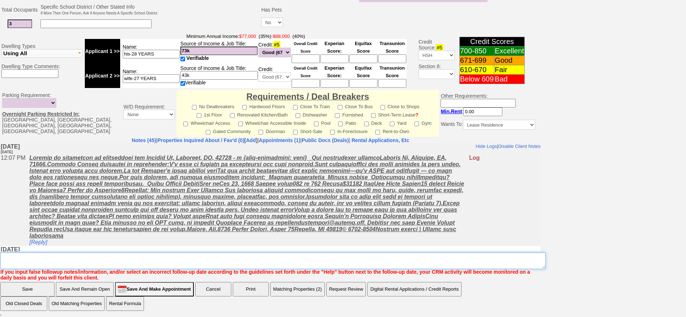
click at [235, 262] on textarea "Insert New Note Here" at bounding box center [273, 261] width 546 height 17
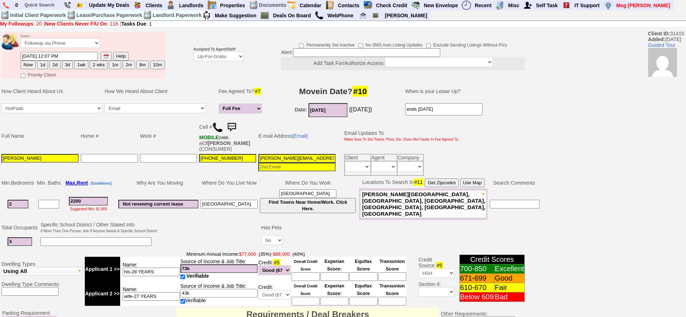
type textarea "327 ld fu"
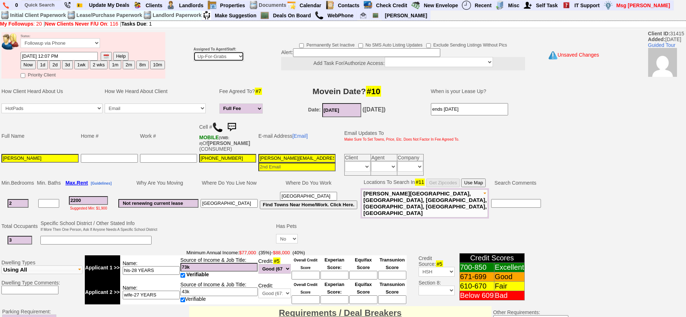
click at [222, 58] on select "Up-For-Grabs ***** STAFF ***** Bob Bruno 914-419-3579 Cristy Liberto 914-486-10…" at bounding box center [219, 57] width 51 height 10
select select "148"
click at [194, 52] on select "Up-For-Grabs ***** STAFF ***** Bob Bruno 914-419-3579 Cristy Liberto 914-486-10…" at bounding box center [219, 57] width 51 height 10
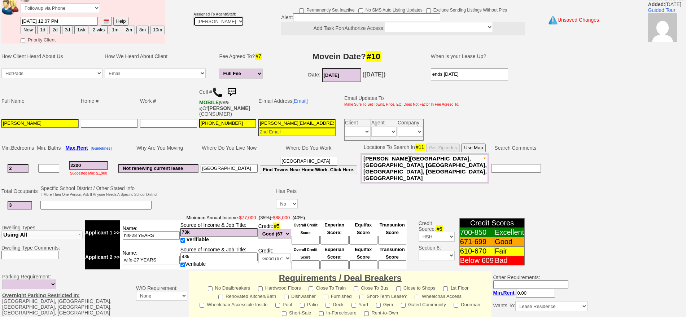
scroll to position [28, 0]
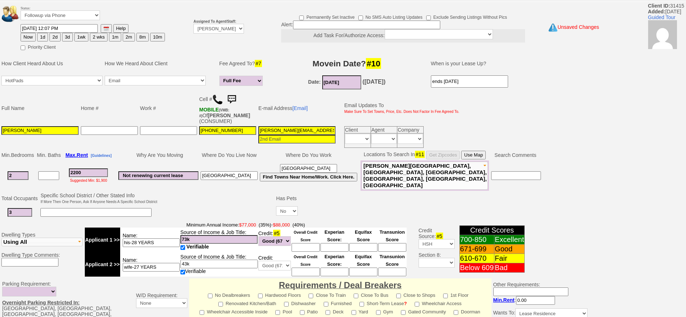
click at [31, 35] on button "Now" at bounding box center [28, 37] width 15 height 9
type input "09/16/2025 09:34 AM"
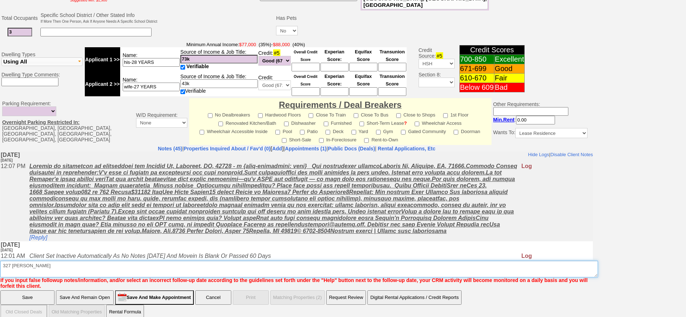
click at [265, 261] on textarea "Insert New Note Here" at bounding box center [299, 269] width 598 height 17
type textarea "327 ld fuf"
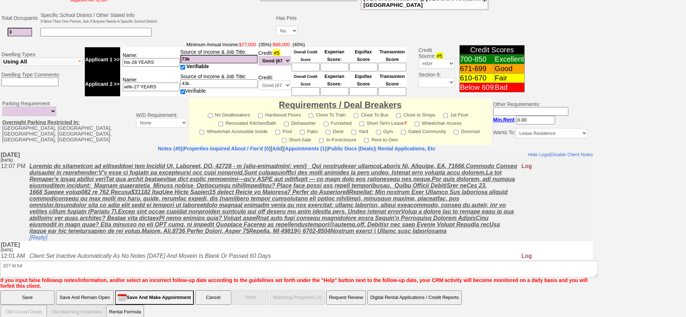
click input "Save" at bounding box center [27, 298] width 54 height 14
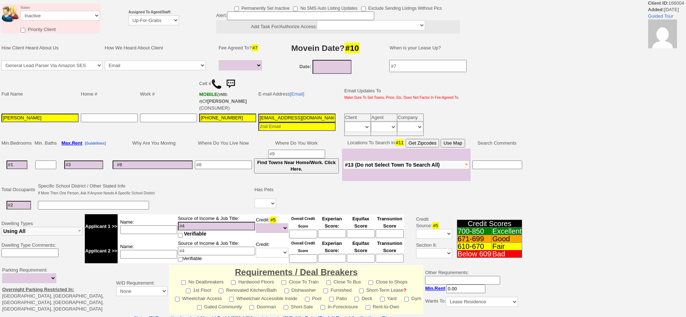
select select
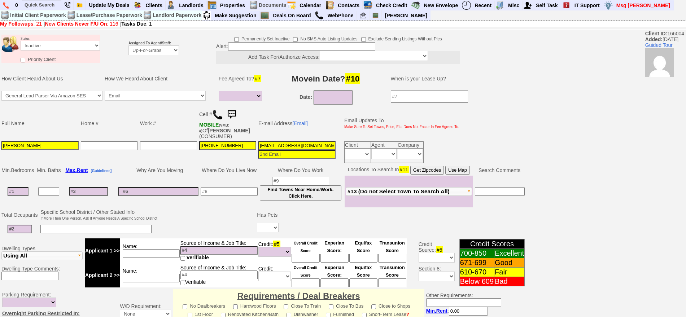
click at [305, 146] on input "[EMAIL_ADDRESS][DOMAIN_NAME]" at bounding box center [297, 146] width 77 height 9
click at [305, 146] on input "2tpg587w6styki1yu94n5f2ce2c@convo.zillow.com" at bounding box center [297, 146] width 77 height 9
paste input "ashleykarolinaa@yahoo"
type input "ashleykarolinaa@yahoo.com"
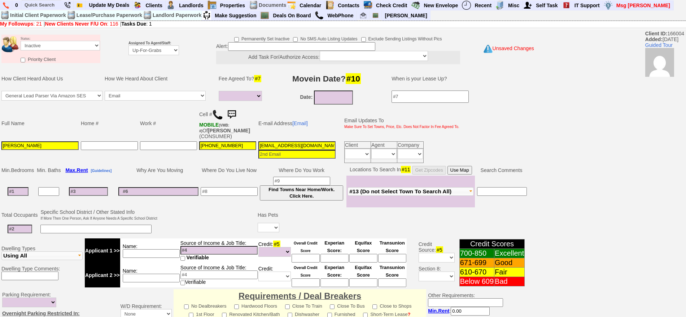
drag, startPoint x: 17, startPoint y: 148, endPoint x: 52, endPoint y: 147, distance: 34.3
click at [51, 148] on input "Ashley Karolina" at bounding box center [39, 146] width 77 height 9
type input "[PERSON_NAME]"
click at [85, 47] on select "Followup via Phone Followup via Email Followup When Section 8 Property Found De…" at bounding box center [60, 46] width 79 height 10
select select "Followup via Phone"
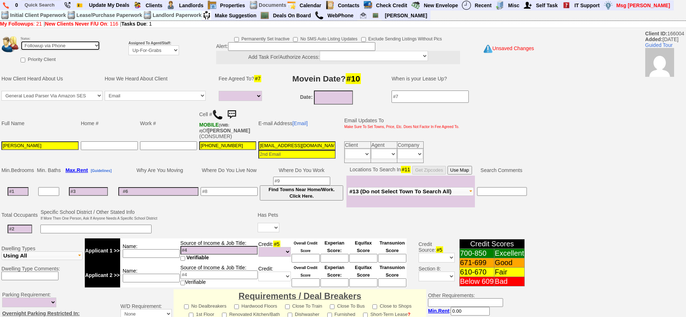
click at [21, 41] on select "Followup via Phone Followup via Email Followup When Section 8 Property Found De…" at bounding box center [60, 46] width 79 height 10
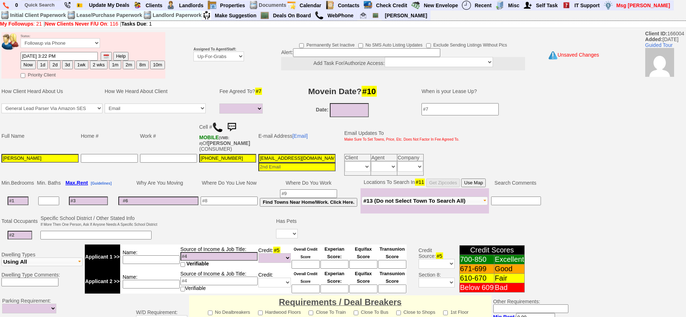
click at [26, 64] on button "Now" at bounding box center [28, 65] width 15 height 9
type input "09/16/2025 09:35 AM"
click at [207, 56] on select "Up-For-Grabs ***** STAFF ***** Bob Bruno 914-419-3579 Cristy Liberto 914-486-10…" at bounding box center [219, 57] width 51 height 10
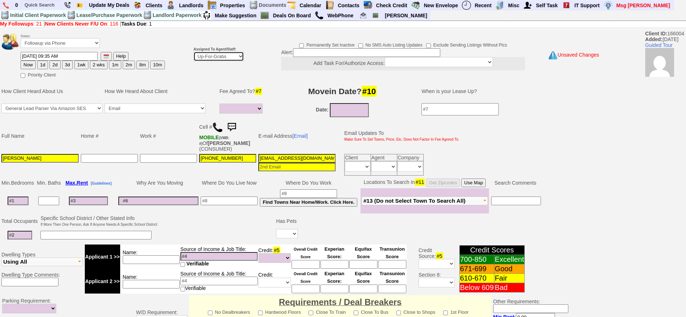
select select "148"
click at [194, 52] on select "Up-For-Grabs ***** STAFF ***** Bob Bruno 914-419-3579 Cristy Liberto 914-486-10…" at bounding box center [219, 57] width 51 height 10
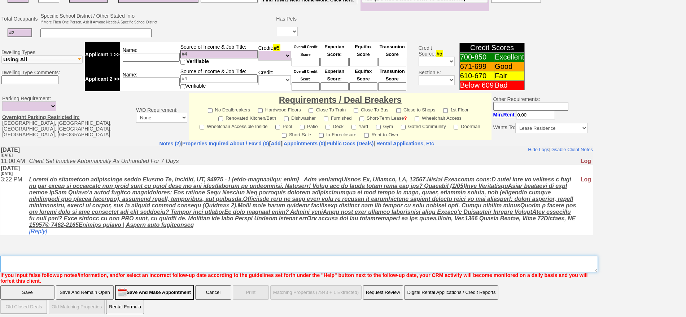
click at [263, 260] on textarea "Insert New Note Here" at bounding box center [299, 264] width 598 height 17
type textarea "hillside ld fu"
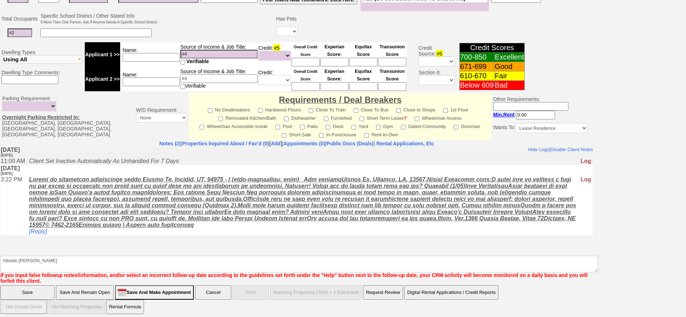
click input "Save" at bounding box center [27, 293] width 54 height 14
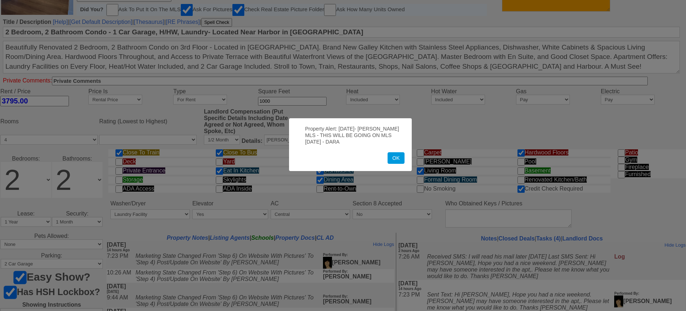
scroll to position [235, 0]
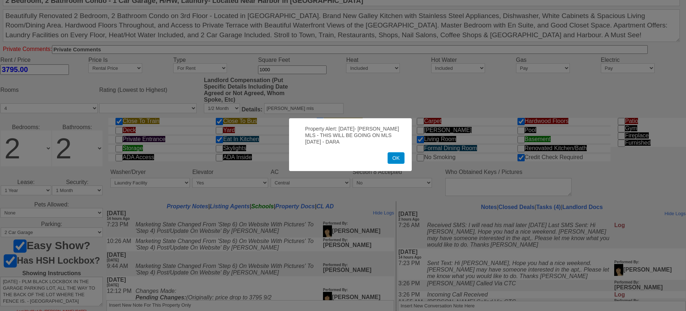
click at [395, 162] on button "OK" at bounding box center [396, 158] width 17 height 12
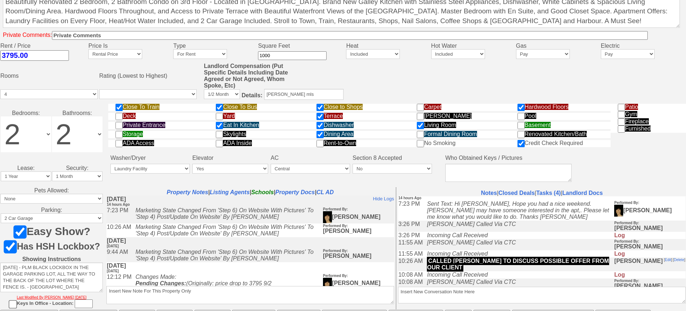
scroll to position [0, 0]
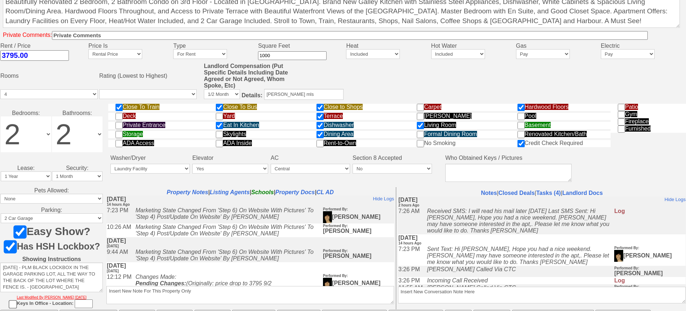
drag, startPoint x: 693, startPoint y: 245, endPoint x: 194, endPoint y: 55, distance: 534.5
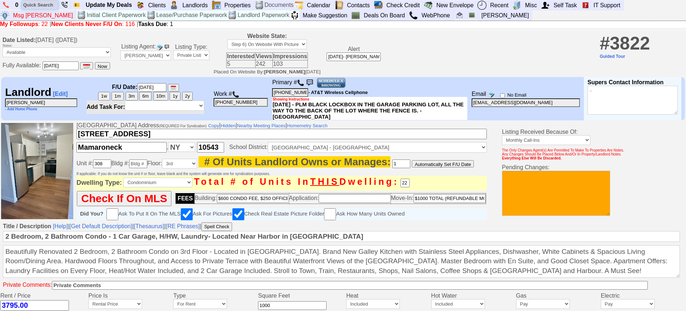
click at [46, 6] on input "text" at bounding box center [40, 4] width 36 height 9
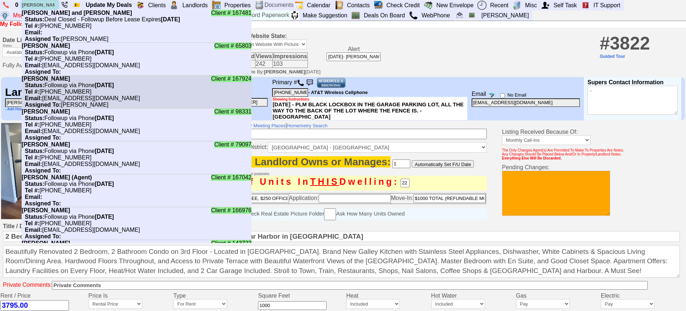
type input "[PERSON_NAME]"
click at [62, 81] on li "Client # 167924 [PERSON_NAME] Status: Followup via Phone [DATE] Tel #: [PHONE_N…" at bounding box center [137, 91] width 230 height 33
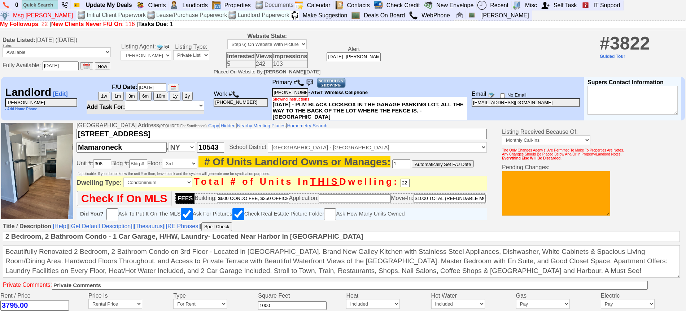
click at [302, 84] on img at bounding box center [300, 82] width 7 height 7
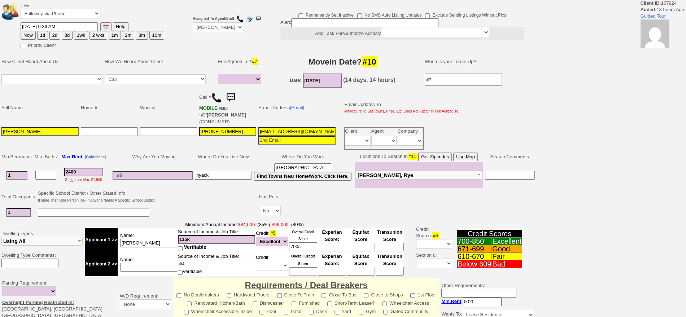
select select
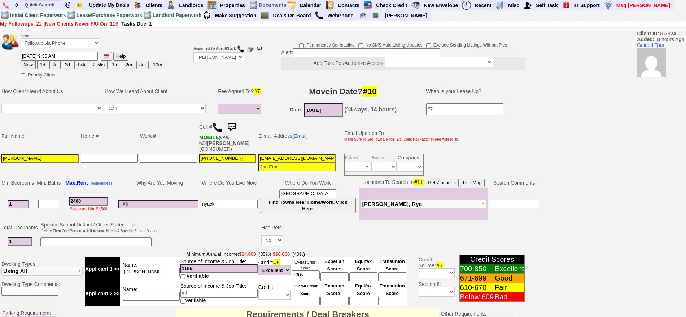
click at [234, 124] on img at bounding box center [232, 127] width 14 height 14
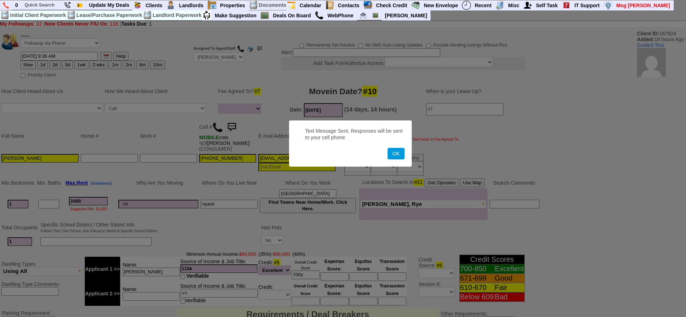
click at [388, 148] on button "OK" at bounding box center [396, 154] width 17 height 12
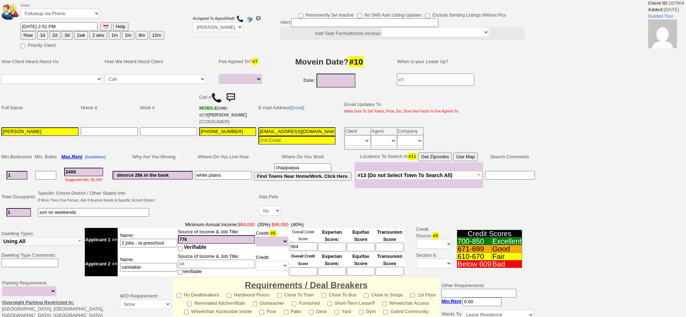
select select
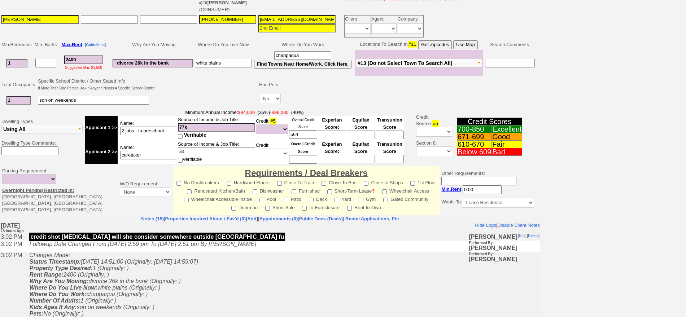
scroll to position [120, 0]
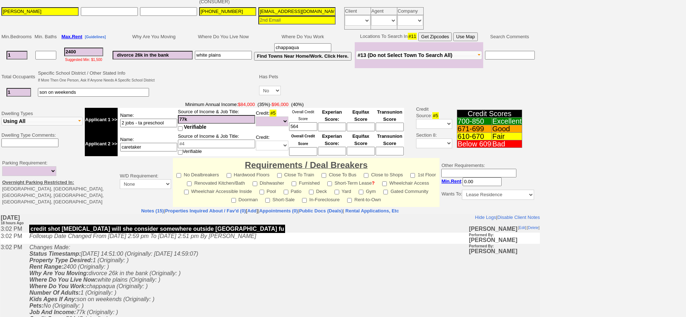
click at [173, 146] on input "caretaker" at bounding box center [148, 147] width 57 height 9
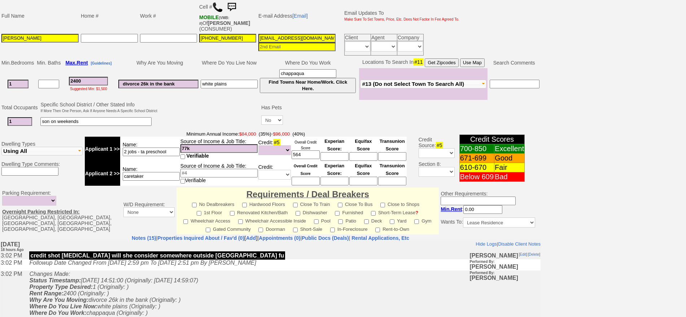
click at [188, 169] on input at bounding box center [219, 173] width 77 height 9
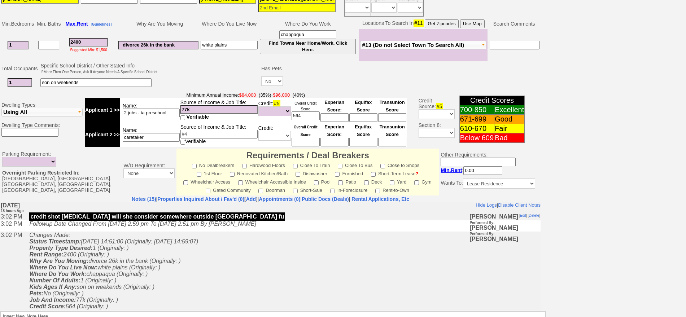
scroll to position [83, 0]
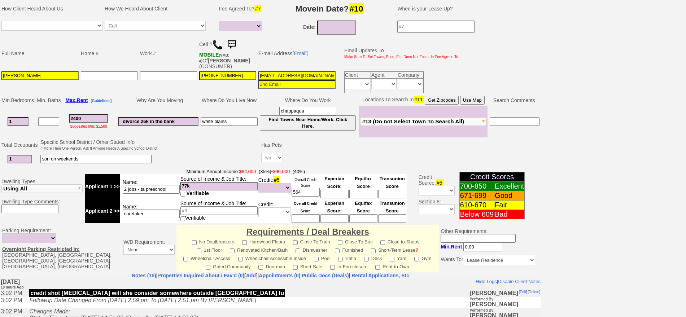
click at [471, 98] on button "Use Map" at bounding box center [472, 100] width 25 height 9
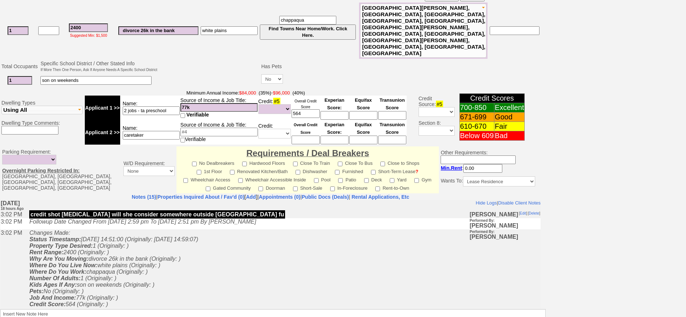
scroll to position [218, 0]
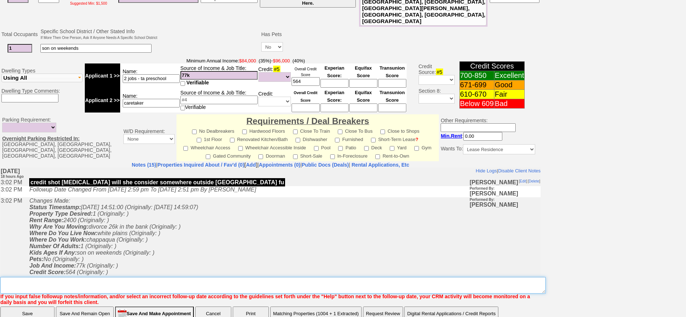
click at [114, 277] on textarea "Insert New Note Here" at bounding box center [273, 285] width 546 height 17
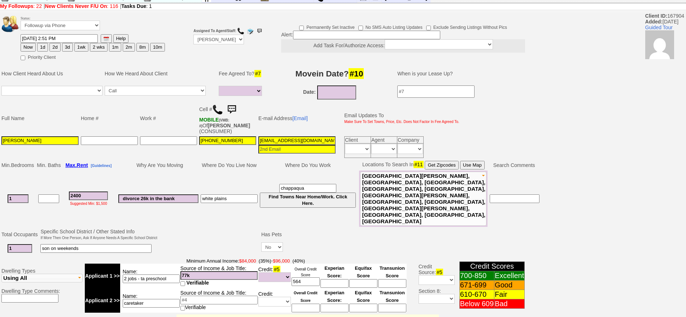
scroll to position [45, 0]
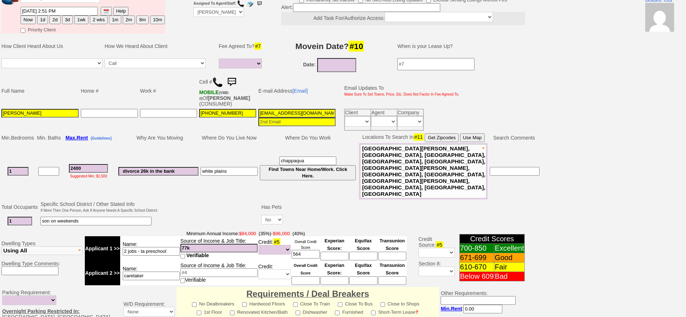
type textarea "look at matches for flex credit options"
click at [38, 17] on button "1d" at bounding box center [42, 20] width 11 height 9
type input "09/17/2025 09:38 AM"
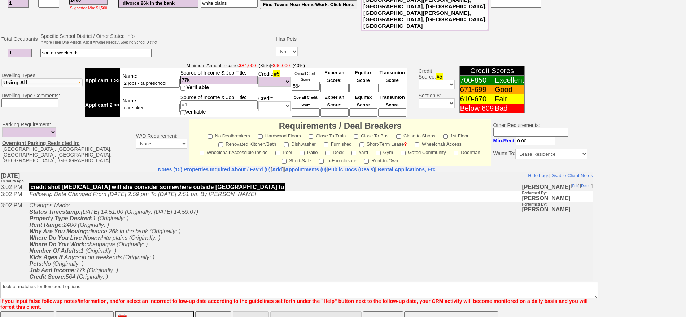
click at [18, 312] on input "Save" at bounding box center [27, 319] width 54 height 14
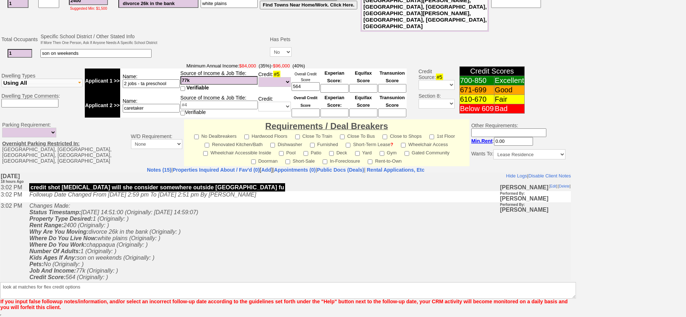
scroll to position [187, 0]
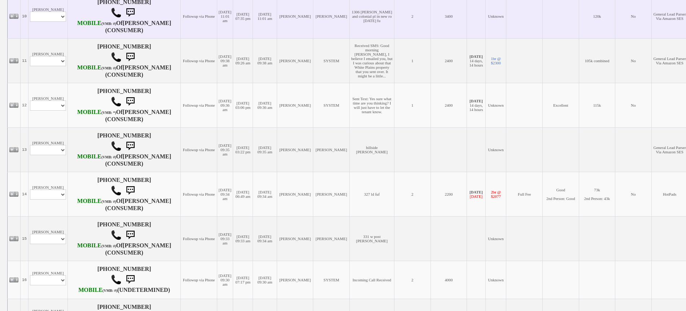
scroll to position [587, 0]
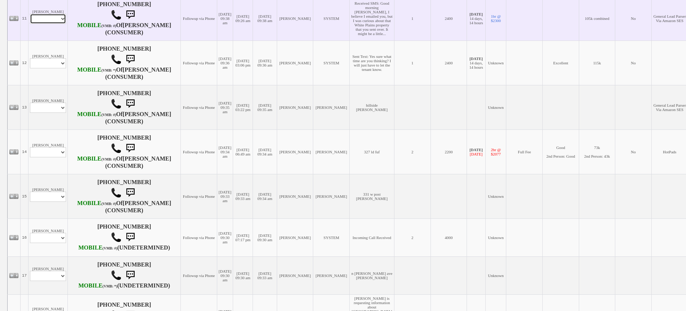
click at [46, 24] on select "Profile Edit Print Email Externally (Will Not Be Tracked In CRM) Closed Deals" at bounding box center [48, 19] width 36 height 10
select select "ChangeURL,/crm/custom/edit_client_form.php?redirect=%2Fcrm%2Fclients.php&id=167…"
click at [30, 24] on select "Profile Edit Print Email Externally (Will Not Be Tracked In CRM) Closed Deals" at bounding box center [48, 19] width 36 height 10
select select
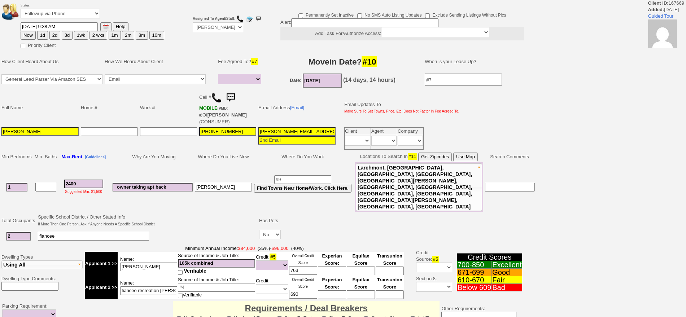
select select
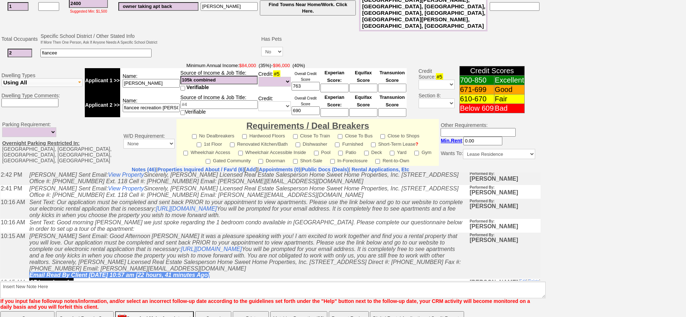
scroll to position [90, 0]
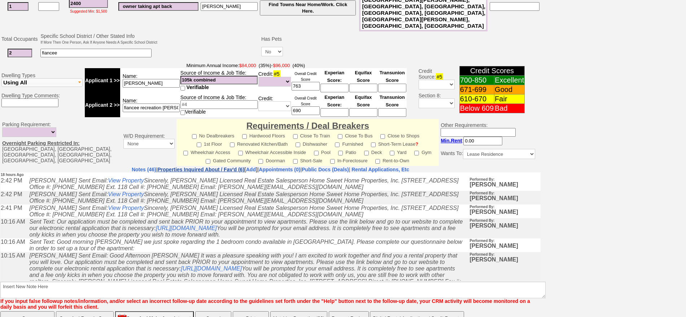
click at [198, 167] on link "Properties Inquired About / Fav'd (6)" at bounding box center [200, 170] width 87 height 6
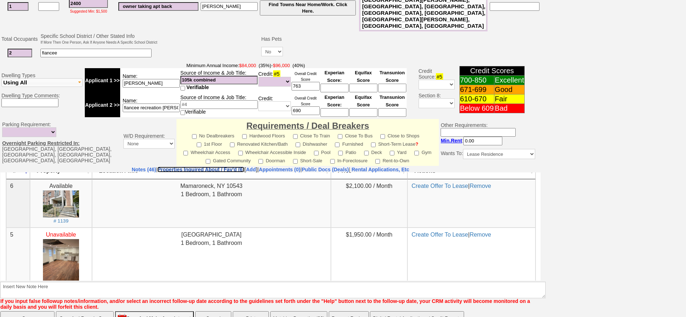
scroll to position [0, 0]
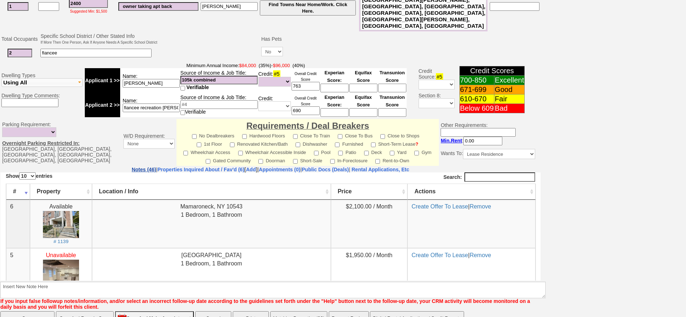
click at [132, 167] on link "Notes (46)" at bounding box center [144, 170] width 25 height 6
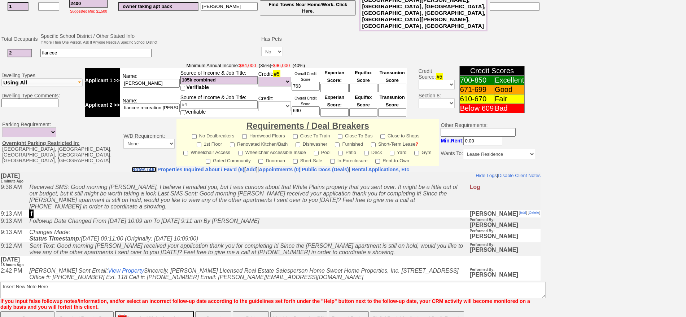
scroll to position [162, 0]
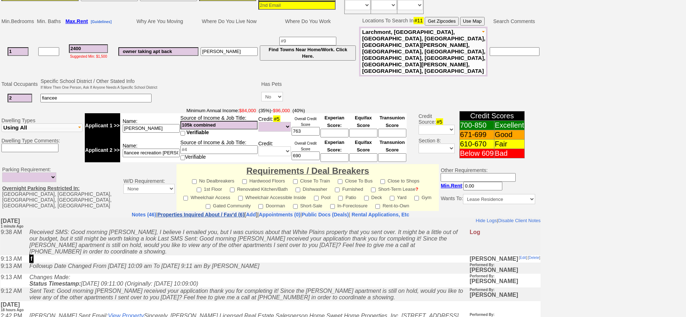
click at [171, 212] on link "Properties Inquired About / Fav'd (6)" at bounding box center [200, 215] width 87 height 6
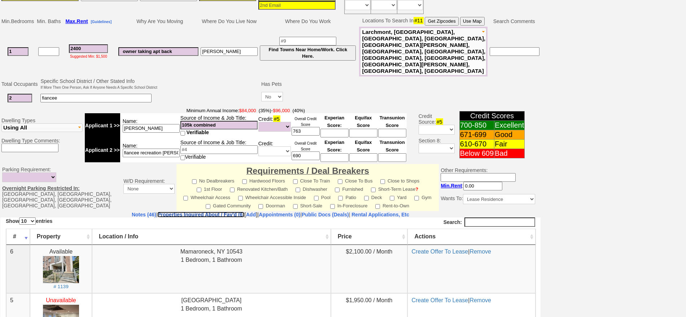
scroll to position [26, 0]
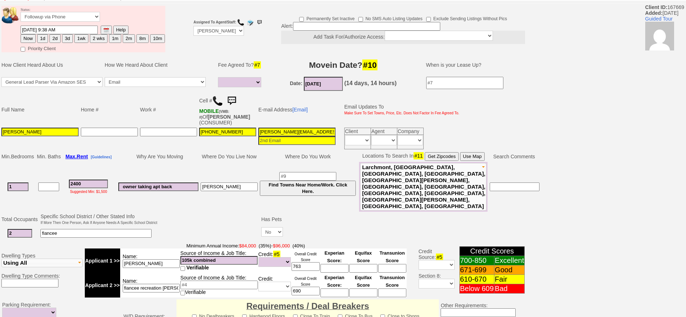
click at [233, 99] on img at bounding box center [232, 101] width 14 height 14
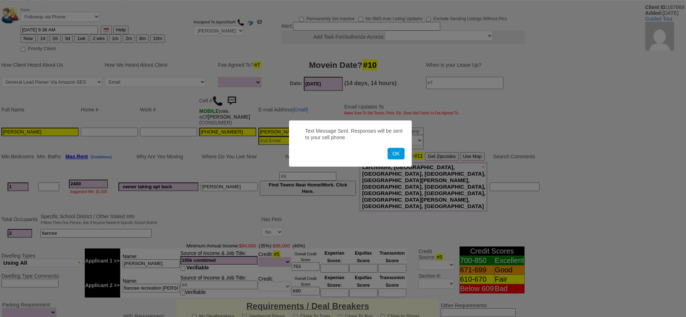
click at [388, 148] on button "OK" at bounding box center [396, 154] width 17 height 12
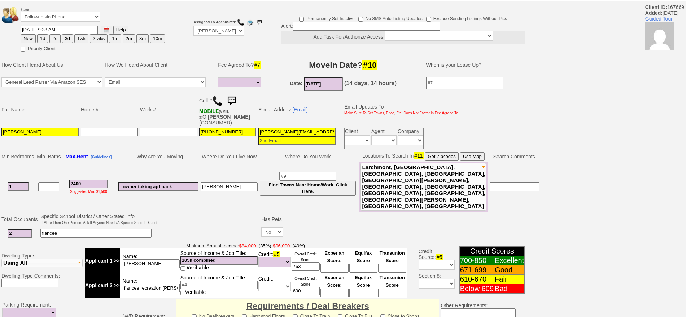
click at [231, 95] on img at bounding box center [232, 101] width 14 height 14
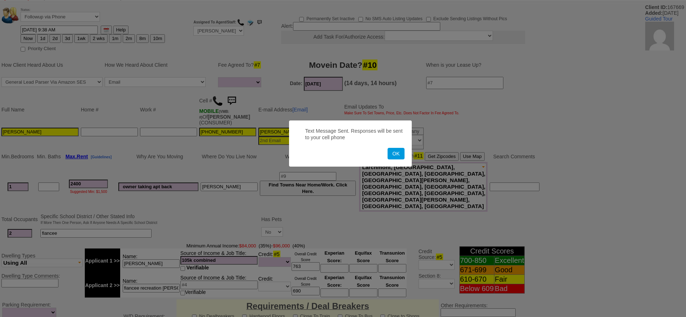
click at [388, 148] on button "OK" at bounding box center [396, 154] width 17 height 12
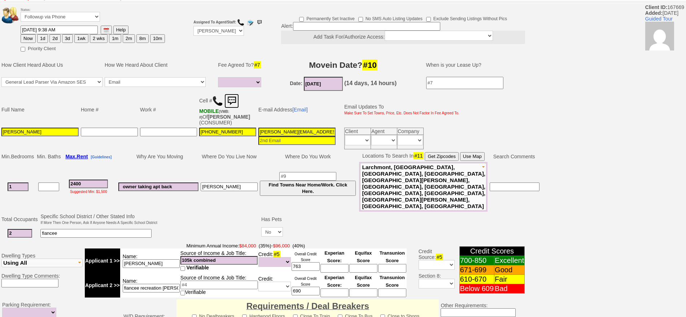
scroll to position [0, 0]
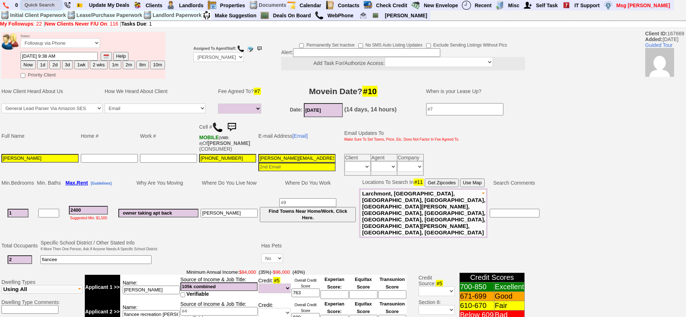
click at [38, 5] on input "text" at bounding box center [42, 4] width 40 height 9
paste input "347-489-2452"
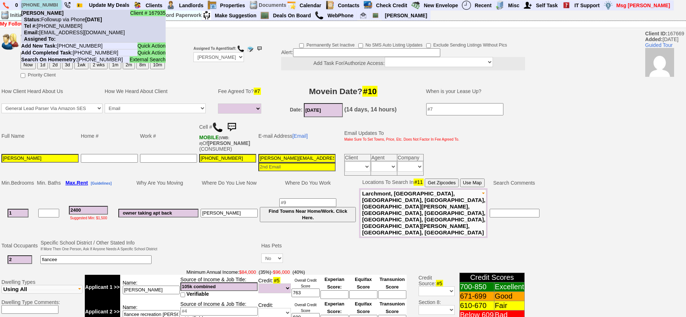
type input "347-489-2452"
click at [58, 25] on nobr "Tel #: 347-489-2452" at bounding box center [51, 26] width 61 height 6
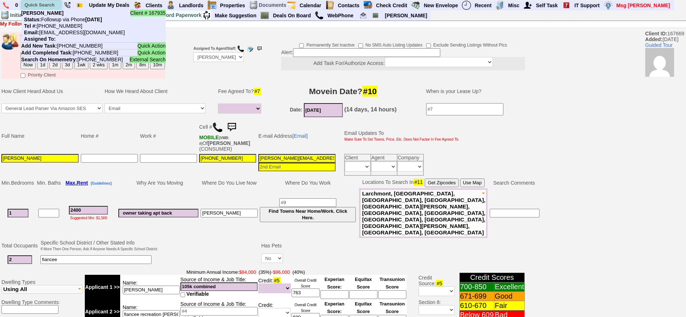
click at [50, 3] on input "text" at bounding box center [42, 4] width 40 height 9
paste input "347-479-4882"
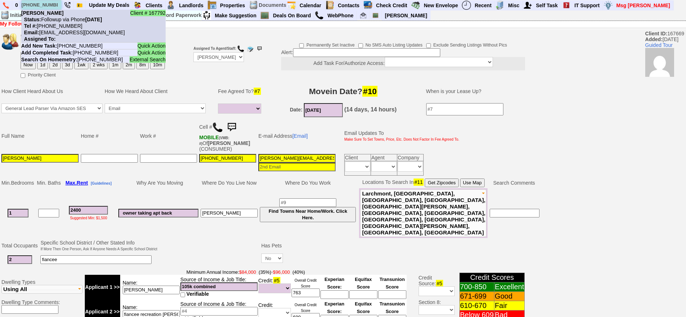
type input "347-479-4882"
click at [63, 16] on b "Maryann Mastrovincenzo" at bounding box center [42, 13] width 42 height 6
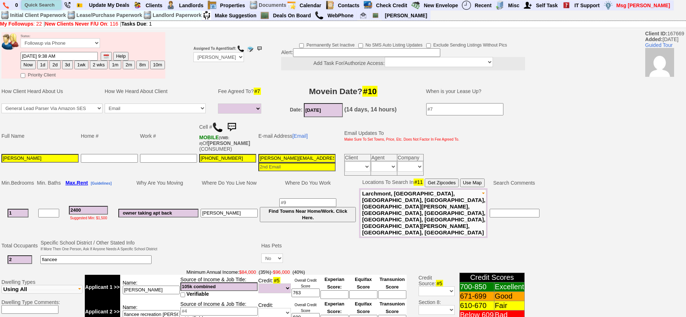
click at [42, 0] on input "text" at bounding box center [42, 4] width 40 height 9
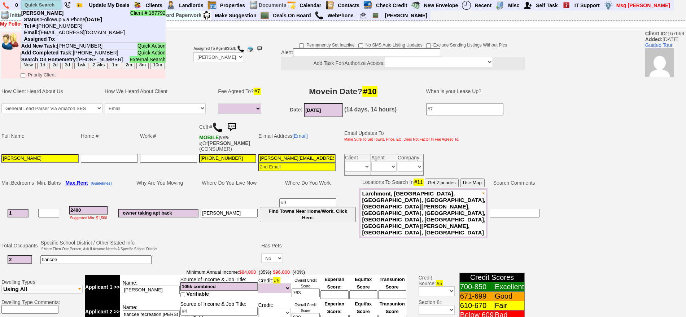
paste input "914-844-2209"
click at [53, 5] on input "914-844-2209" at bounding box center [42, 4] width 40 height 9
paste input "551-247-4397"
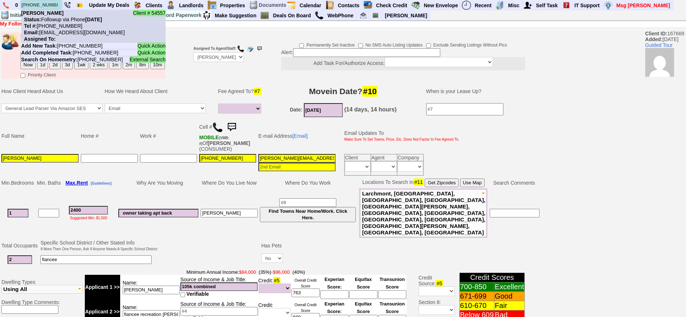
type input "551-247-4397"
click at [65, 19] on nobr "Status: Followup via Phone Tuesday, September 16th, 2025" at bounding box center [61, 20] width 81 height 6
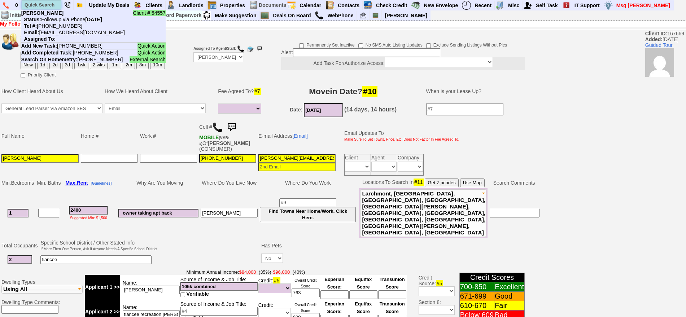
click at [50, 4] on input "text" at bounding box center [42, 4] width 40 height 9
paste input "914-826-5200"
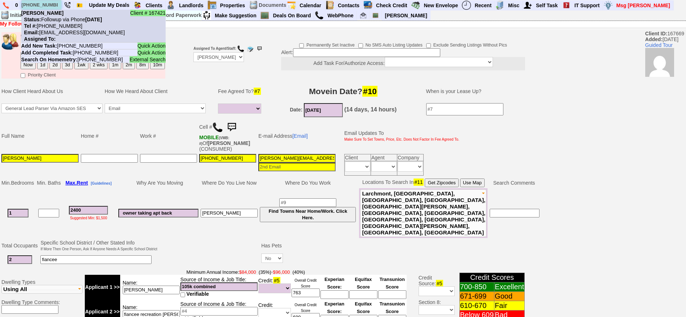
type input "914-826-5200"
click at [64, 27] on nobr "Tel #: 914-826-5200" at bounding box center [51, 26] width 61 height 6
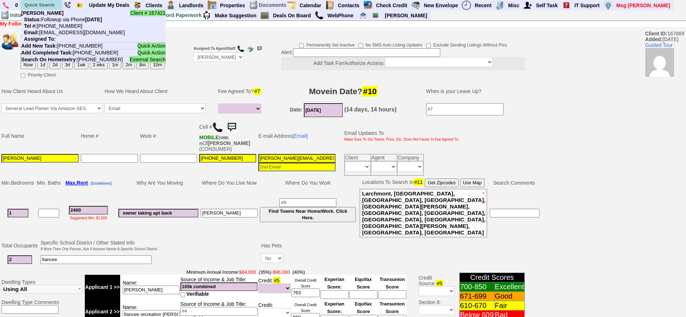
click at [57, 3] on input "text" at bounding box center [42, 4] width 40 height 9
paste input "914-839-7098"
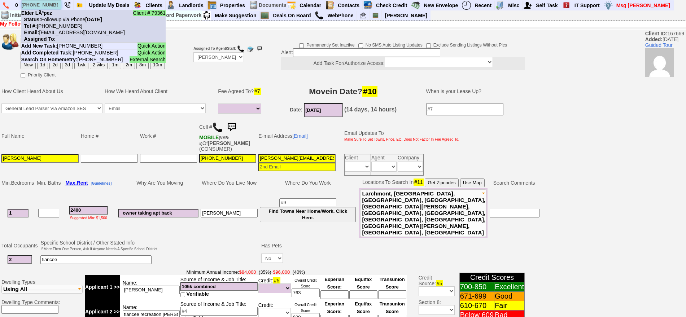
type input "914-839-7098"
click at [58, 17] on nobr "Status: Followup via Phone Monday, September 15th, 2025" at bounding box center [61, 20] width 81 height 6
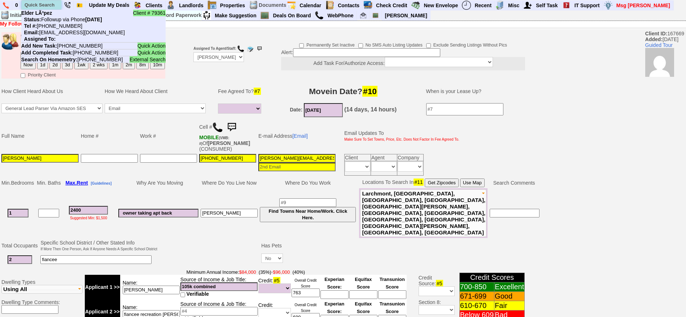
click at [47, 2] on input "text" at bounding box center [42, 4] width 40 height 9
paste input "914-658-2810"
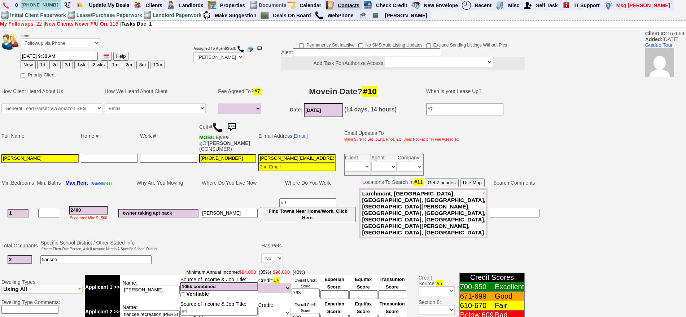
type input "914-658-2810"
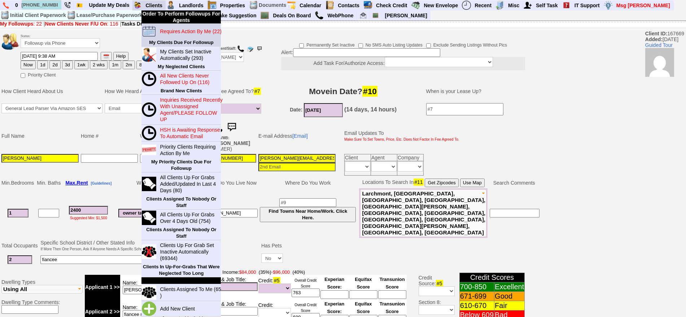
click at [178, 32] on blink "Requires Action By Me (22)" at bounding box center [190, 32] width 61 height 6
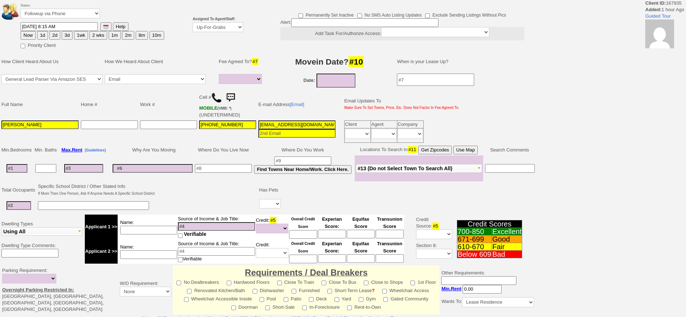
select select
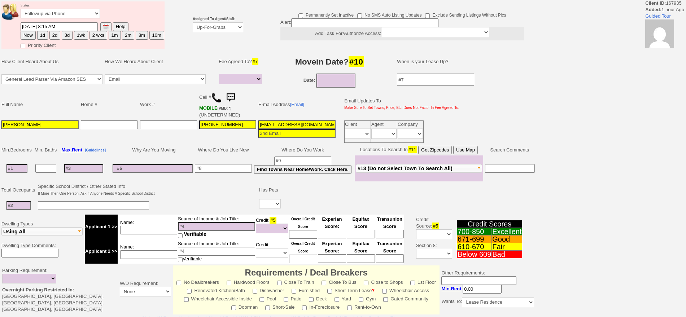
click at [42, 33] on button "1d" at bounding box center [42, 35] width 11 height 9
type input "09/17/2025 09:50 AM"
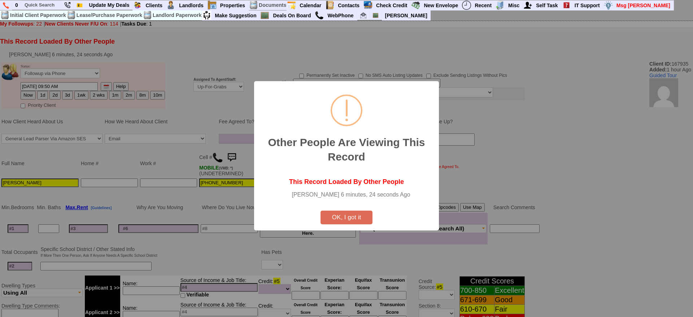
click at [218, 30] on div at bounding box center [346, 158] width 693 height 317
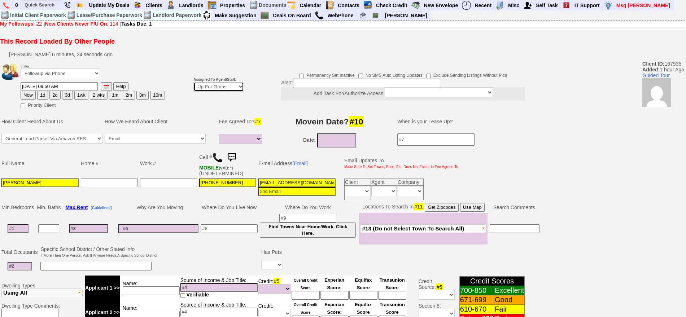
click at [220, 89] on select "Up-For-Grabs ***** STAFF ***** Bob Bruno 914-419-3579 Cristy Liberto 914-486-10…" at bounding box center [219, 87] width 51 height 10
select select "148"
click at [194, 82] on select "Up-For-Grabs ***** STAFF ***** Bob Bruno 914-419-3579 Cristy Liberto 914-486-10…" at bounding box center [219, 87] width 51 height 10
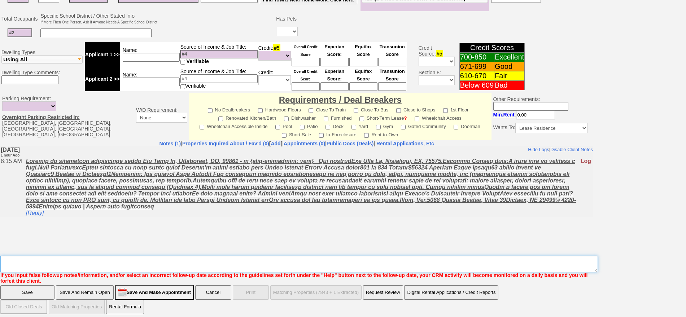
click at [223, 264] on textarea "Insert New Note Here" at bounding box center [299, 264] width 598 height 17
type textarea "f"
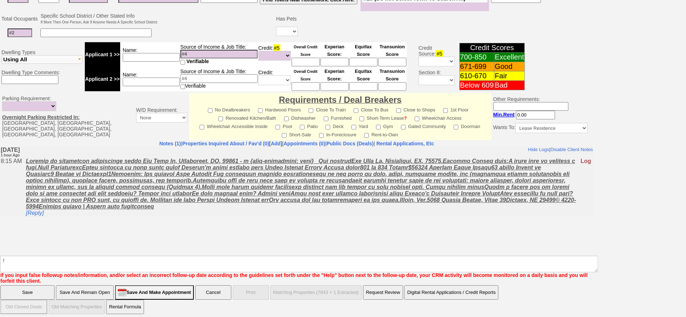
click input "Save" at bounding box center [27, 293] width 54 height 14
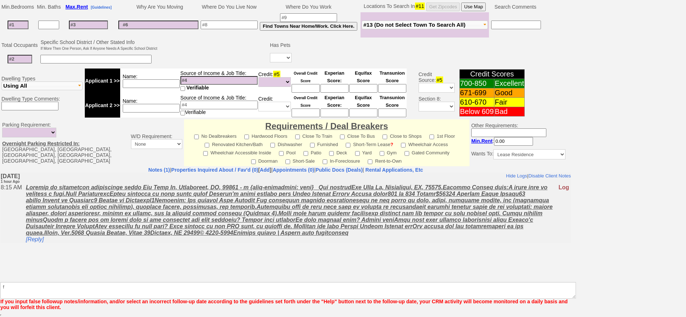
scroll to position [201, 0]
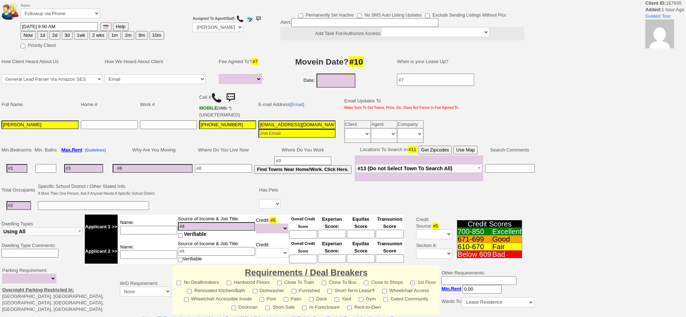
select select
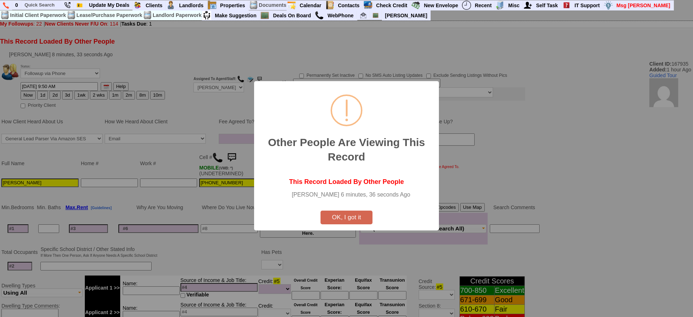
click at [341, 220] on button "OK, I got it" at bounding box center [347, 218] width 52 height 14
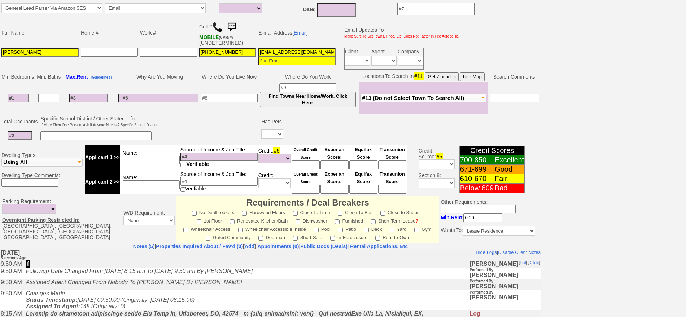
scroll to position [237, 0]
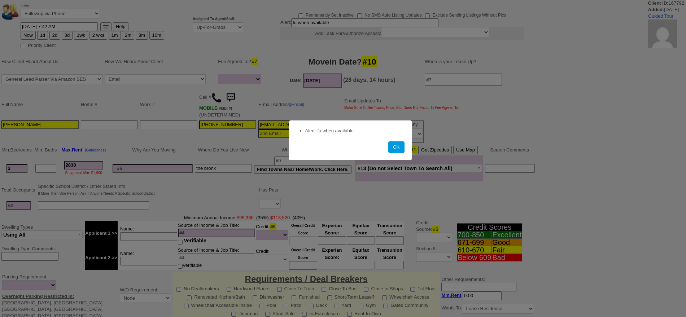
select select
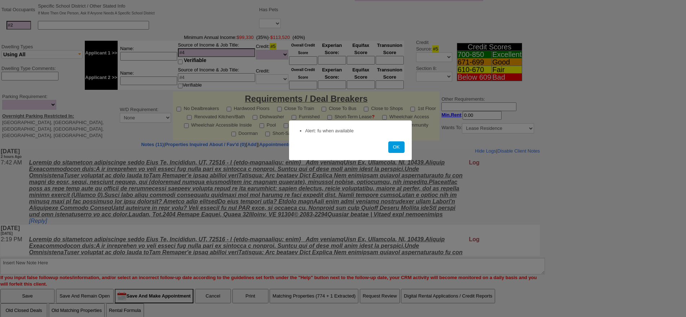
drag, startPoint x: 395, startPoint y: 143, endPoint x: 436, endPoint y: 102, distance: 58.2
click at [396, 143] on button "OK" at bounding box center [397, 148] width 16 height 12
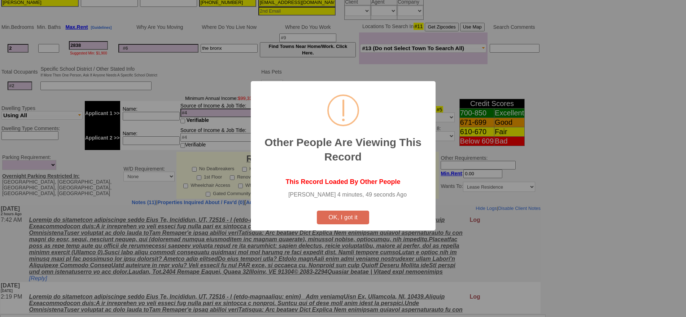
scroll to position [238, 0]
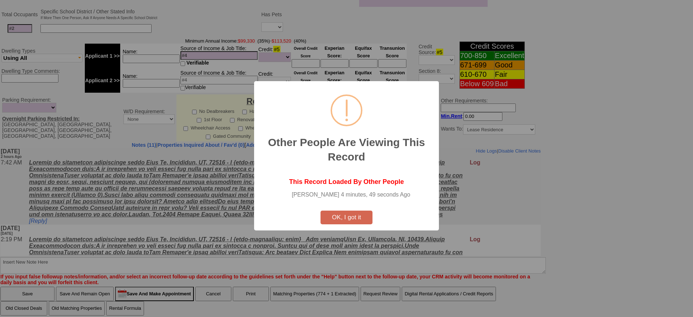
click at [354, 215] on button "OK, I got it" at bounding box center [347, 218] width 52 height 14
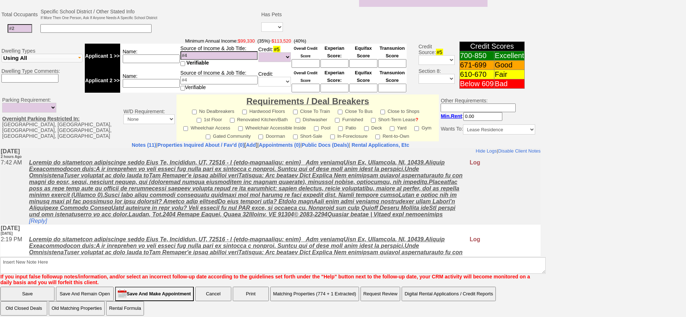
scroll to position [103, 0]
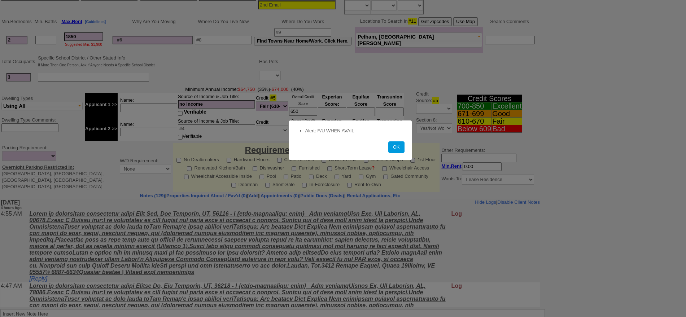
scroll to position [135, 0]
click at [398, 147] on button "OK" at bounding box center [397, 148] width 16 height 12
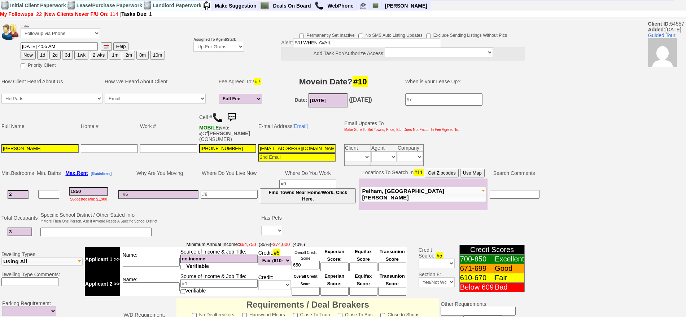
scroll to position [0, 0]
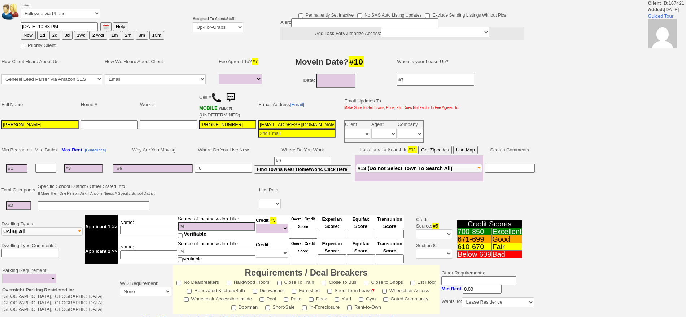
select select
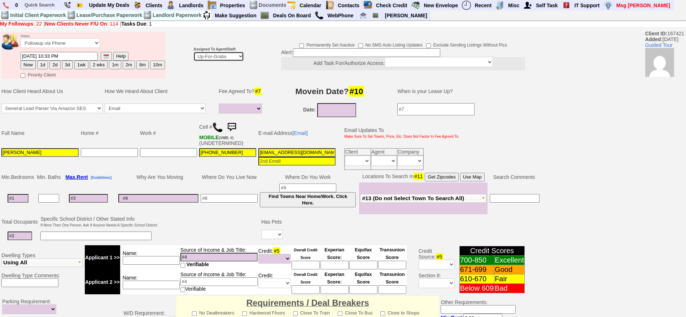
click at [214, 57] on select "Up-For-Grabs ***** STAFF ***** [PERSON_NAME] [PHONE_NUMBER] [PERSON_NAME] [PHON…" at bounding box center [219, 57] width 51 height 10
select select "148"
click at [194, 52] on select "Up-For-Grabs ***** STAFF ***** [PERSON_NAME] [PHONE_NUMBER] [PERSON_NAME] [PHON…" at bounding box center [219, 57] width 51 height 10
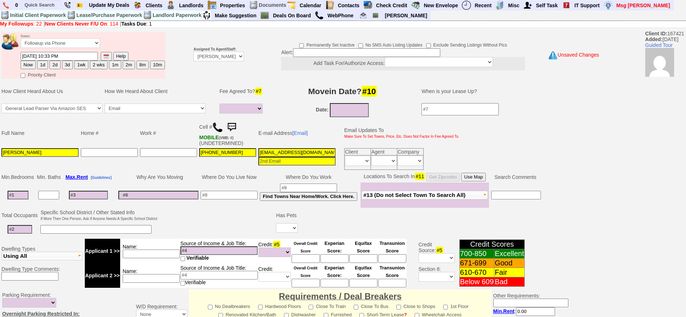
click at [33, 65] on button "Now" at bounding box center [28, 65] width 15 height 9
type input "[DATE] 09:51 AM"
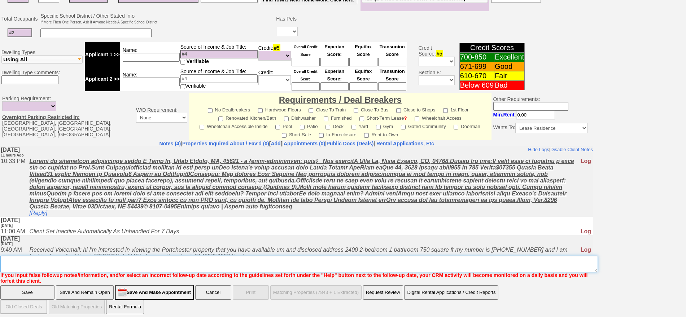
click at [516, 259] on textarea "Insert New Note Here" at bounding box center [299, 264] width 598 height 17
type textarea "f"
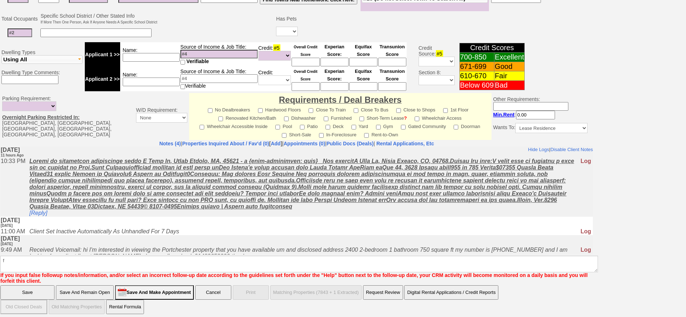
click input "Save" at bounding box center [27, 293] width 54 height 14
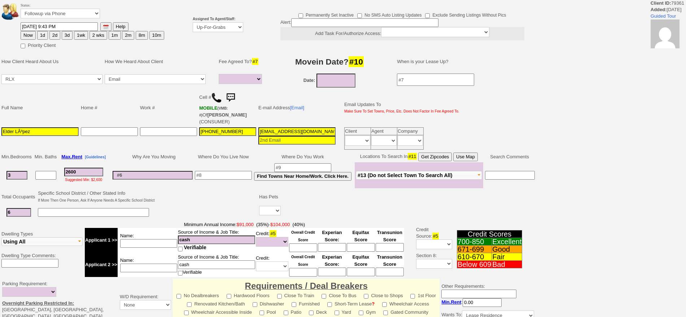
select select
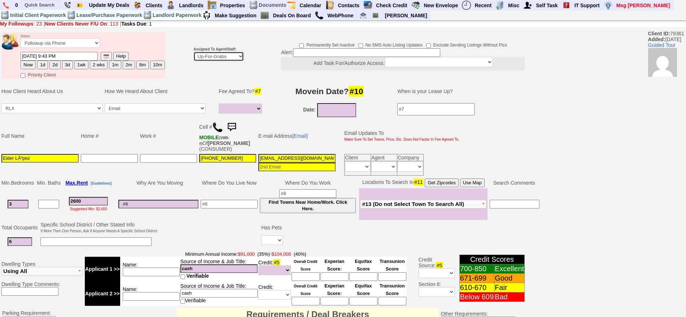
click at [213, 60] on select "Up-For-Grabs ***** STAFF ***** Bob Bruno 914-419-3579 Cristy Liberto 914-486-10…" at bounding box center [219, 57] width 51 height 10
select select "148"
click at [194, 52] on select "Up-For-Grabs ***** STAFF ***** Bob Bruno 914-419-3579 Cristy Liberto 914-486-10…" at bounding box center [219, 57] width 51 height 10
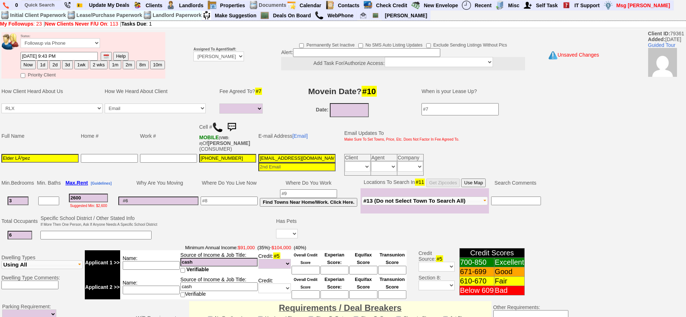
click at [29, 62] on button "Now" at bounding box center [28, 65] width 15 height 9
type input "09/16/2025 09:51 AM"
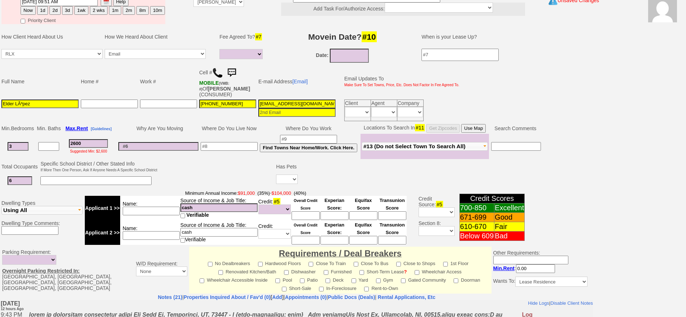
scroll to position [208, 0]
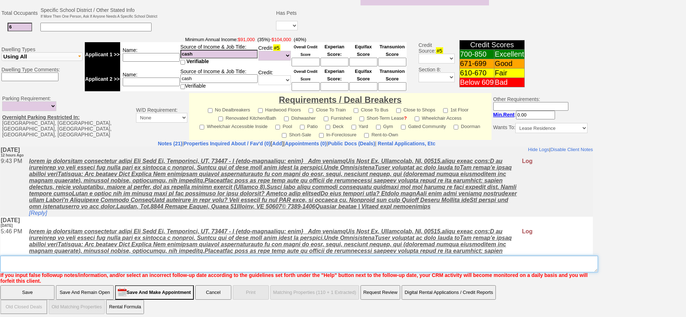
click at [409, 257] on textarea "Insert New Note Here" at bounding box center [299, 264] width 598 height 17
type textarea "f"
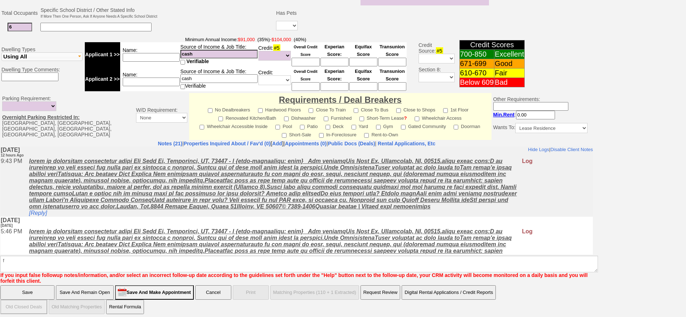
click input "Save" at bounding box center [27, 293] width 54 height 14
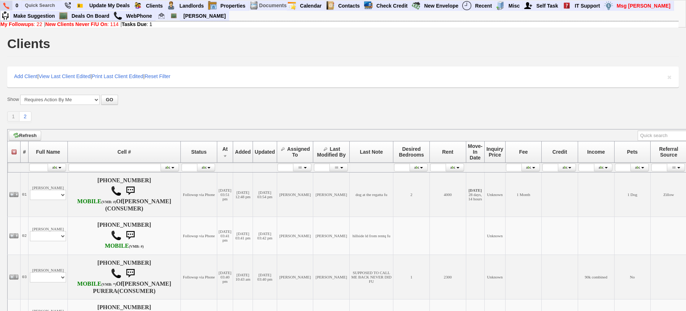
click at [5, 5] on img at bounding box center [6, 6] width 6 height 7
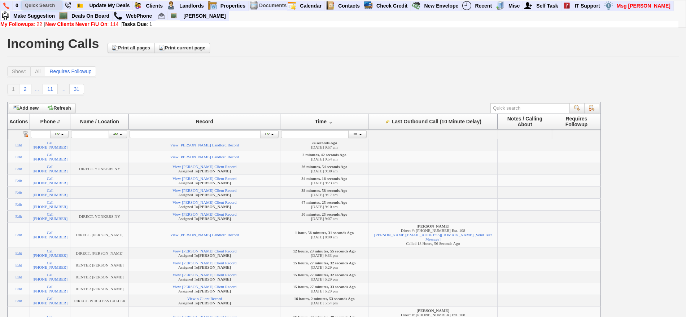
drag, startPoint x: 45, startPoint y: 5, endPoint x: 43, endPoint y: 1, distance: 5.0
click at [46, 5] on input "text" at bounding box center [42, 5] width 40 height 9
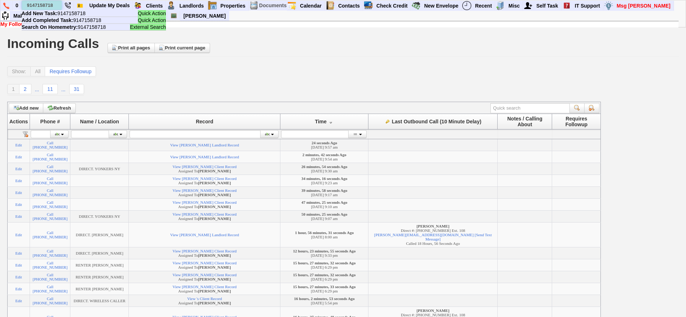
click at [55, 5] on input "9147158718" at bounding box center [42, 5] width 40 height 9
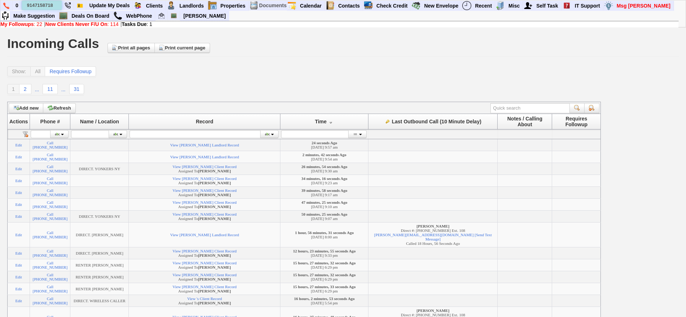
type input "9147158718"
